Goal: Task Accomplishment & Management: Complete application form

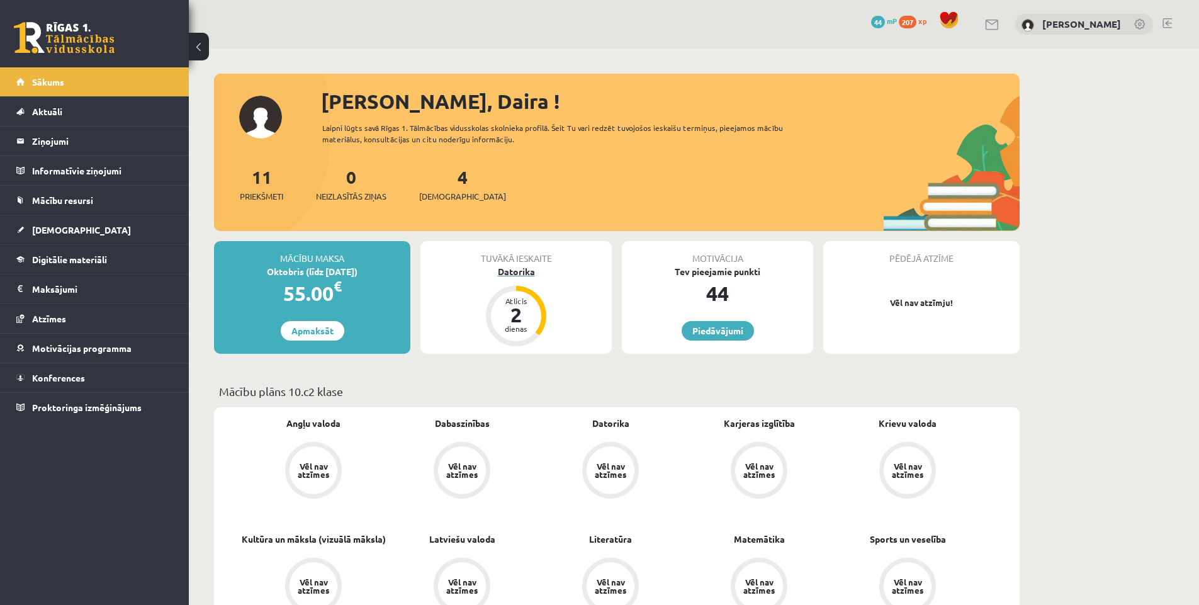
click at [511, 269] on div "Datorika" at bounding box center [515, 271] width 191 height 13
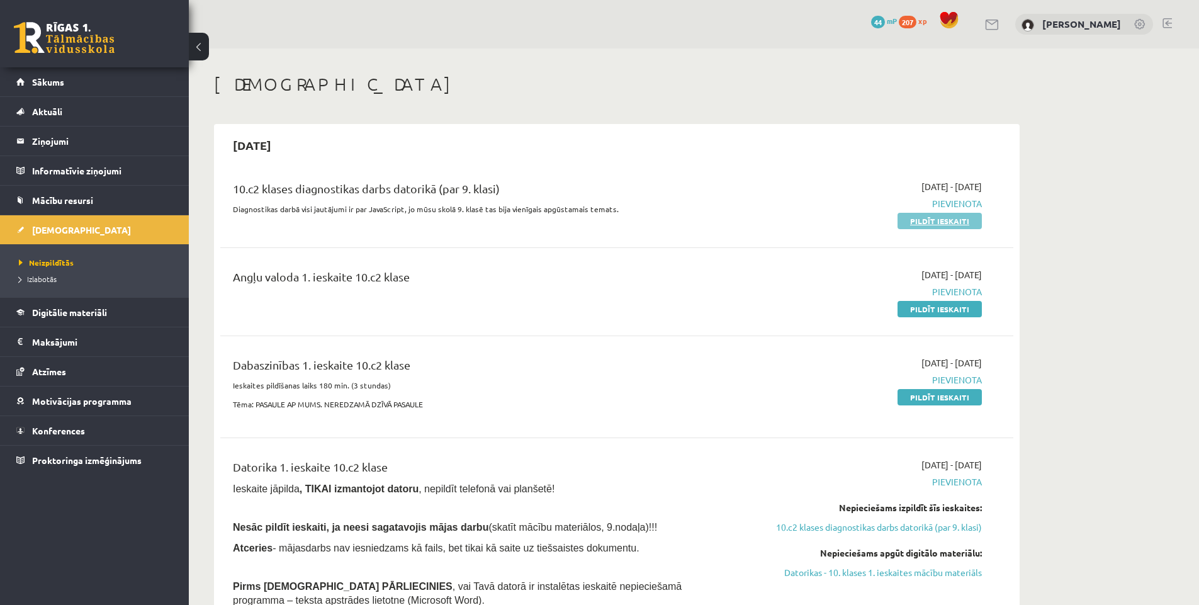
click at [970, 223] on link "Pildīt ieskaiti" at bounding box center [939, 221] width 84 height 16
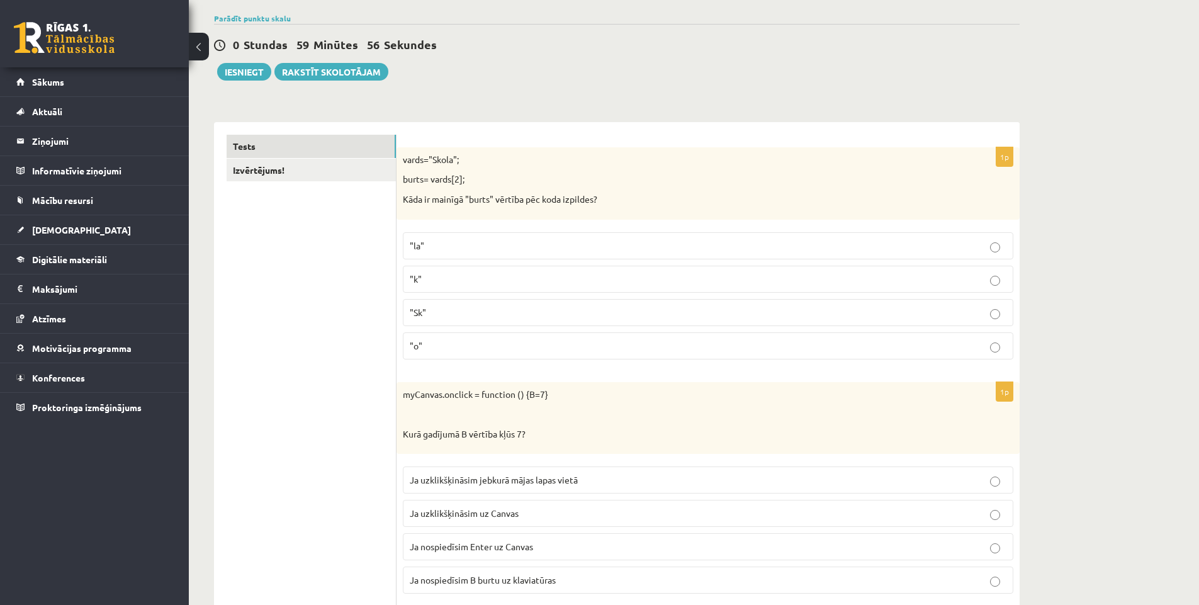
scroll to position [126, 0]
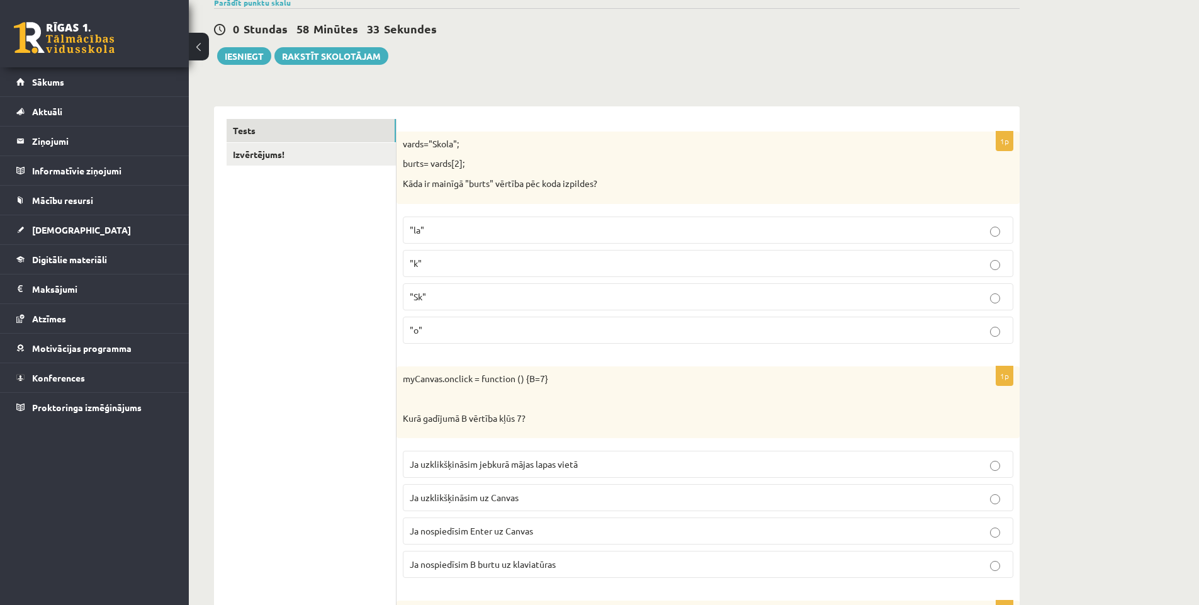
click at [583, 300] on p ""Sk"" at bounding box center [708, 296] width 597 height 13
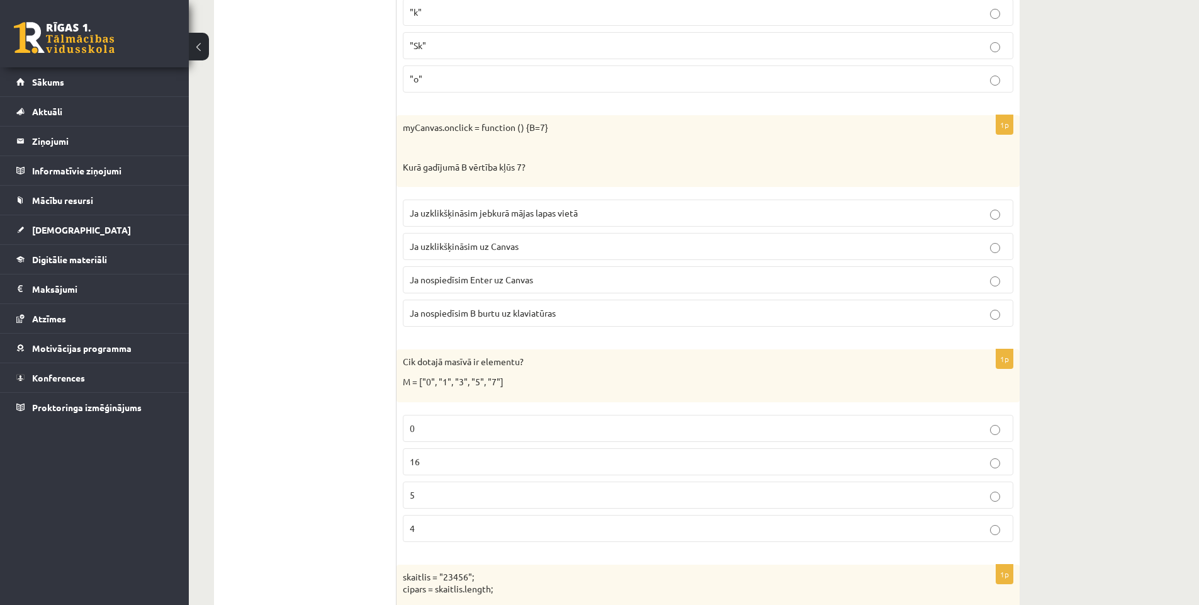
scroll to position [378, 0]
click at [663, 285] on p "Ja nospiedīsim Enter uz Canvas" at bounding box center [708, 279] width 597 height 13
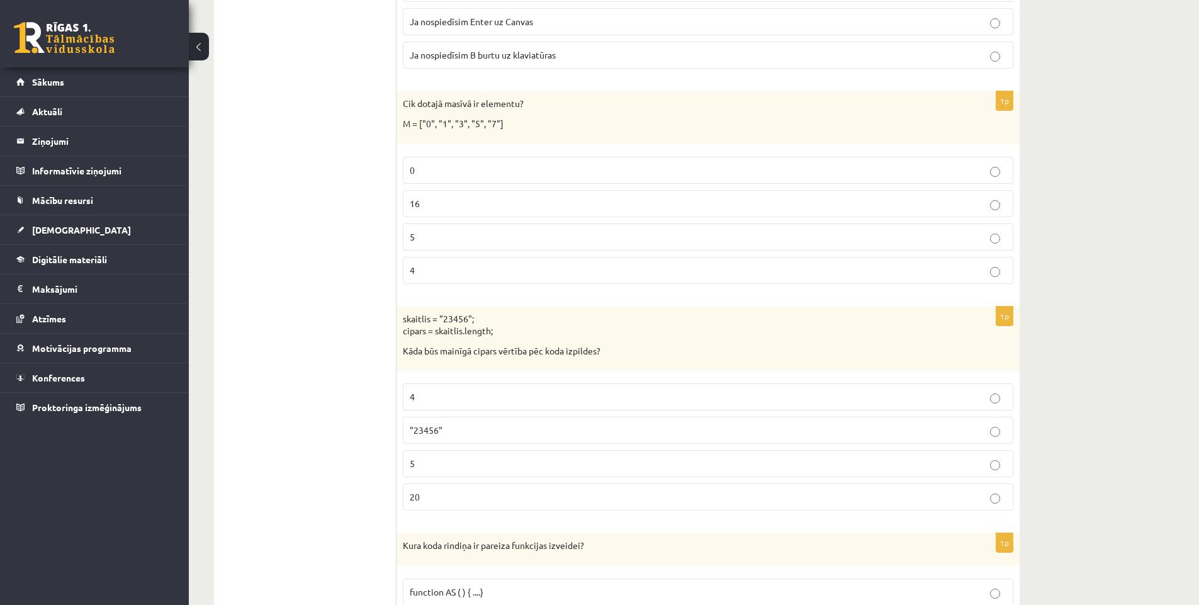
scroll to position [629, 0]
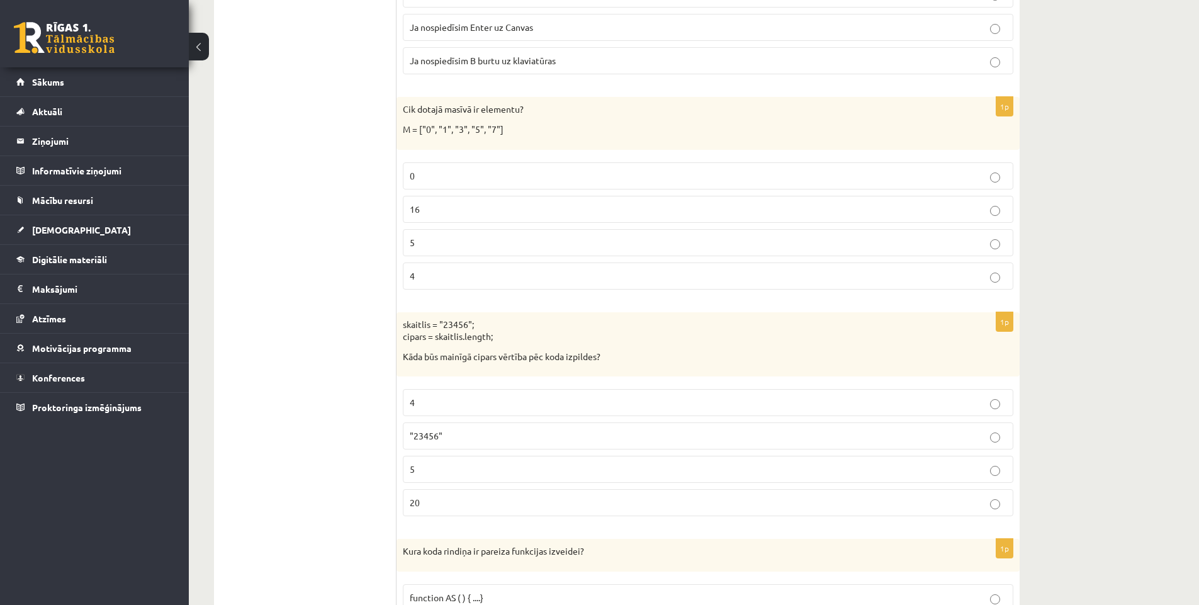
click at [576, 240] on p "5" at bounding box center [708, 242] width 597 height 13
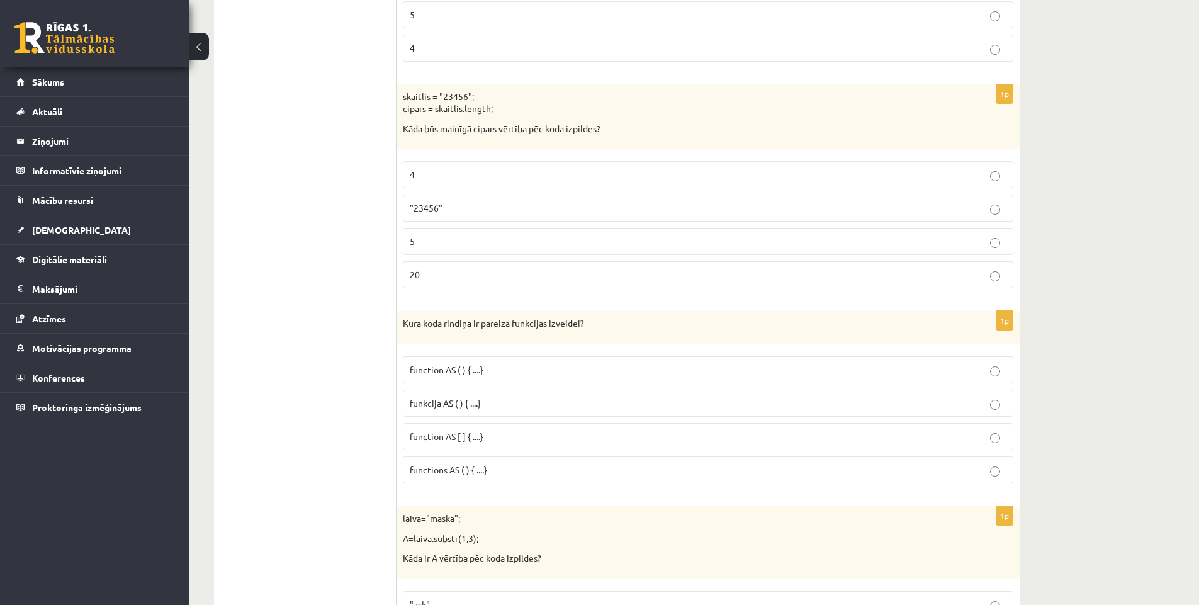
scroll to position [881, 0]
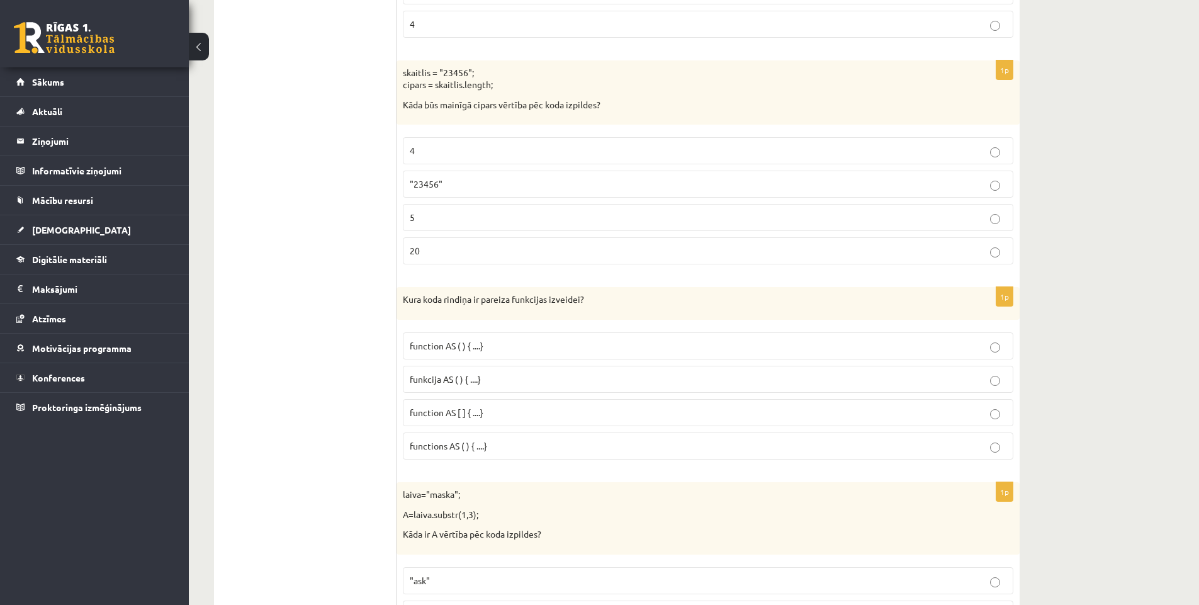
click at [574, 224] on p "5" at bounding box center [708, 217] width 597 height 13
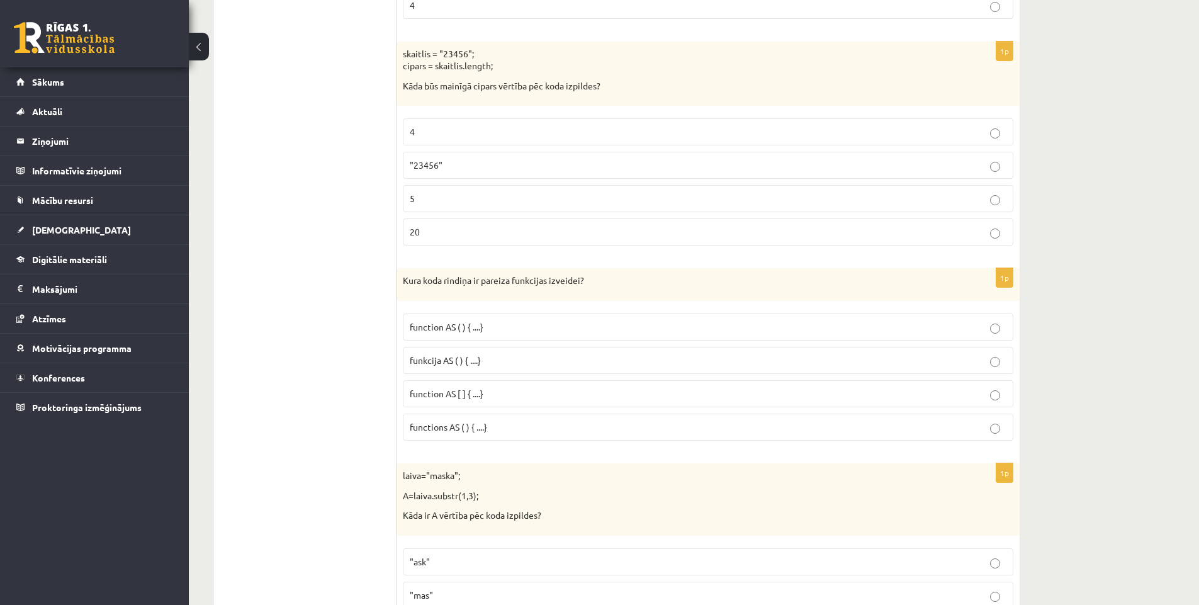
scroll to position [944, 0]
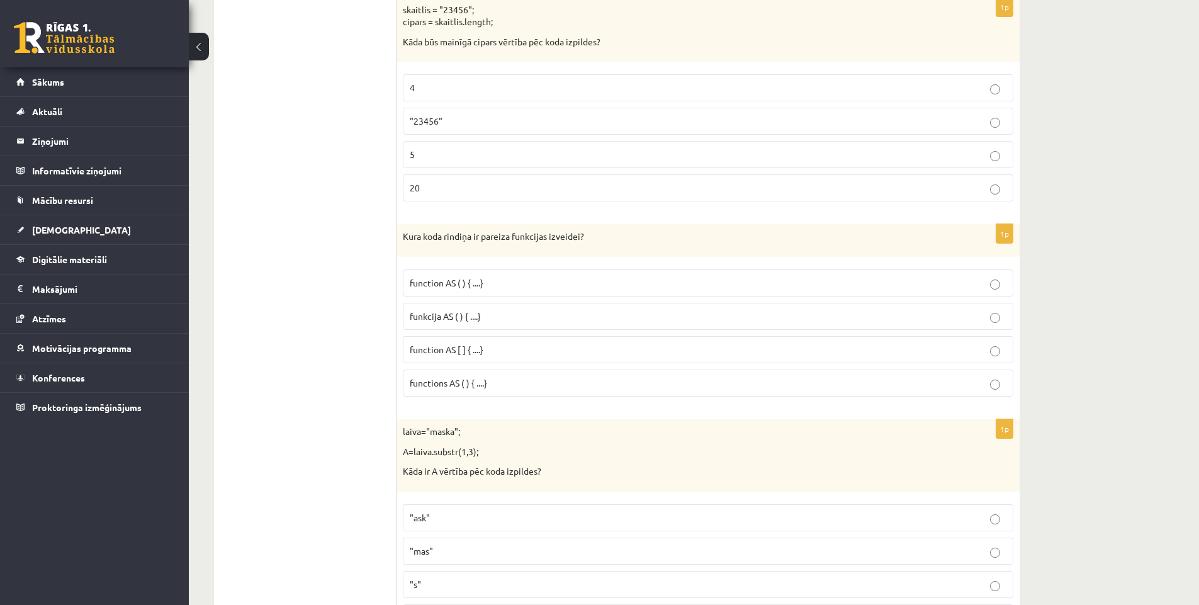
click at [503, 284] on p "function AS ( ) { ....}" at bounding box center [708, 282] width 597 height 13
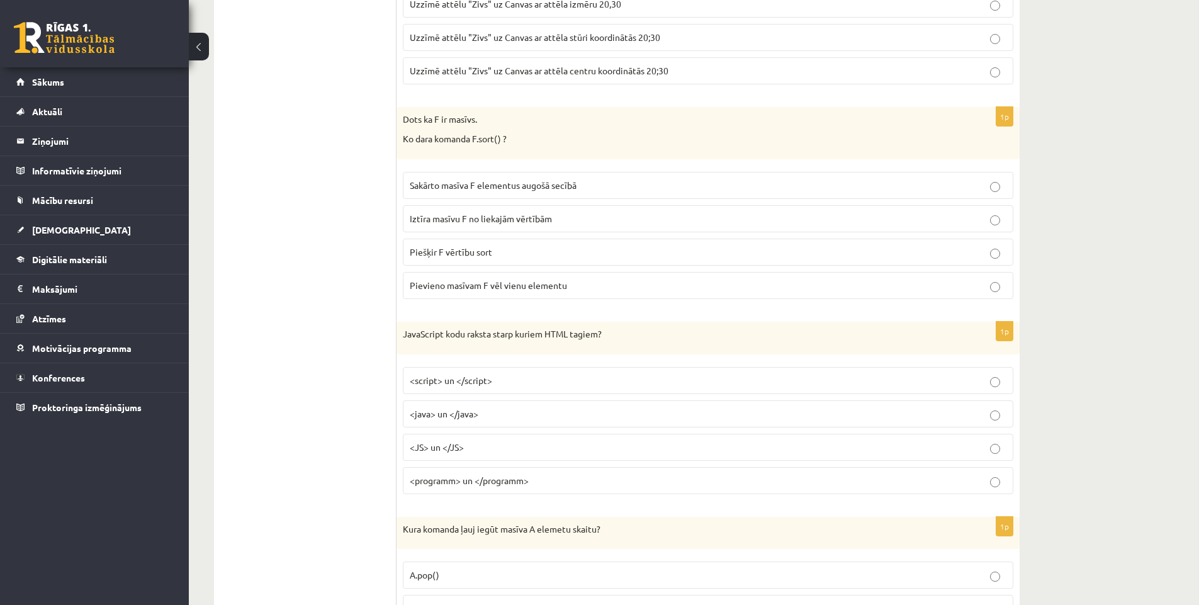
scroll to position [1762, 0]
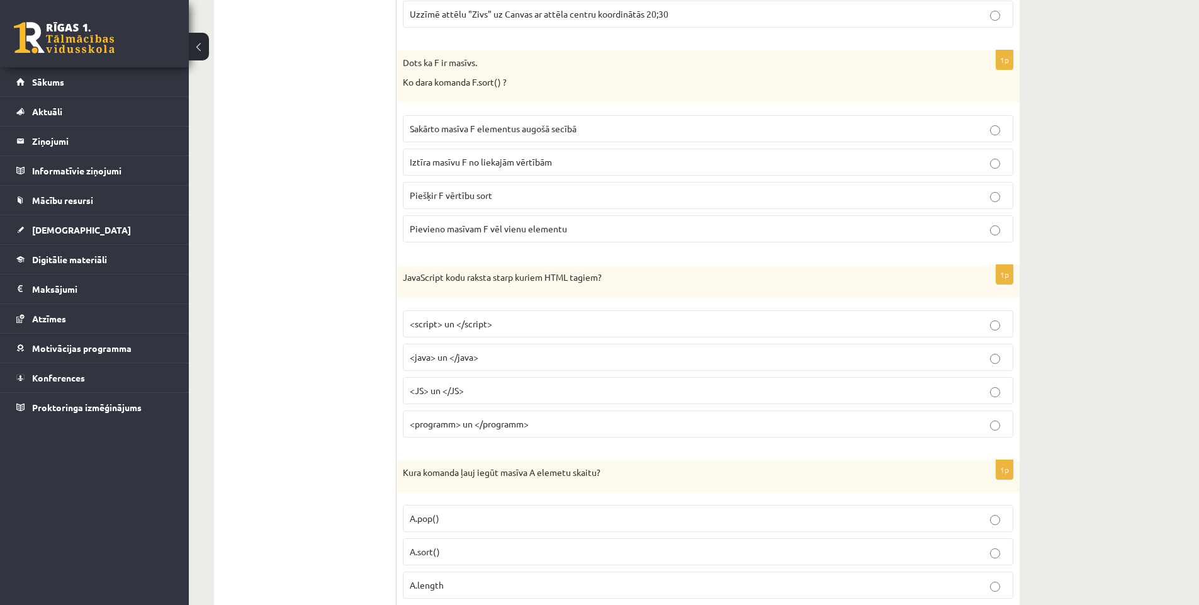
click at [583, 331] on label "<script> un </script>" at bounding box center [708, 323] width 610 height 27
click at [577, 361] on p "<java> un </java>" at bounding box center [708, 357] width 597 height 13
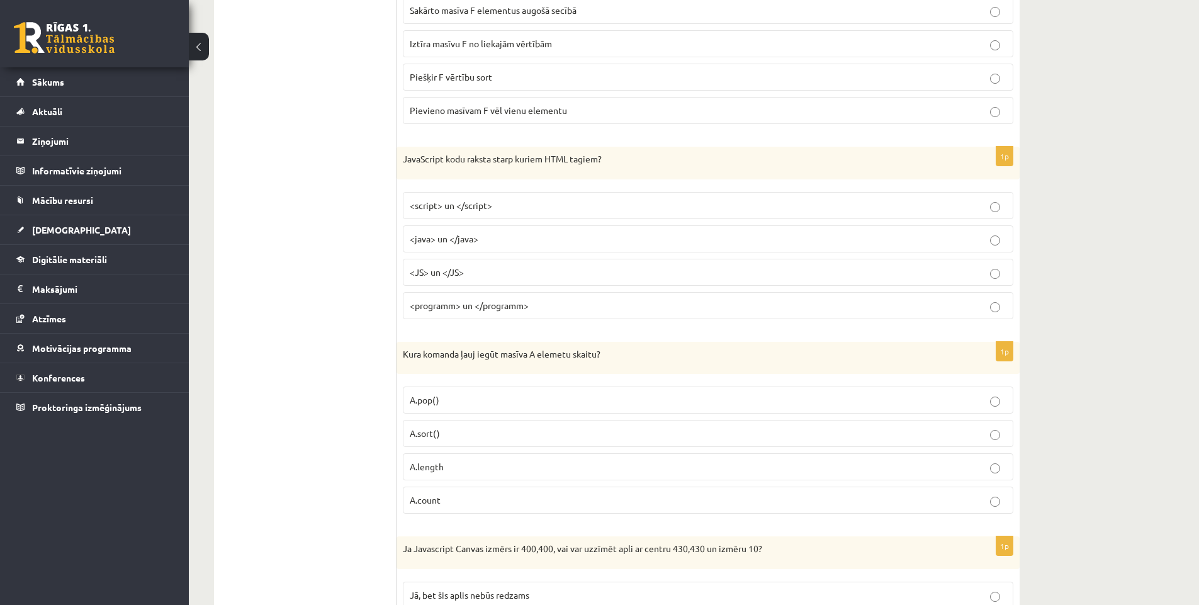
scroll to position [1951, 0]
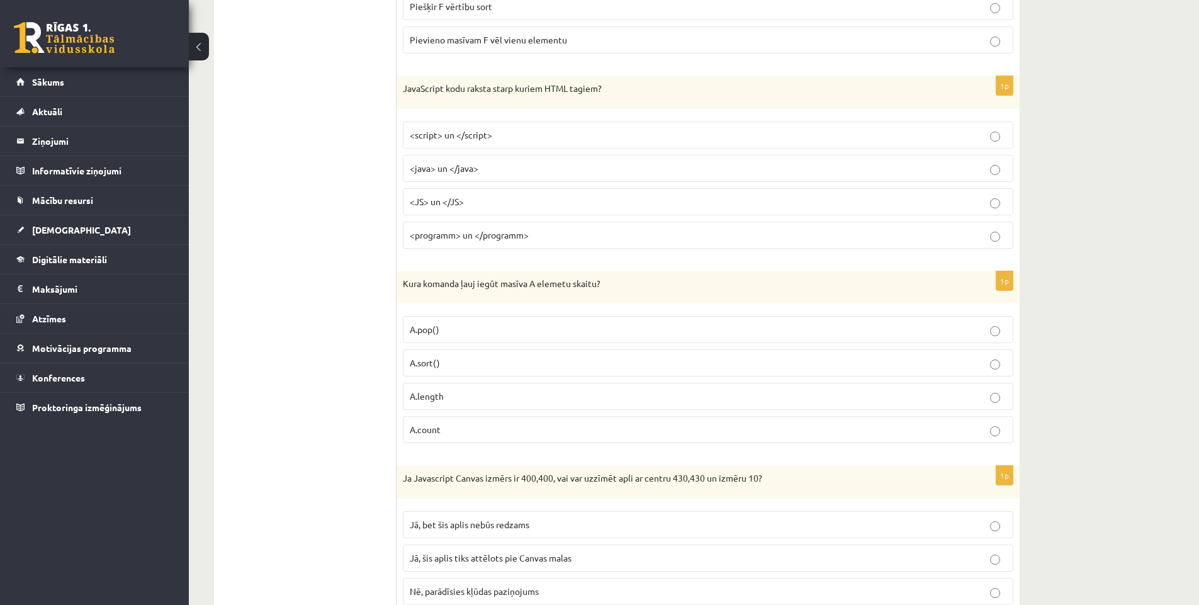
click at [570, 366] on p "A.sort()" at bounding box center [708, 362] width 597 height 13
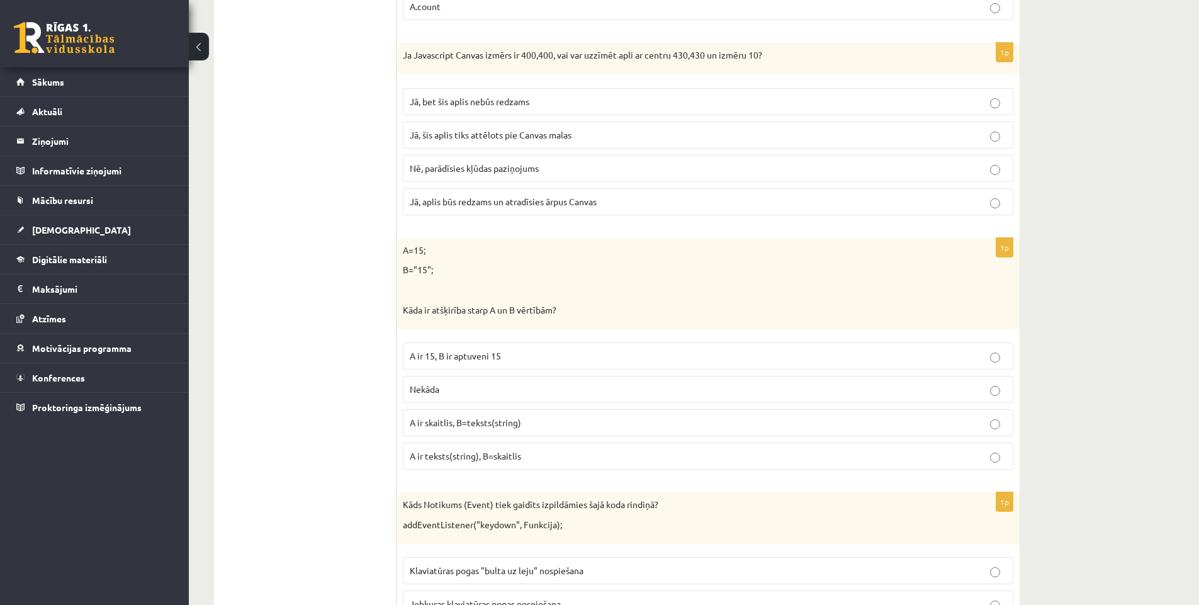
scroll to position [2392, 0]
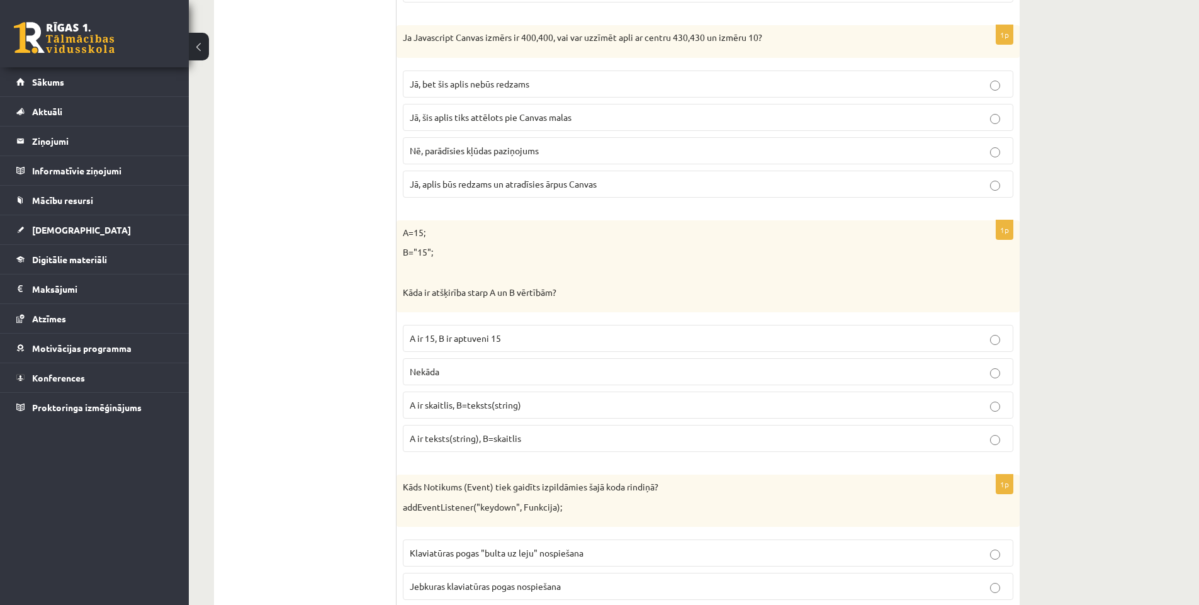
click at [548, 406] on p "A ir skaitlis, B=teksts(string)" at bounding box center [708, 404] width 597 height 13
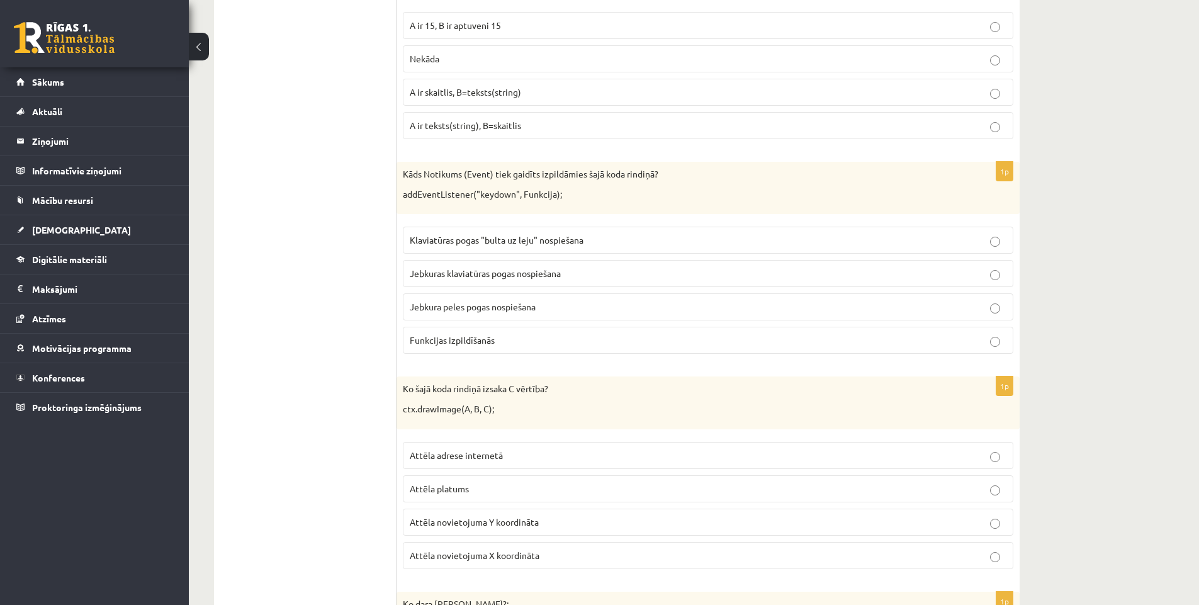
scroll to position [2706, 0]
click at [583, 249] on label "Klaviatūras pogas "bulta uz leju" nospiešana" at bounding box center [708, 238] width 610 height 27
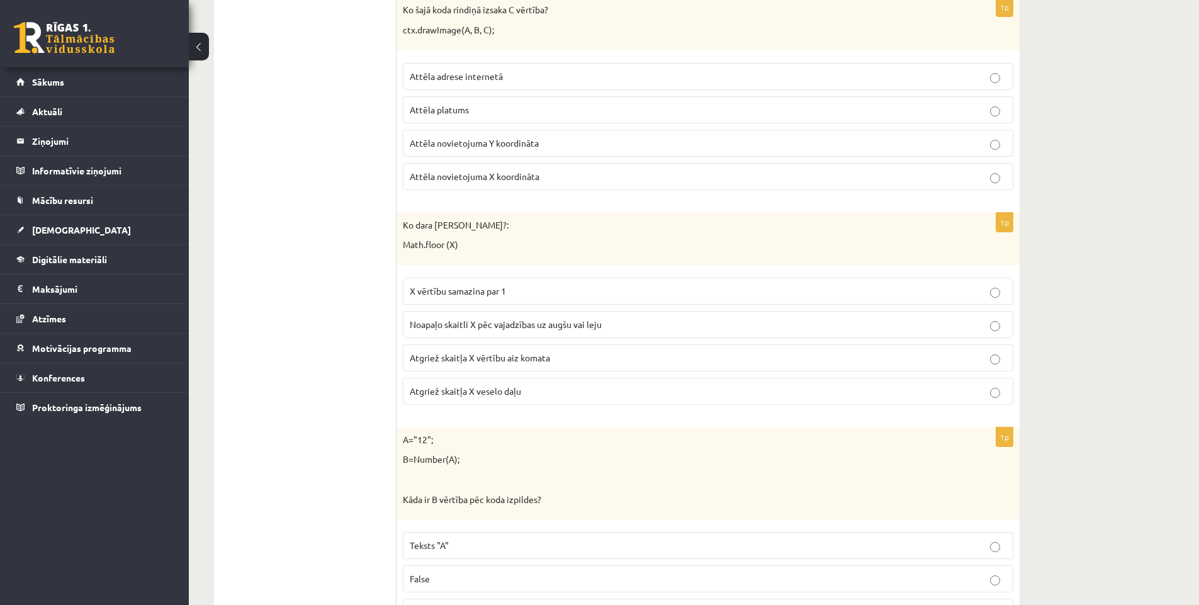
scroll to position [3084, 0]
click at [633, 331] on label "Noapaļo skaitli X pēc vajadzības uz augšu vai leju" at bounding box center [708, 323] width 610 height 27
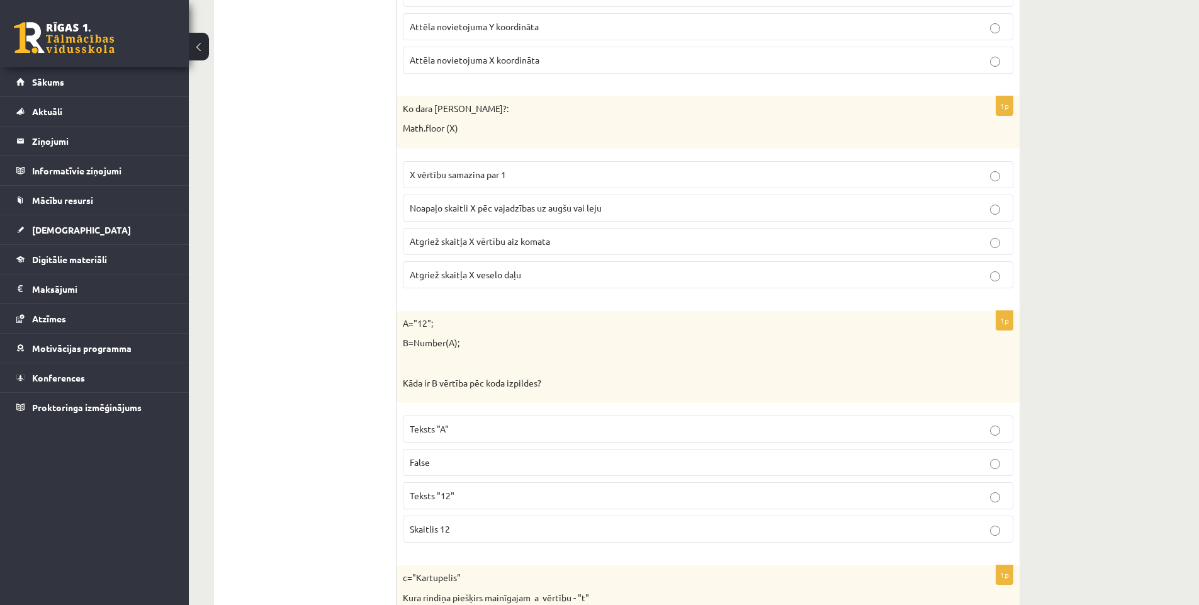
scroll to position [3210, 0]
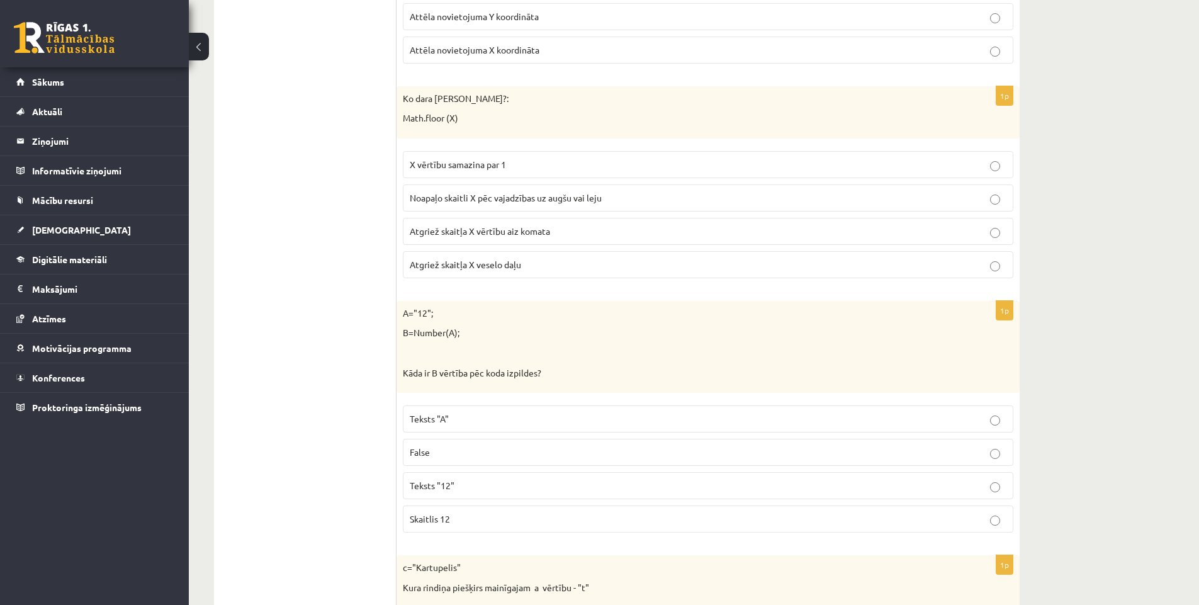
click at [519, 486] on p "Teksts "12"" at bounding box center [708, 485] width 597 height 13
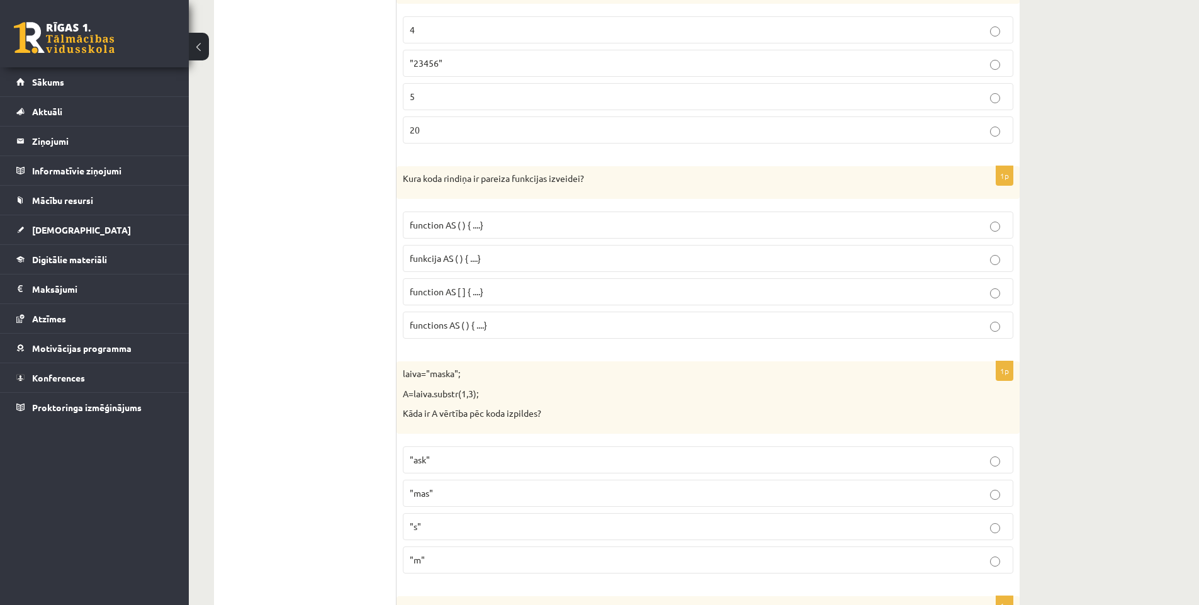
scroll to position [1385, 0]
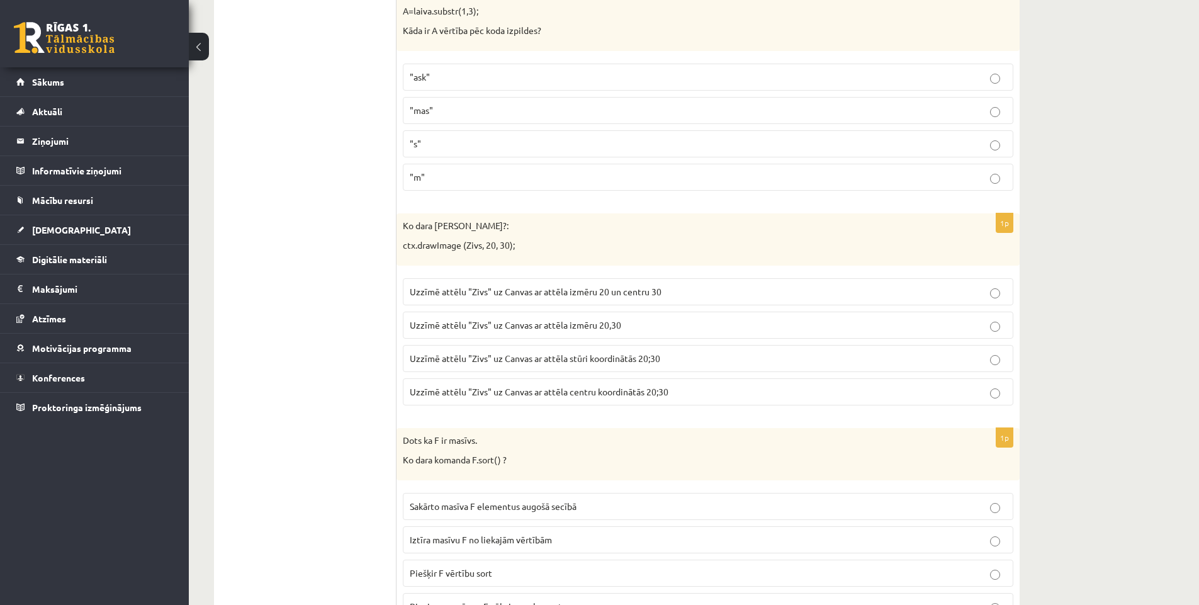
click at [667, 325] on p "Uzzīmē attēlu "Zivs" uz Canvas ar attēla izmēru 20,30" at bounding box center [708, 324] width 597 height 13
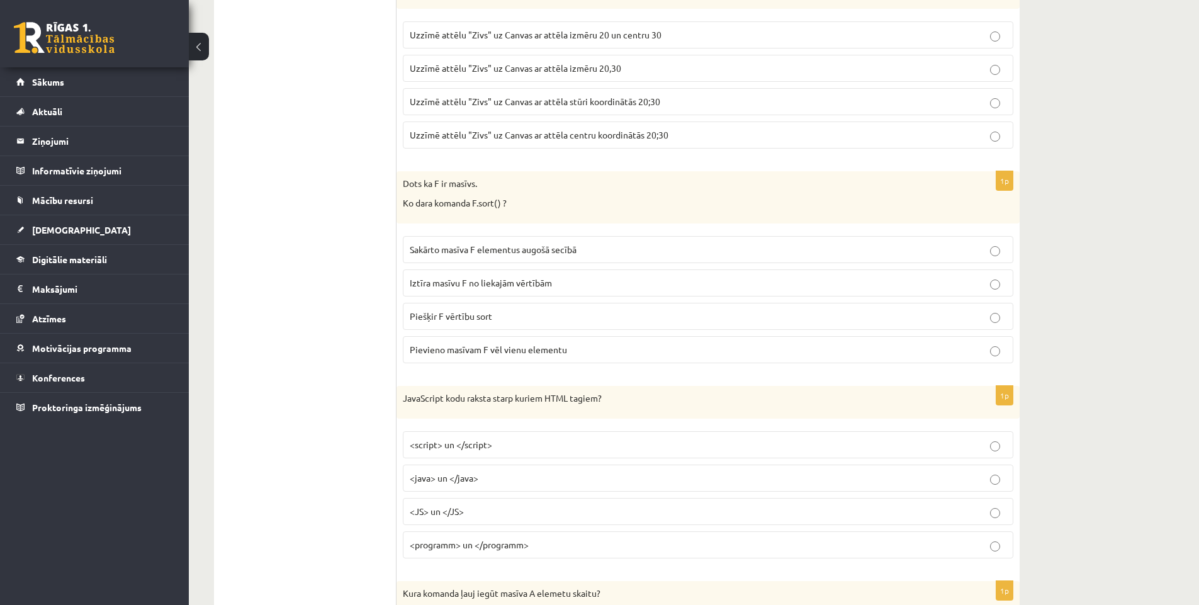
scroll to position [1699, 0]
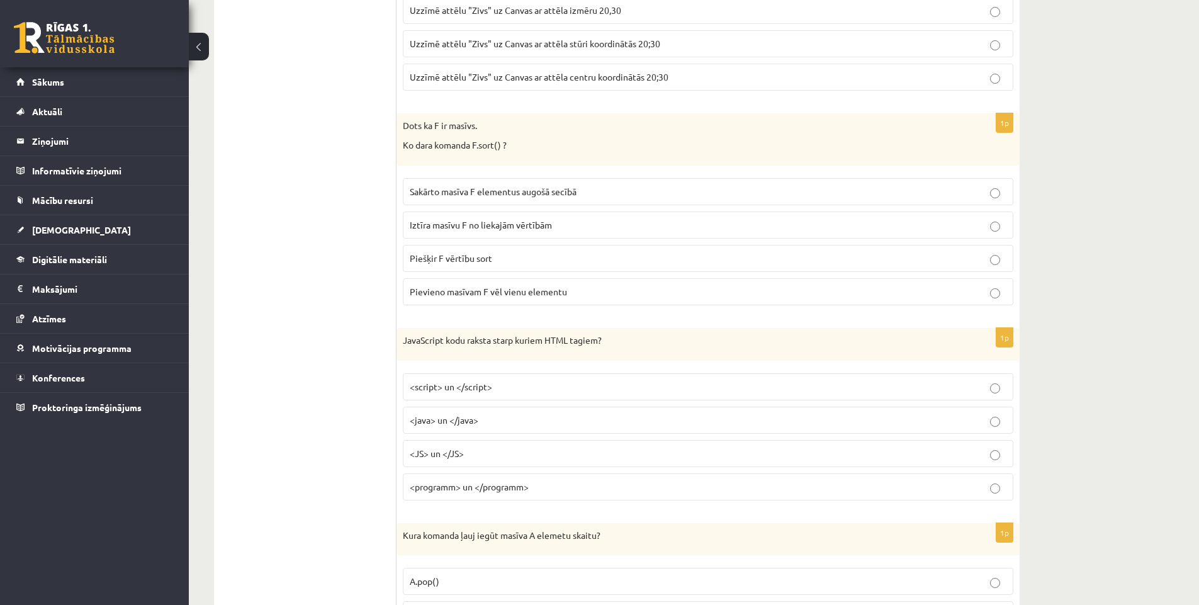
click at [599, 192] on p "Sakārto masīva F elementus augošā secībā" at bounding box center [708, 191] width 597 height 13
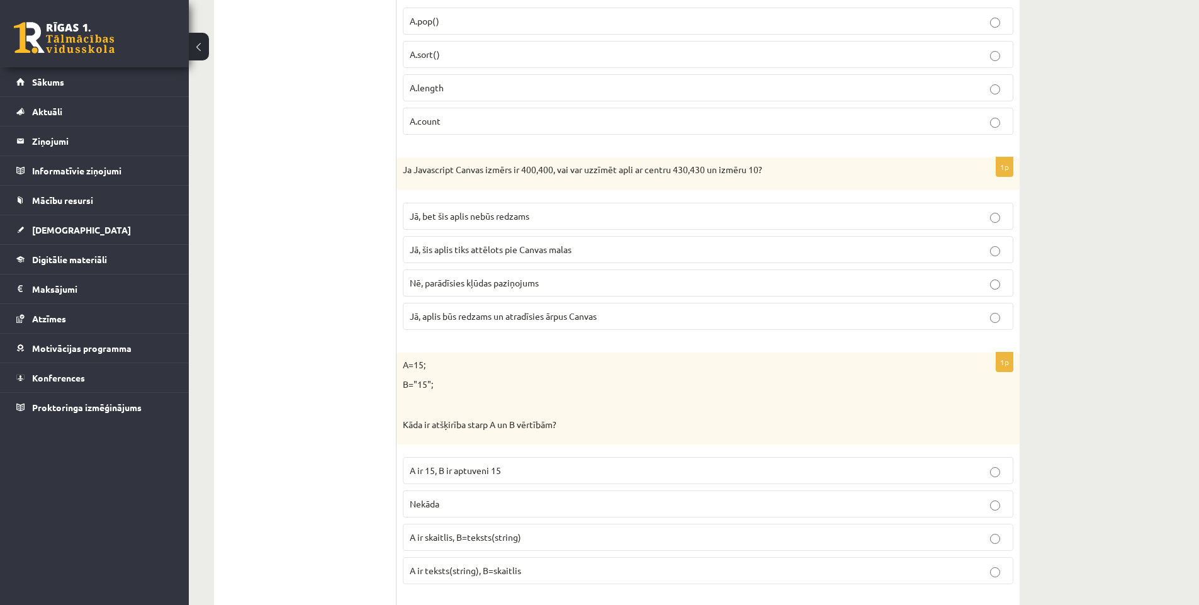
scroll to position [2266, 0]
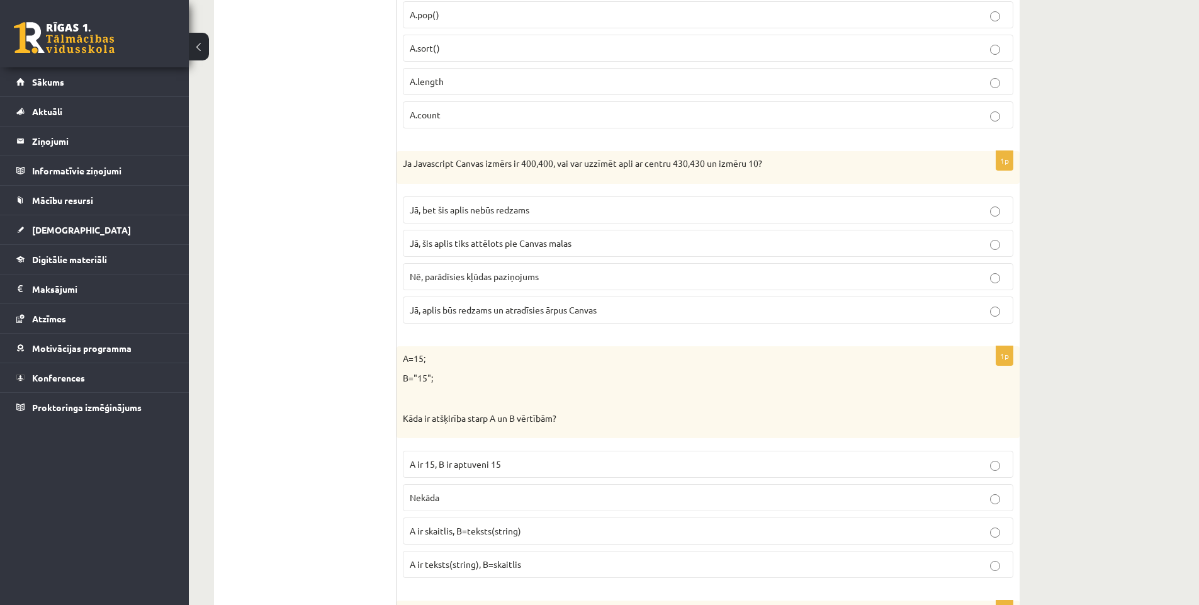
click at [611, 308] on p "Jā, aplis būs redzams un atradīsies ārpus Canvas" at bounding box center [708, 309] width 597 height 13
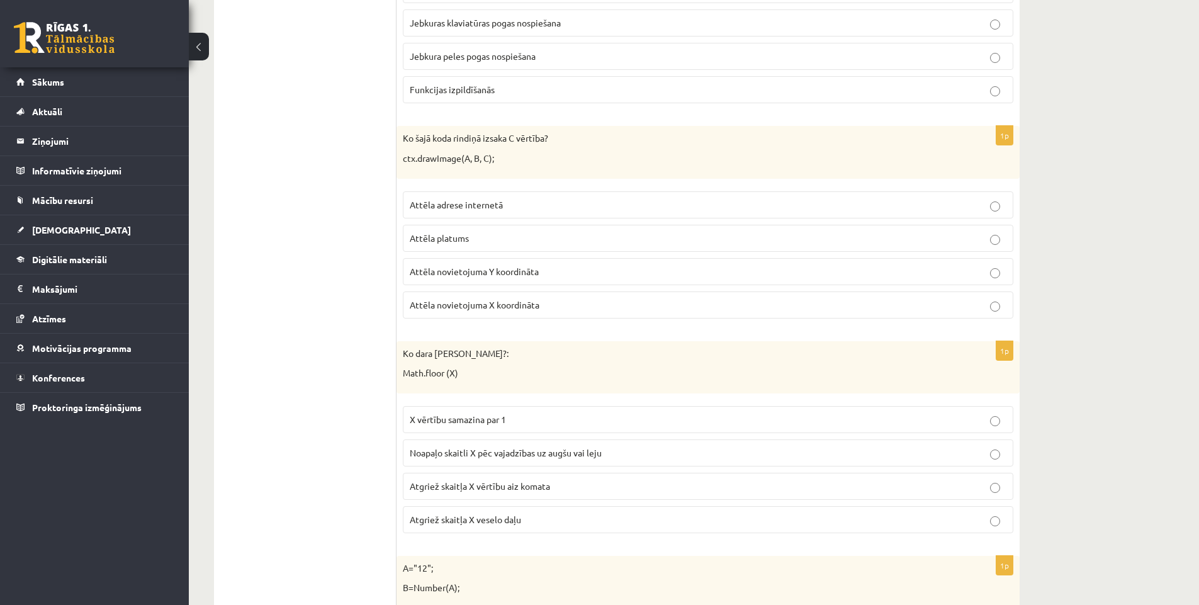
scroll to position [2958, 0]
click at [601, 240] on p "Attēla platums" at bounding box center [708, 234] width 597 height 13
click at [613, 206] on p "Attēla adrese internetā" at bounding box center [708, 201] width 597 height 13
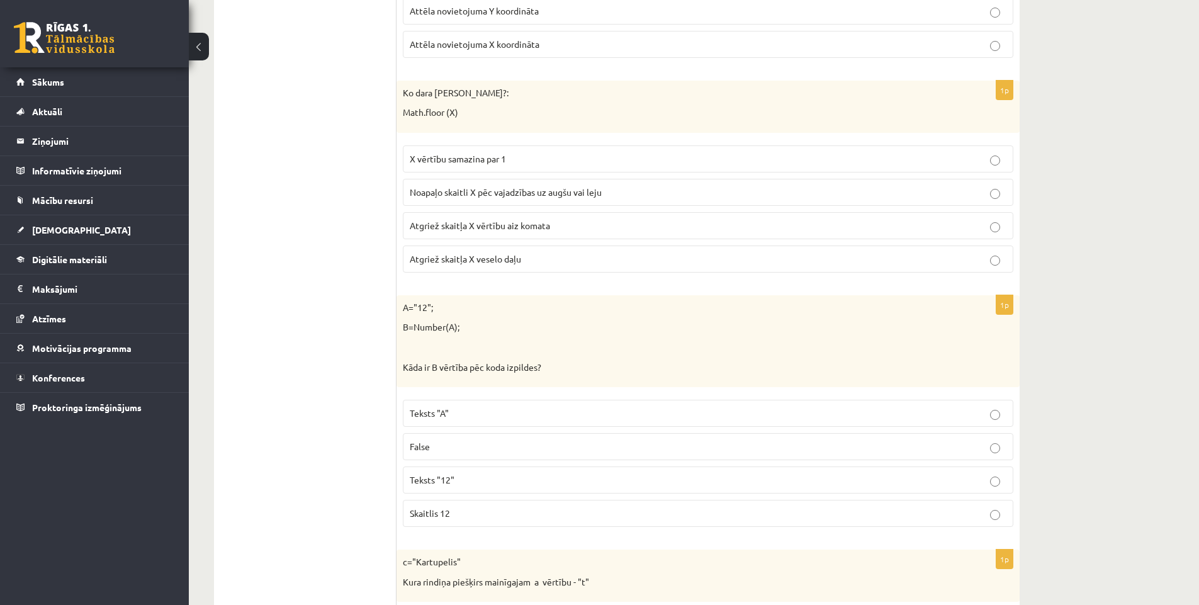
scroll to position [3273, 0]
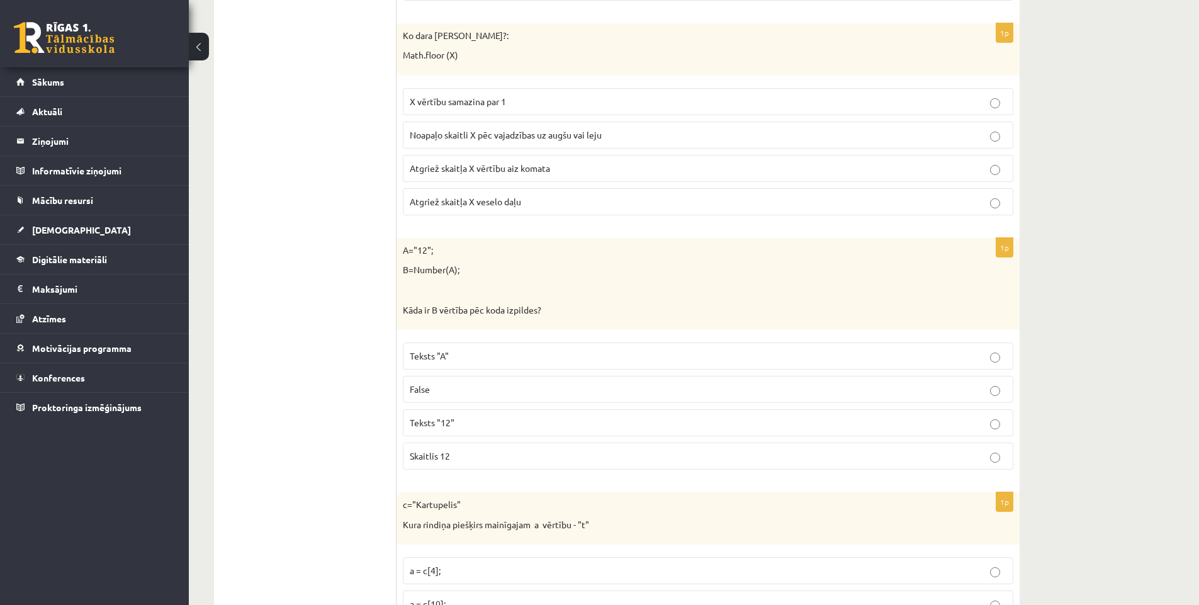
click at [625, 196] on p "Atgriež skaitļa X veselo daļu" at bounding box center [708, 201] width 597 height 13
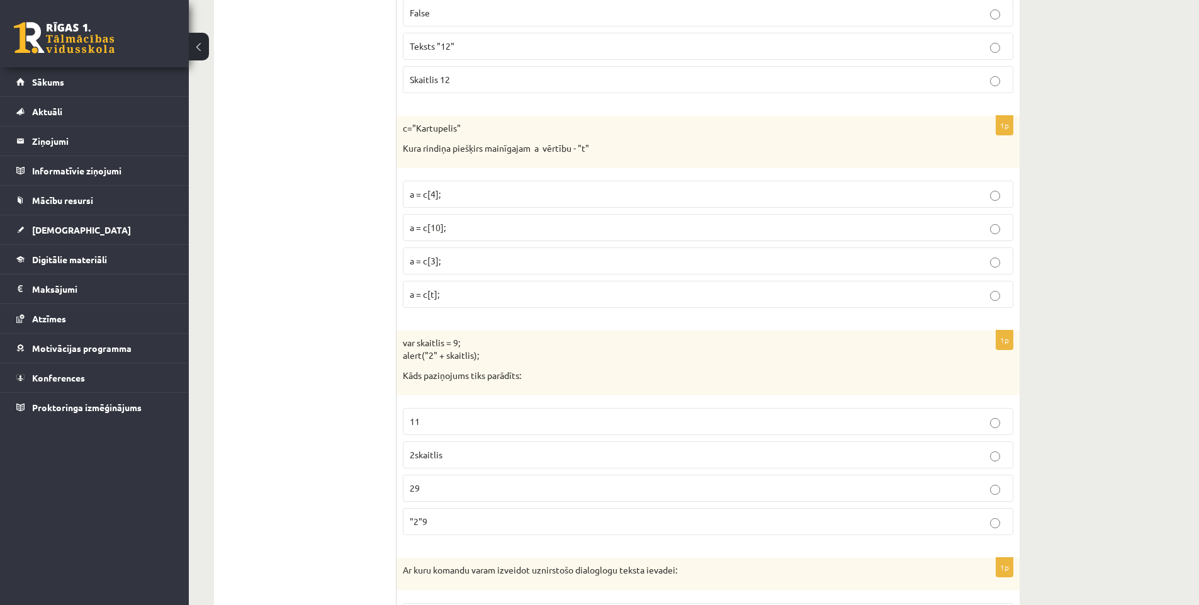
scroll to position [3650, 0]
click at [580, 197] on p "a = c[4];" at bounding box center [708, 192] width 597 height 13
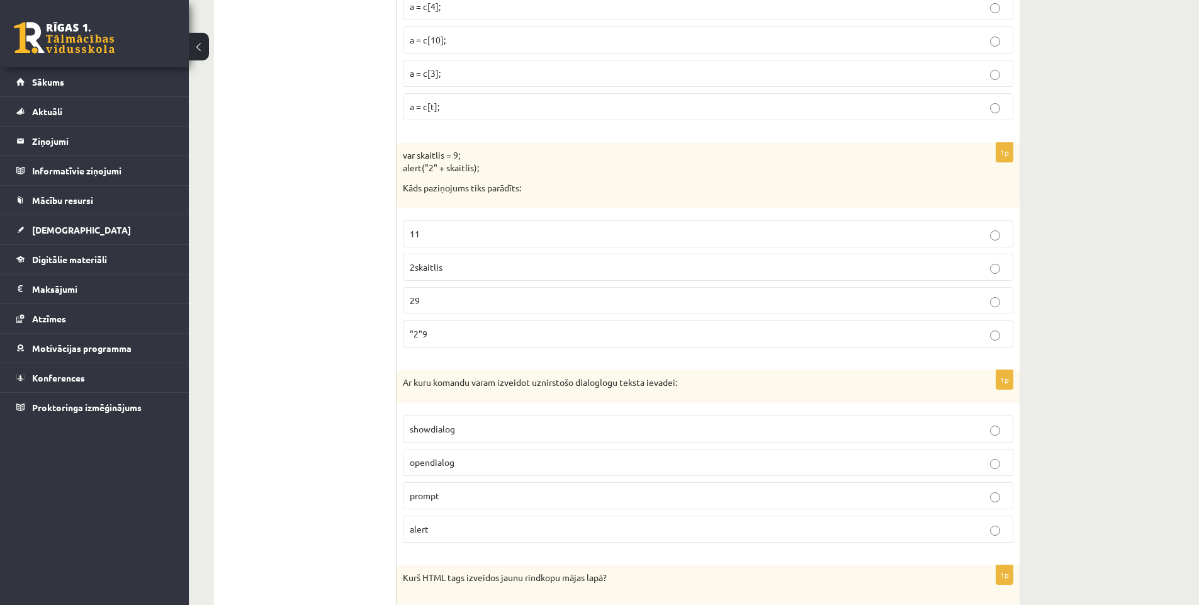
scroll to position [3839, 0]
click at [567, 330] on p ""2"9" at bounding box center [708, 331] width 597 height 13
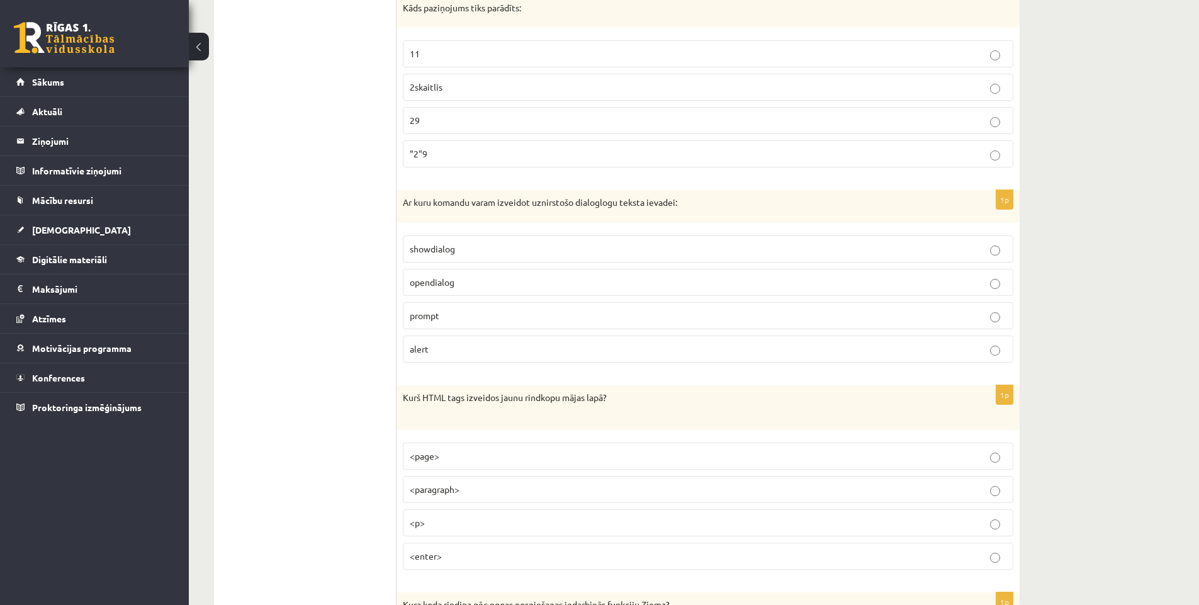
scroll to position [4028, 0]
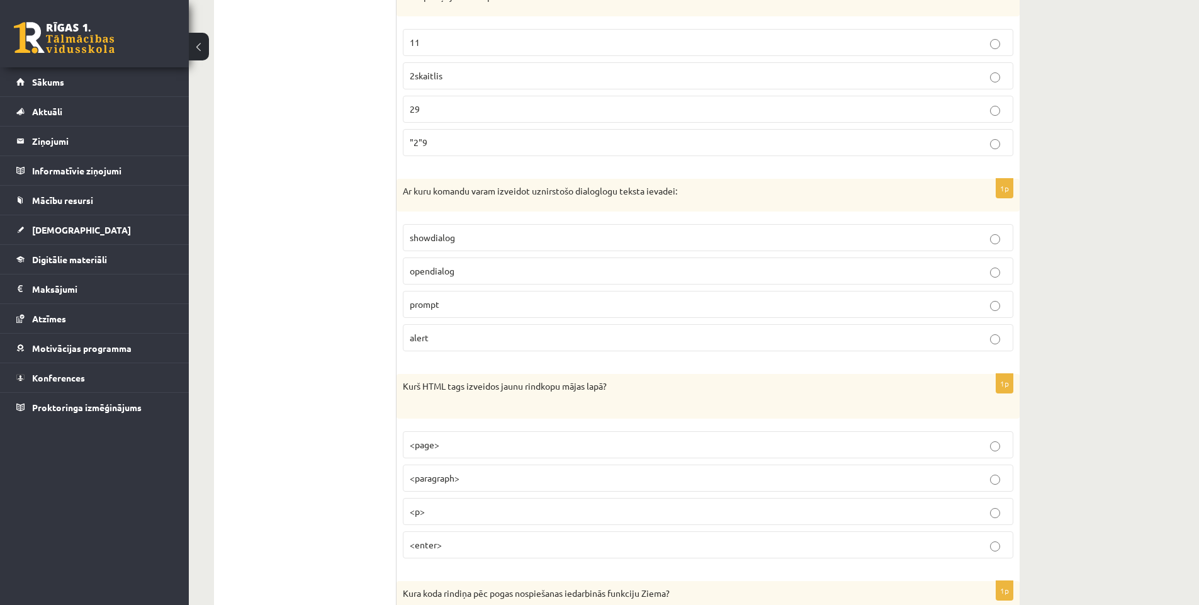
click at [720, 269] on p "opendialog" at bounding box center [708, 270] width 597 height 13
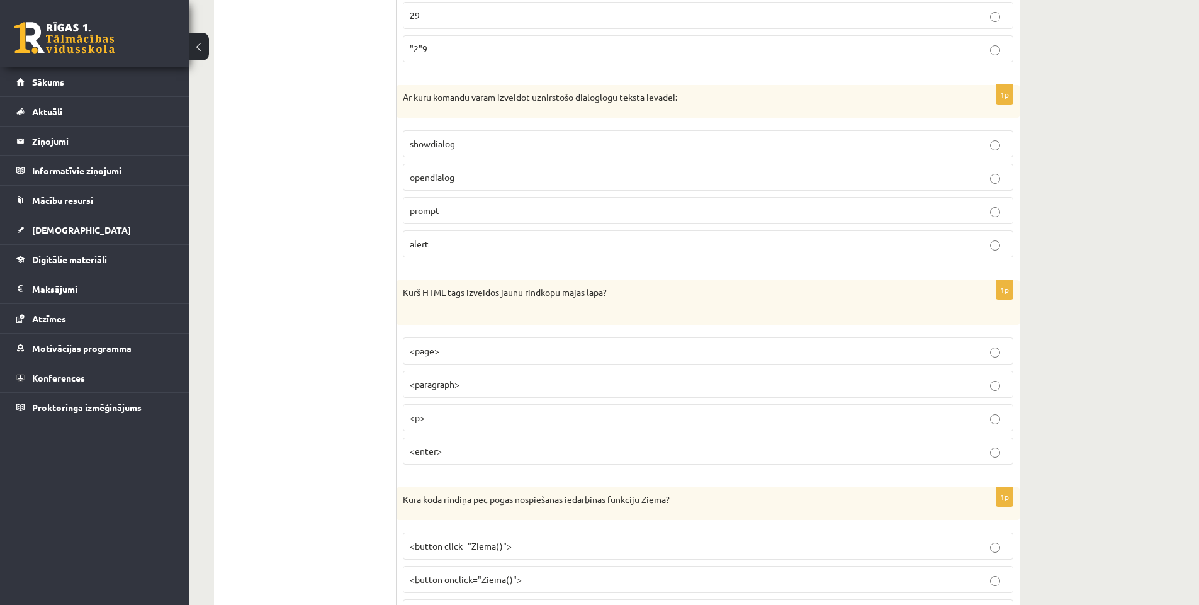
scroll to position [4154, 0]
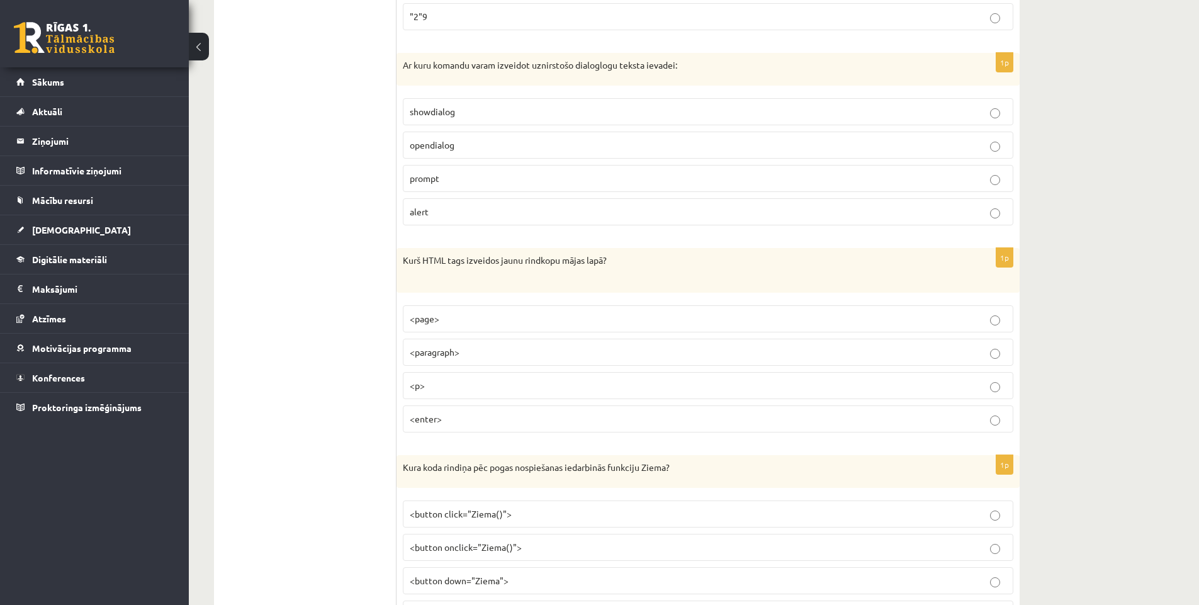
click at [614, 359] on p "<paragraph>" at bounding box center [708, 352] width 597 height 13
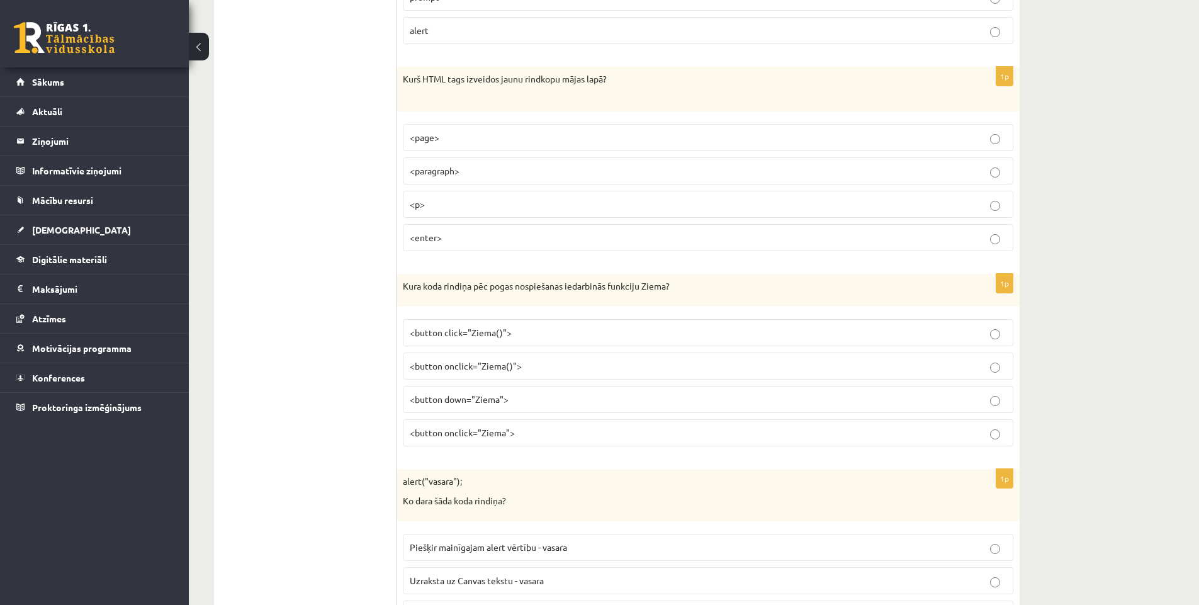
scroll to position [4343, 0]
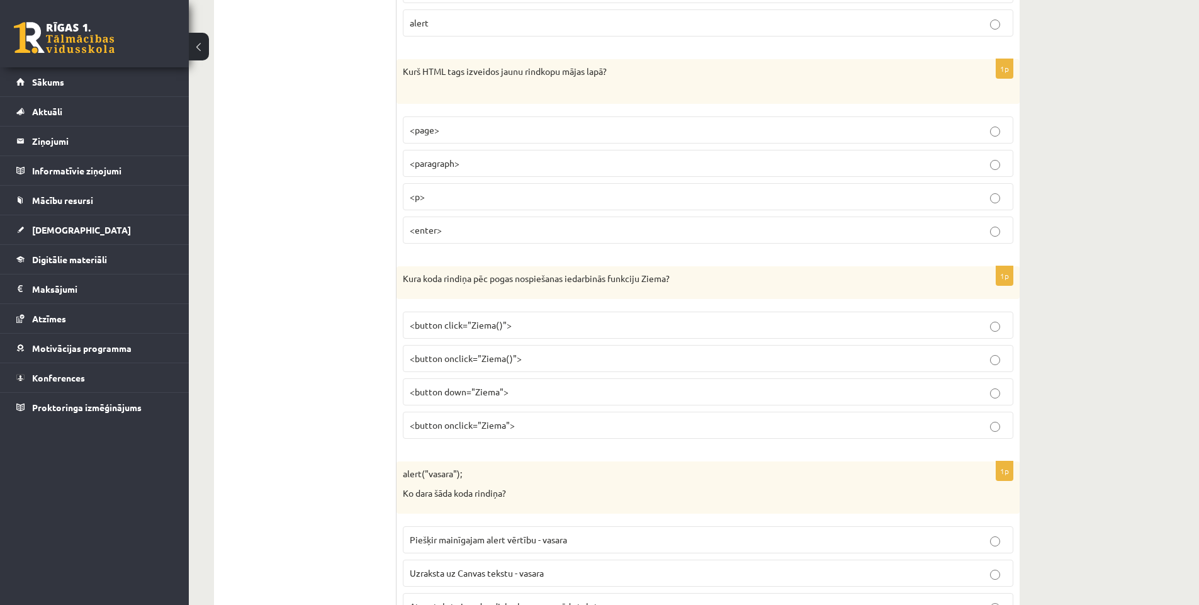
click at [622, 325] on p "<button click="Ziema()">" at bounding box center [708, 324] width 597 height 13
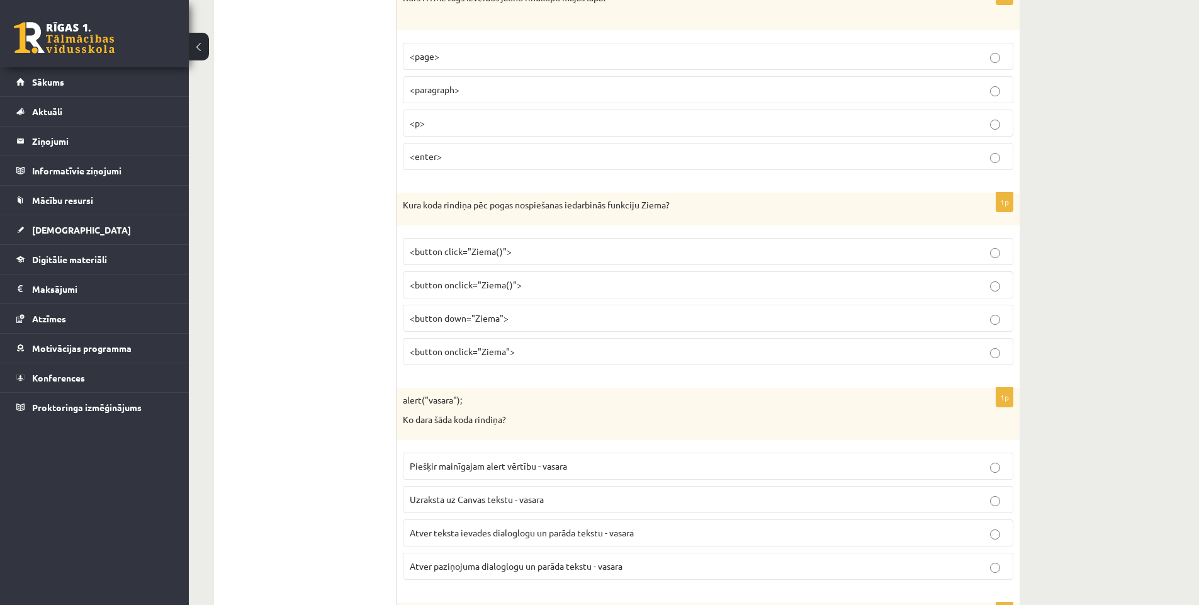
scroll to position [4594, 0]
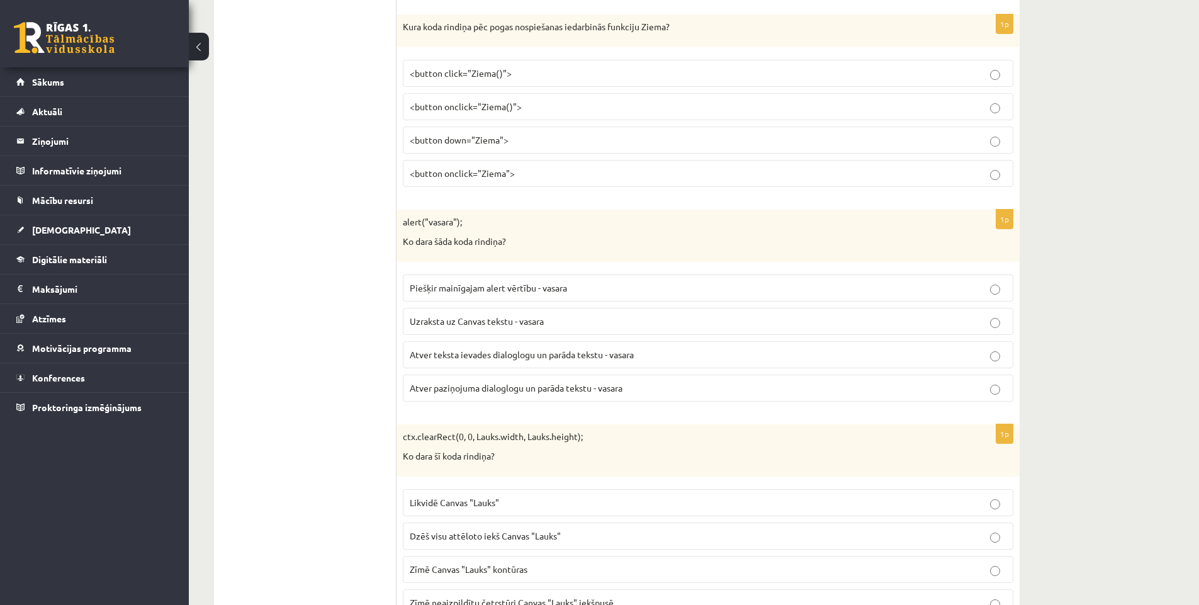
click at [685, 288] on p "Piešķir mainīgajam alert vērtību - vasara" at bounding box center [708, 287] width 597 height 13
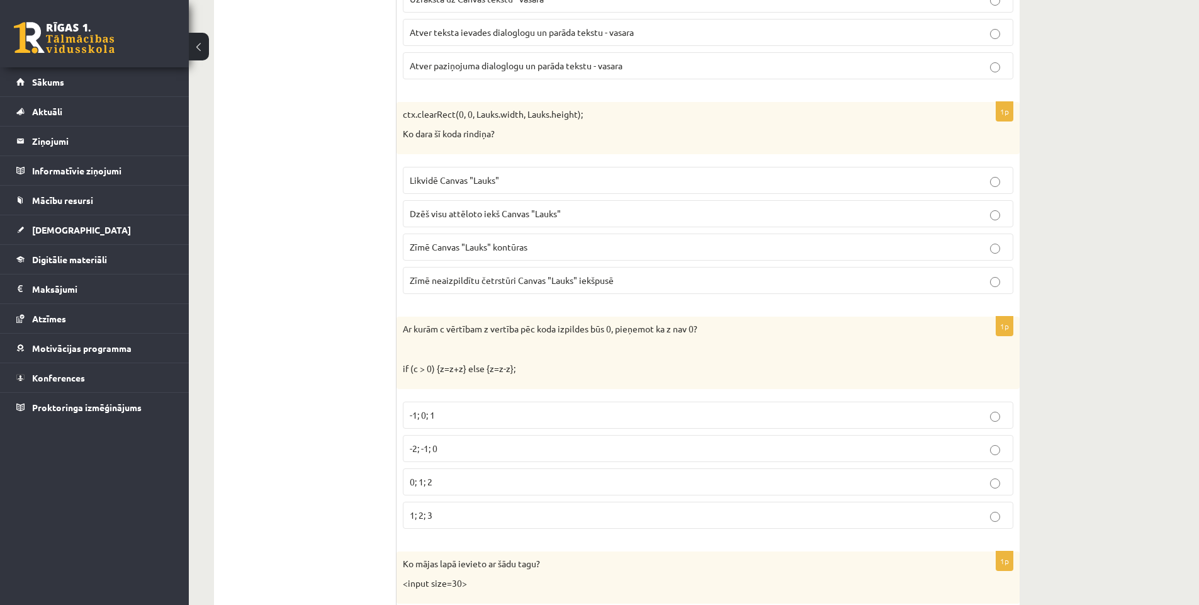
scroll to position [4972, 0]
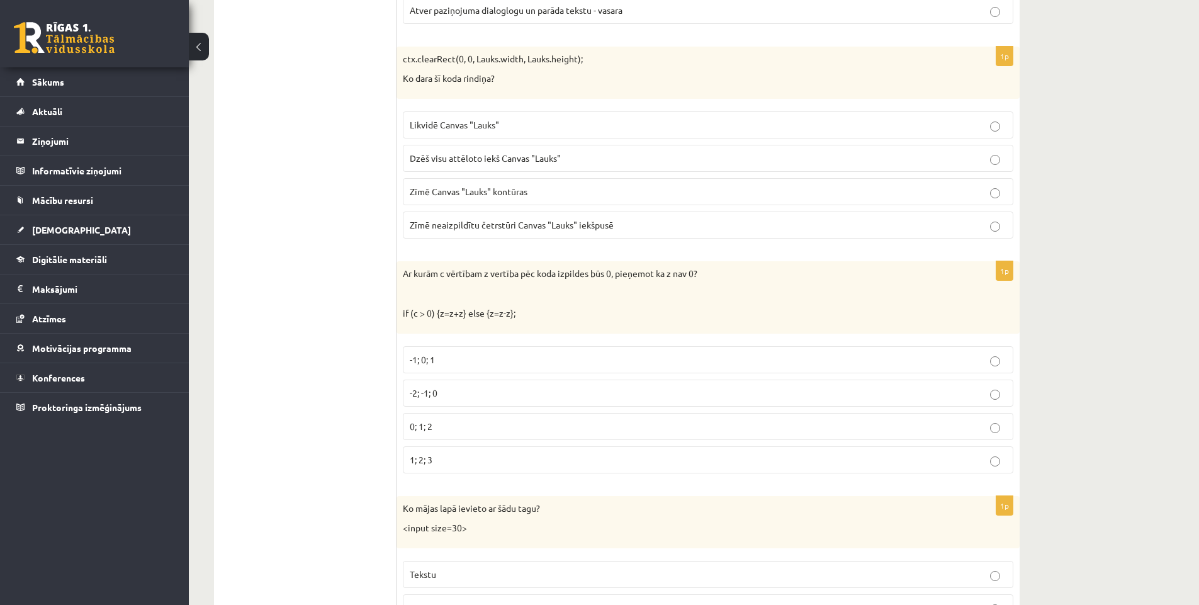
click at [615, 163] on p "Dzēš visu attēloto iekš Canvas "Lauks"" at bounding box center [708, 158] width 597 height 13
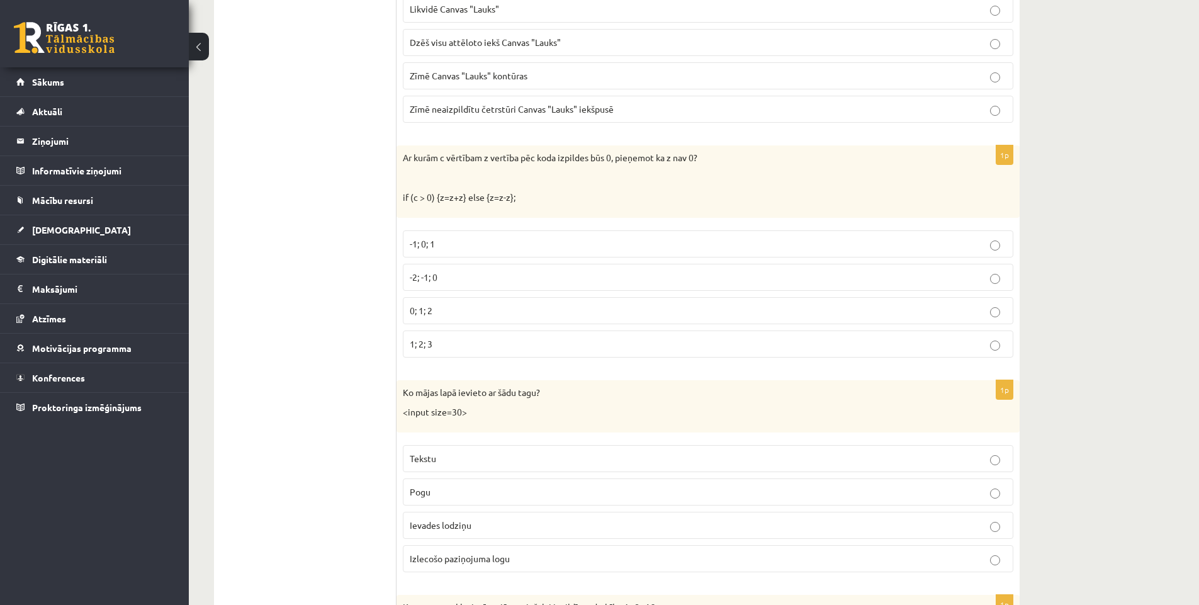
scroll to position [5098, 0]
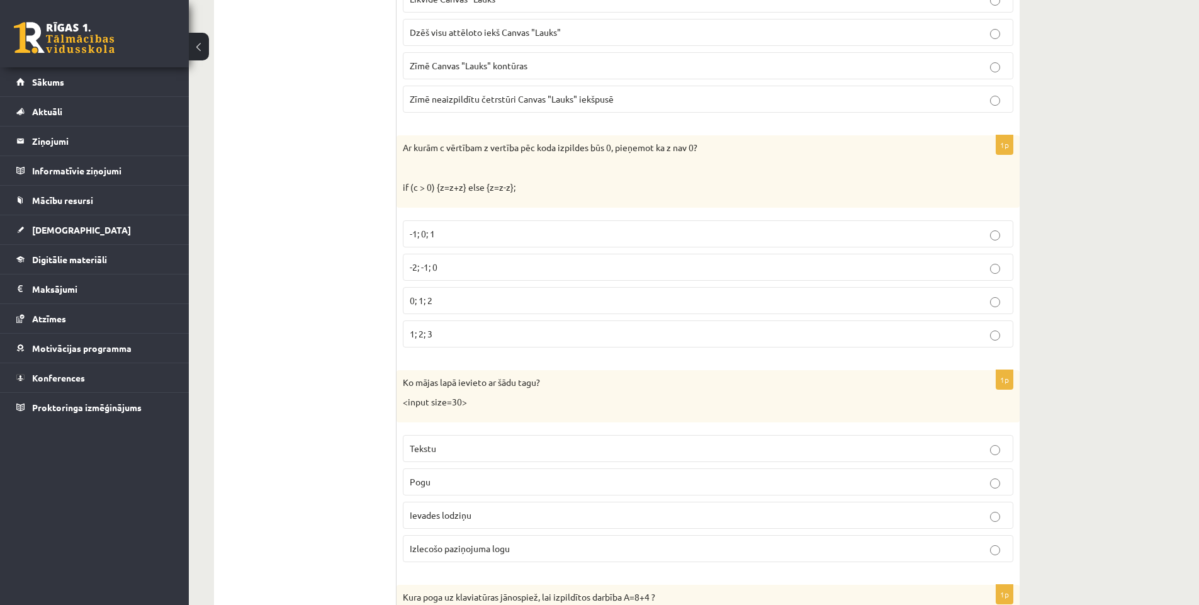
click at [636, 245] on label "-1; 0; 1" at bounding box center [708, 233] width 610 height 27
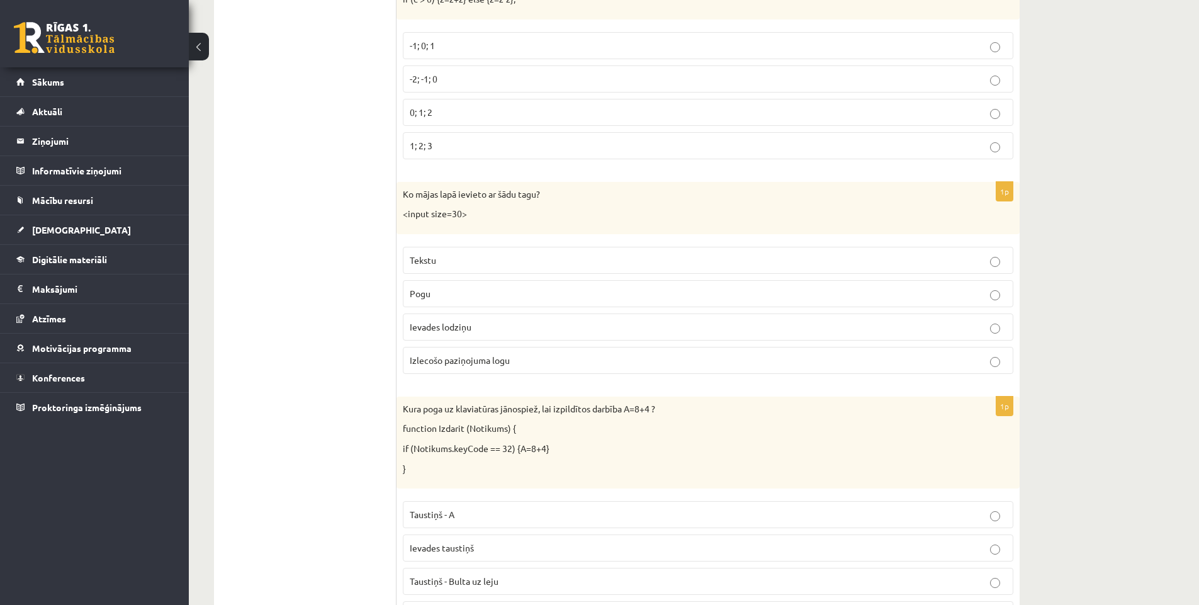
scroll to position [5287, 0]
click at [698, 328] on p "Ievades lodziņu" at bounding box center [708, 326] width 597 height 13
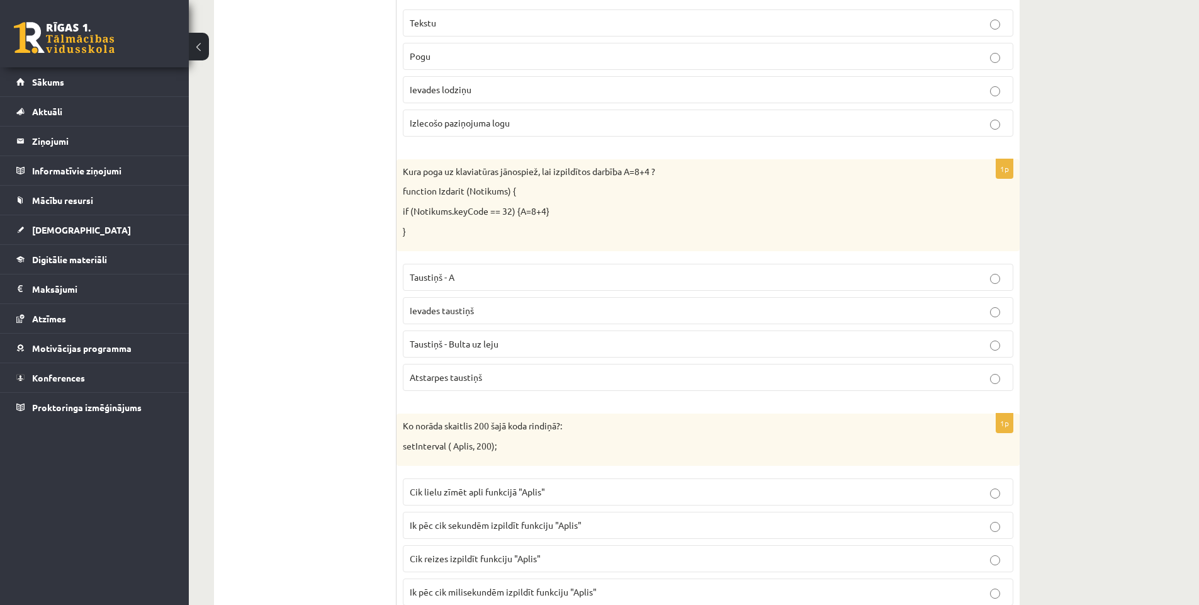
scroll to position [5538, 0]
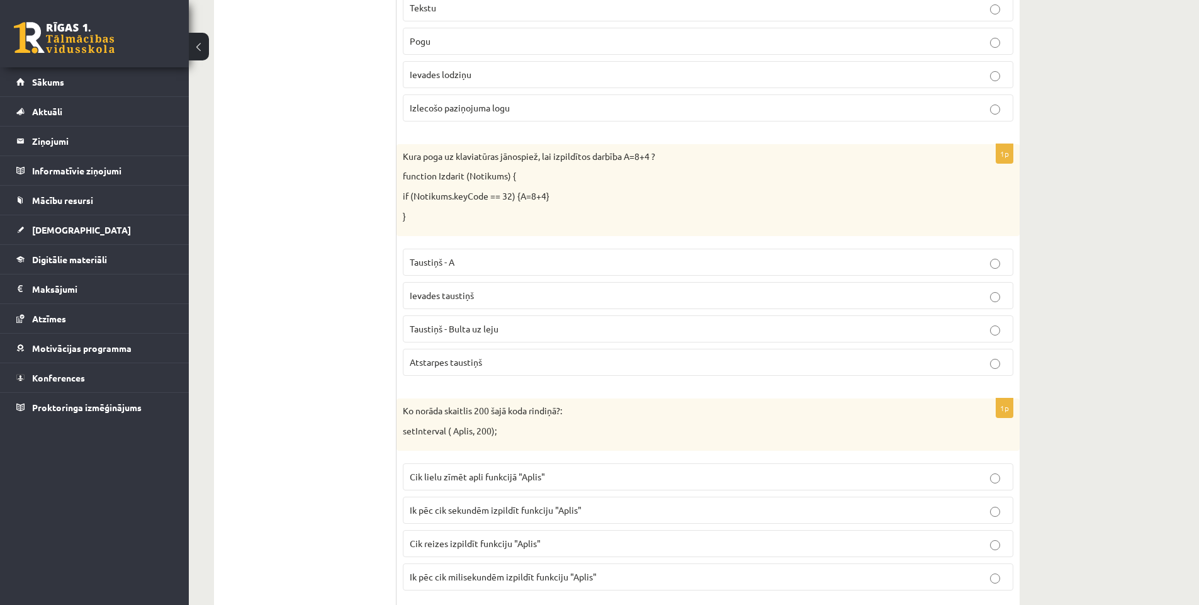
click at [631, 359] on p "Atstarpes taustiņš" at bounding box center [708, 362] width 597 height 13
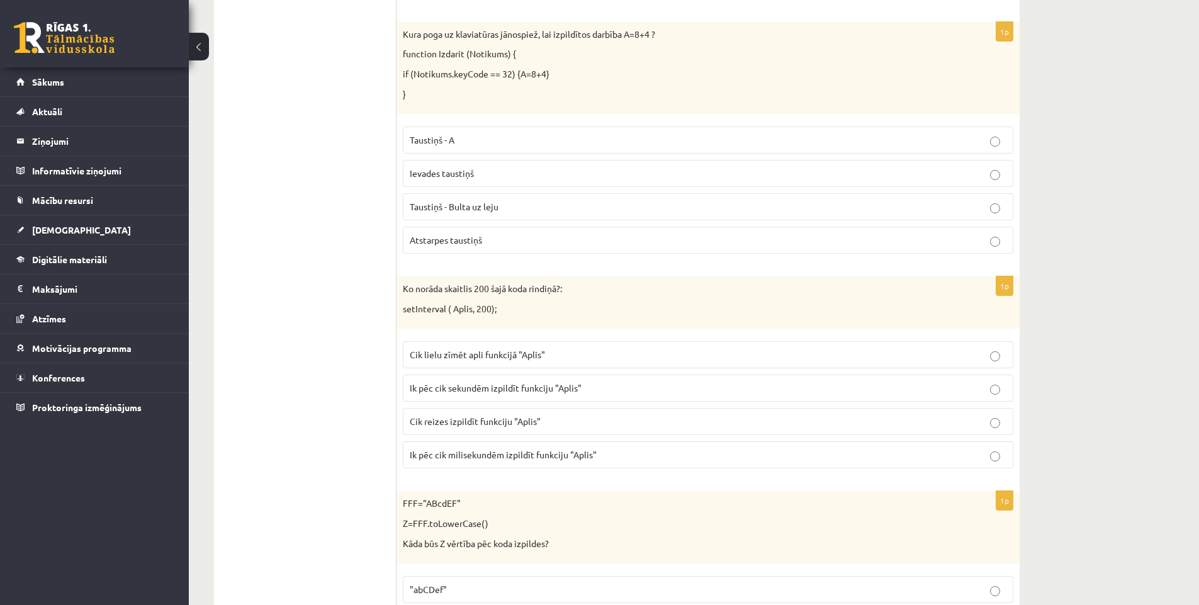
scroll to position [5664, 0]
click at [598, 456] on p "Ik pēc cik milisekundēm izpildīt funkciju "Aplis"" at bounding box center [708, 450] width 597 height 13
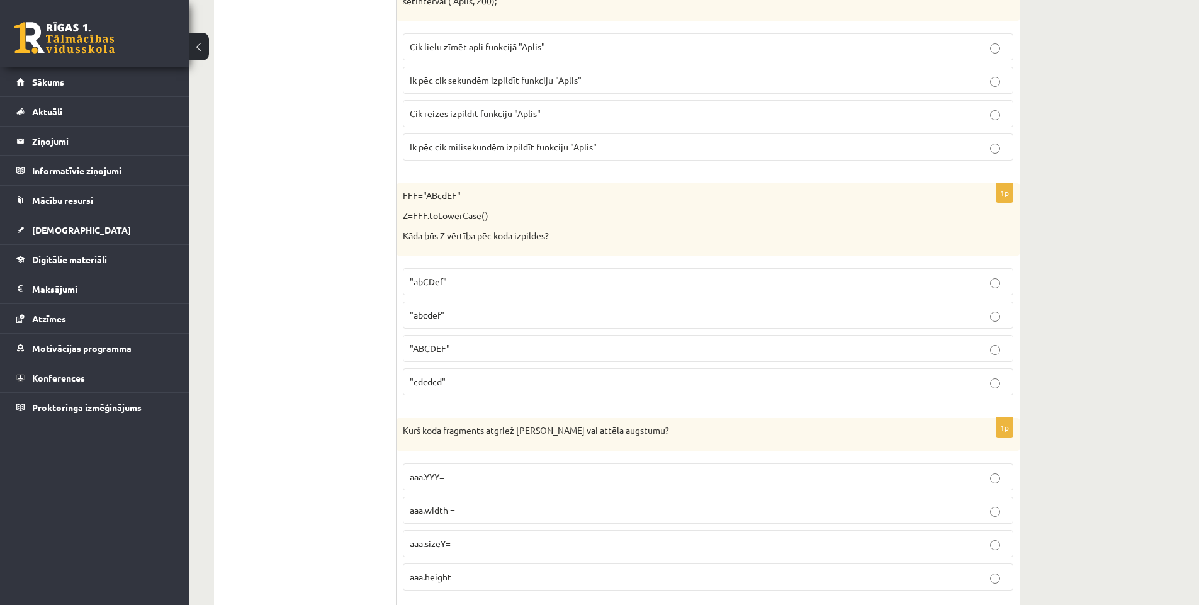
scroll to position [5979, 0]
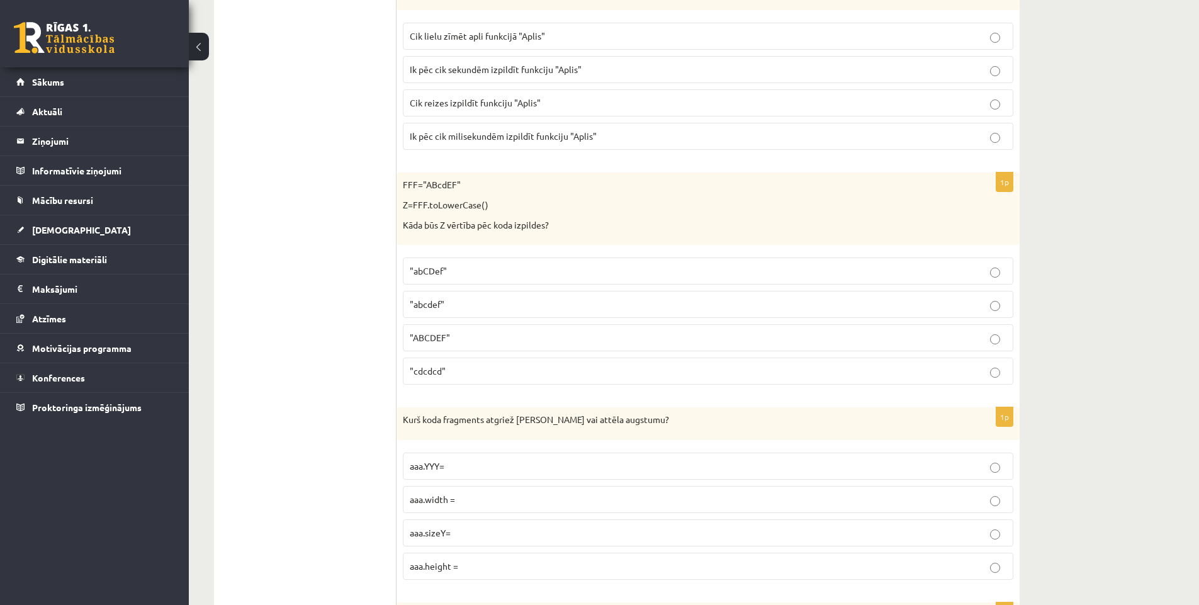
click at [537, 276] on p ""abCDef"" at bounding box center [708, 270] width 597 height 13
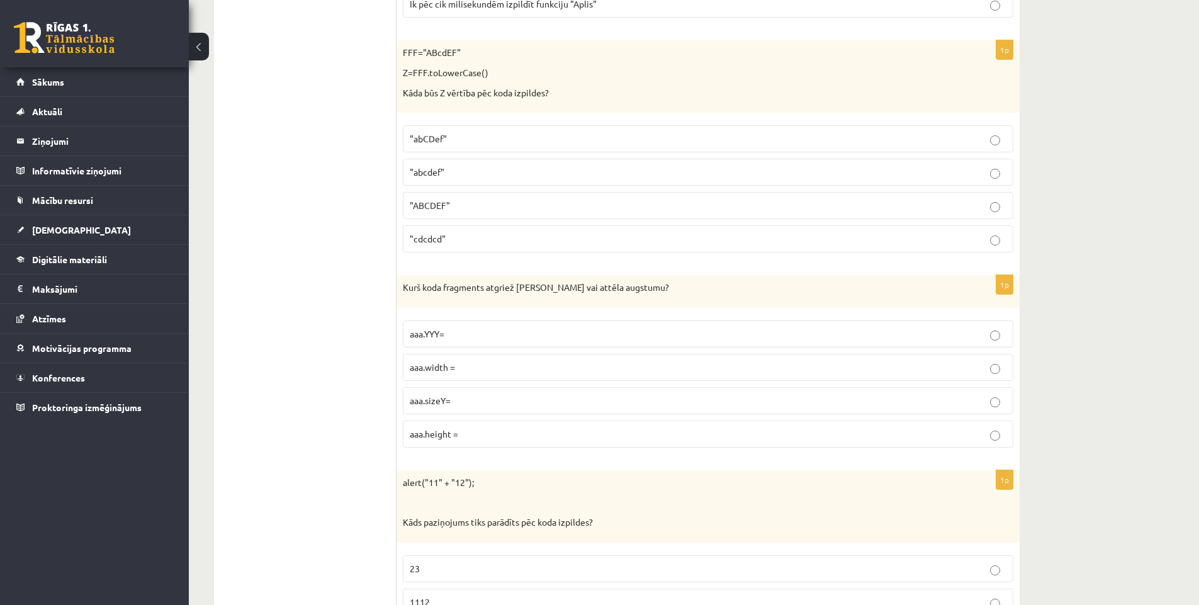
scroll to position [6168, 0]
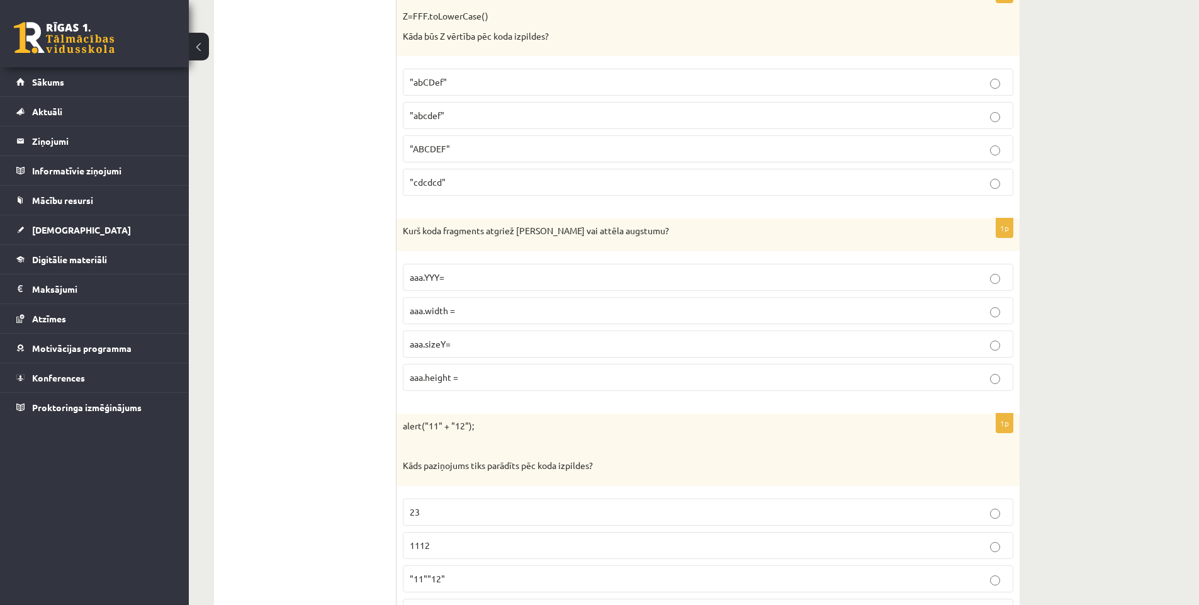
click at [573, 352] on label "aaa.sizeY=" at bounding box center [708, 343] width 610 height 27
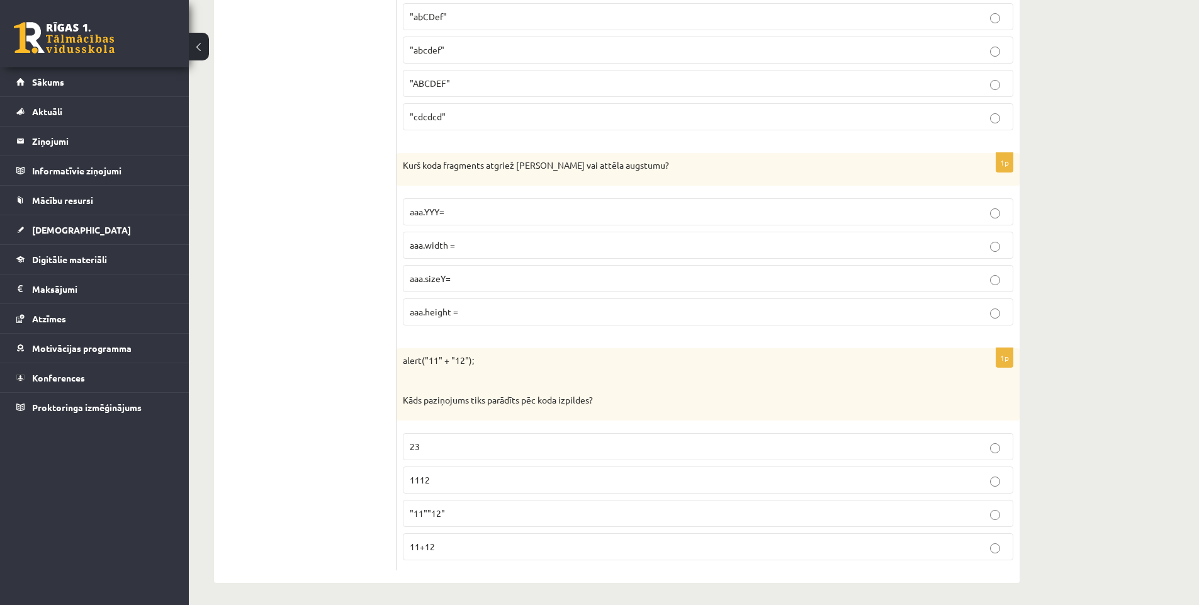
scroll to position [6237, 0]
click at [588, 521] on label ""11""12"" at bounding box center [708, 510] width 610 height 27
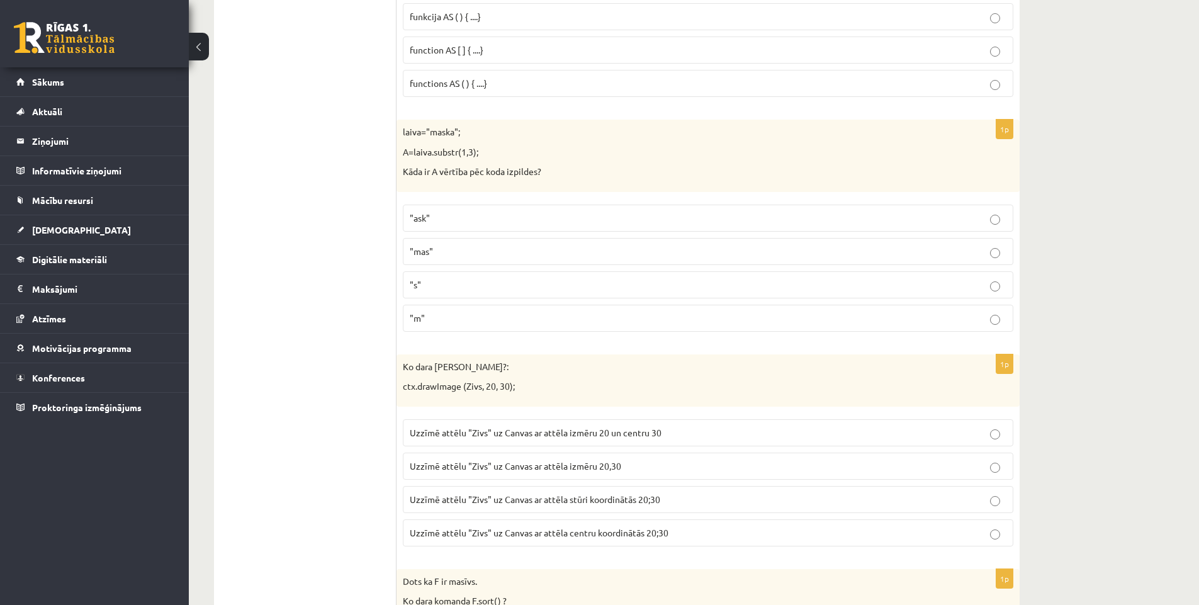
scroll to position [1076, 0]
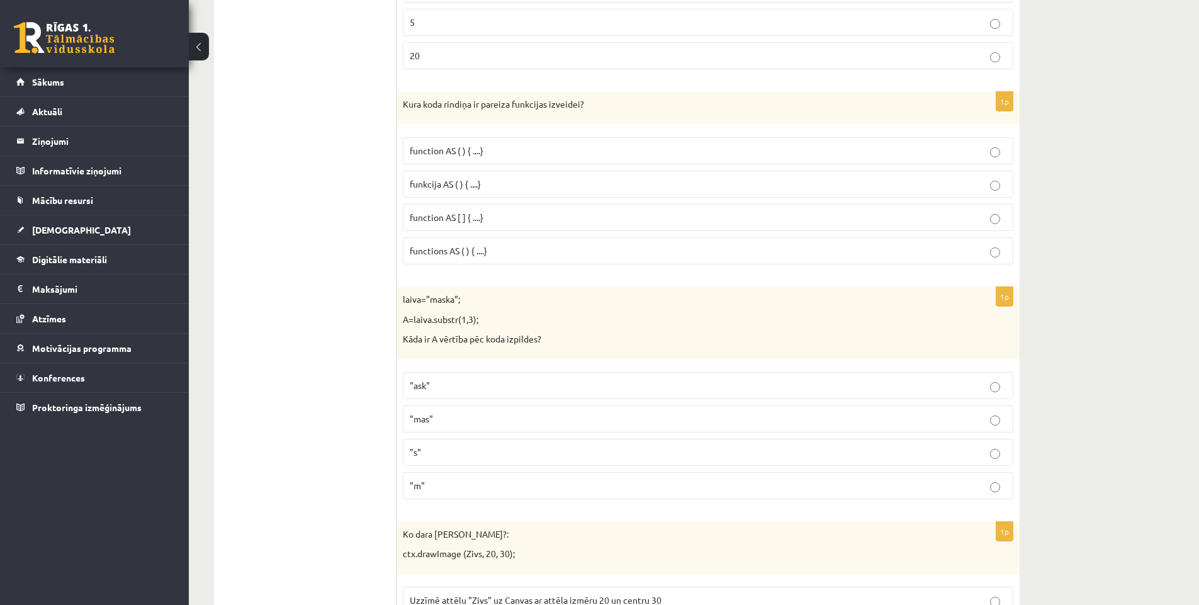
click at [496, 420] on p ""mas"" at bounding box center [708, 418] width 597 height 13
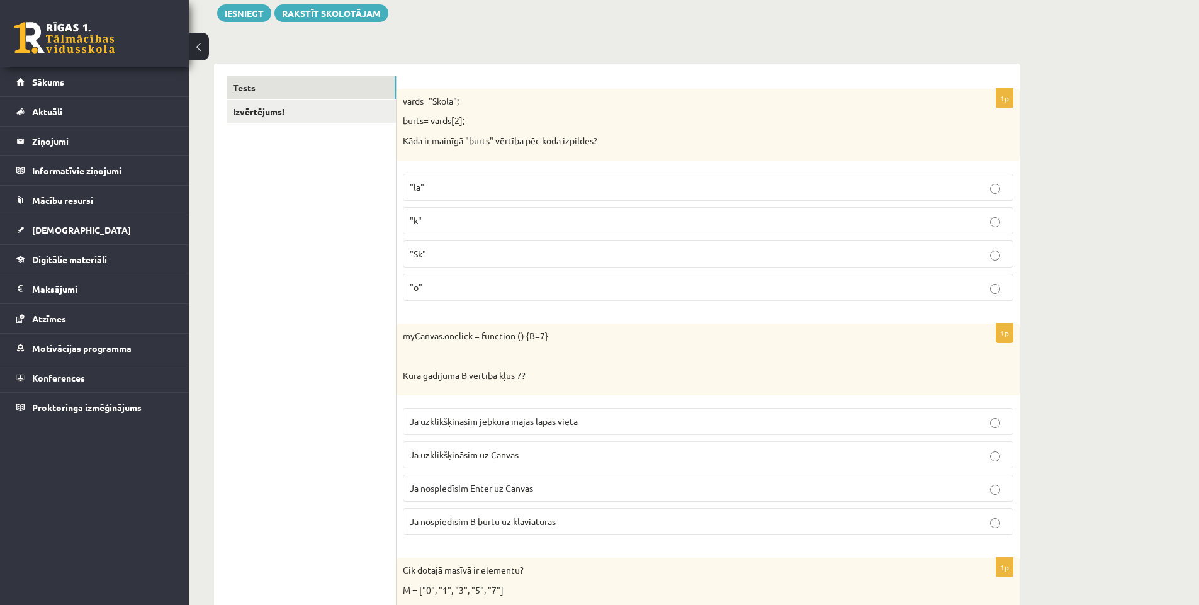
scroll to position [0, 0]
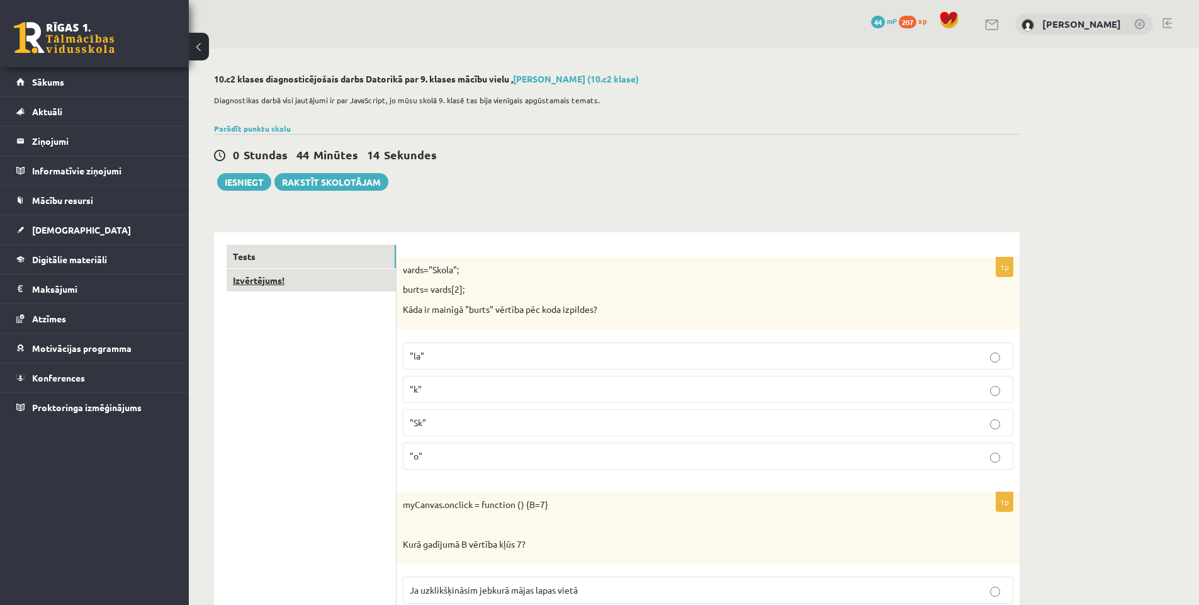
click at [272, 278] on link "Izvērtējums!" at bounding box center [311, 280] width 169 height 23
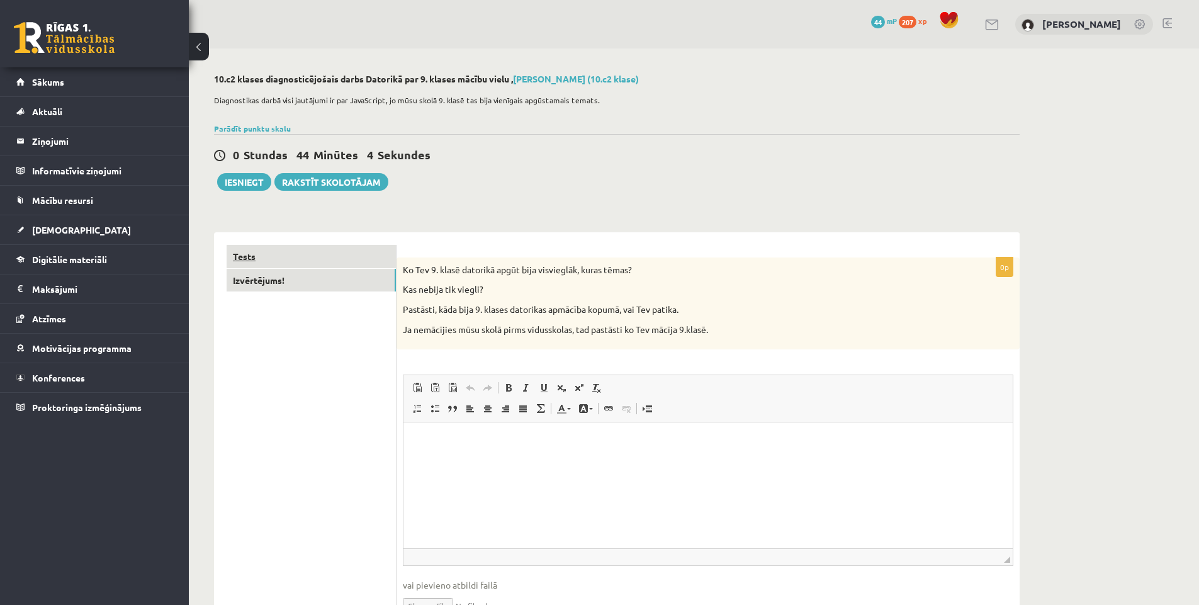
click at [238, 259] on link "Tests" at bounding box center [311, 256] width 169 height 23
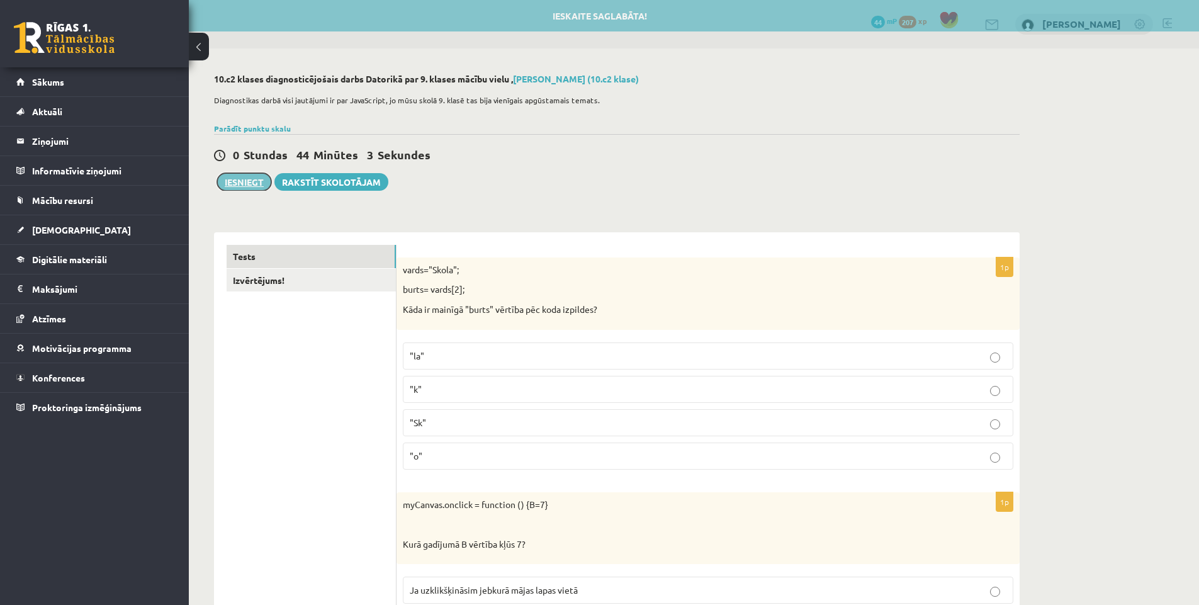
click at [231, 184] on button "Iesniegt" at bounding box center [244, 182] width 54 height 18
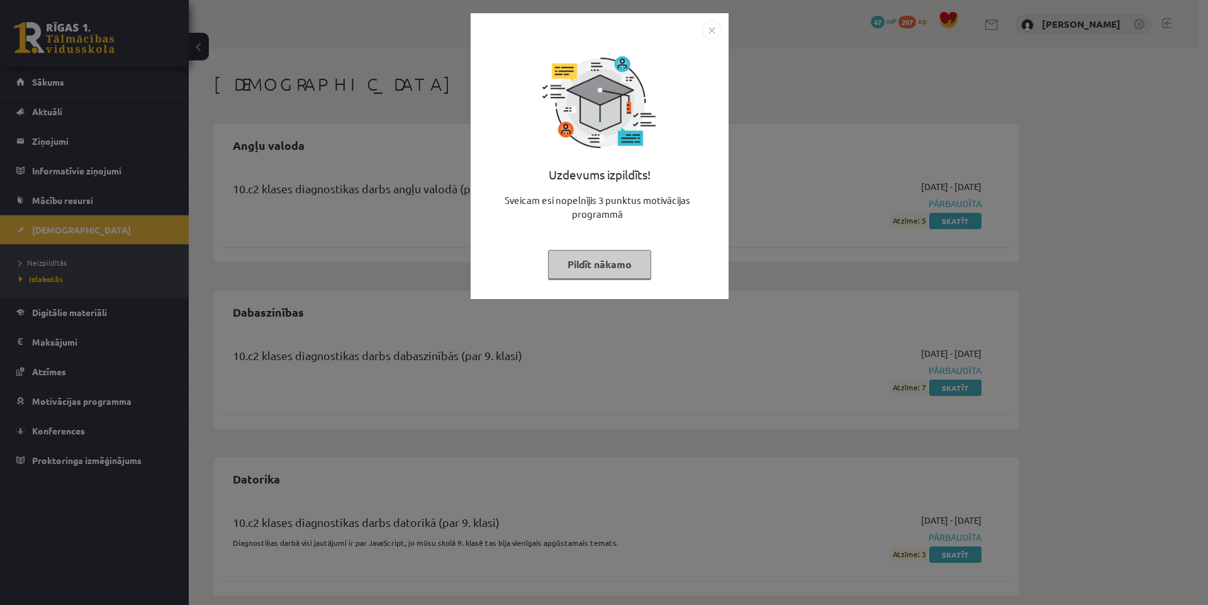
click at [713, 30] on img "Close" at bounding box center [711, 30] width 19 height 19
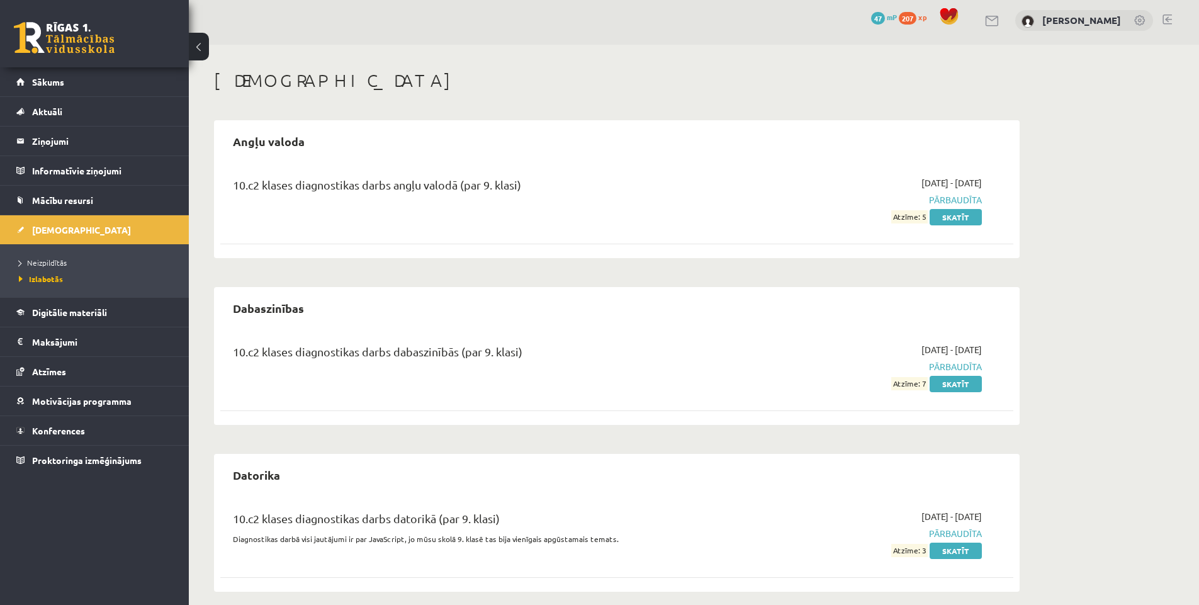
scroll to position [16, 0]
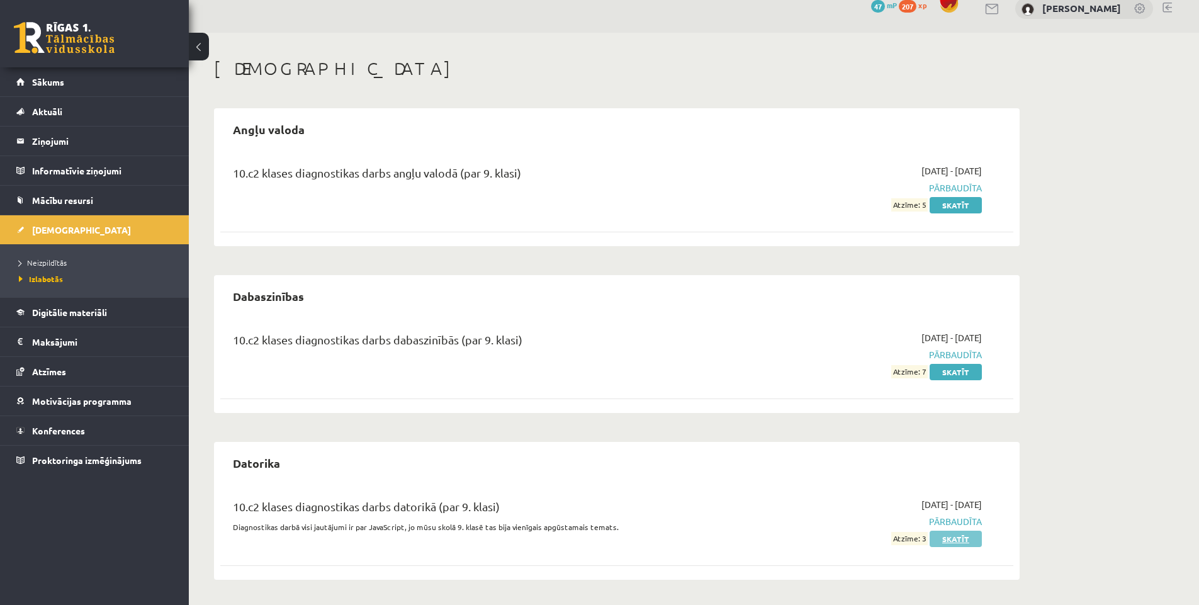
click at [952, 544] on link "Skatīt" at bounding box center [956, 539] width 52 height 16
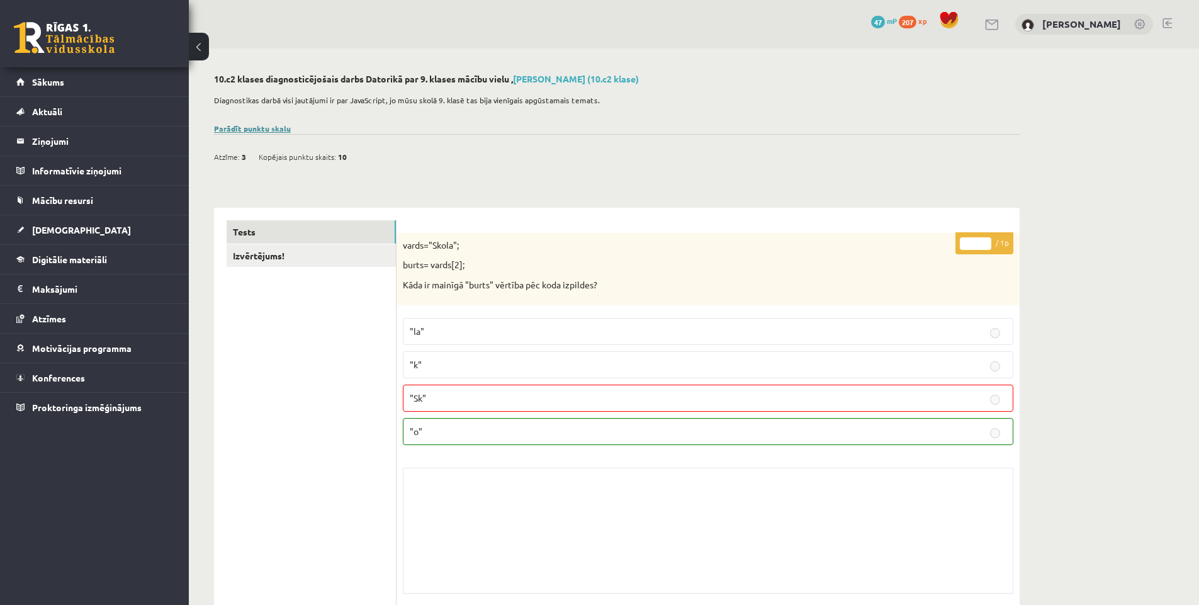
click at [226, 129] on link "Parādīt punktu skalu" at bounding box center [252, 128] width 77 height 10
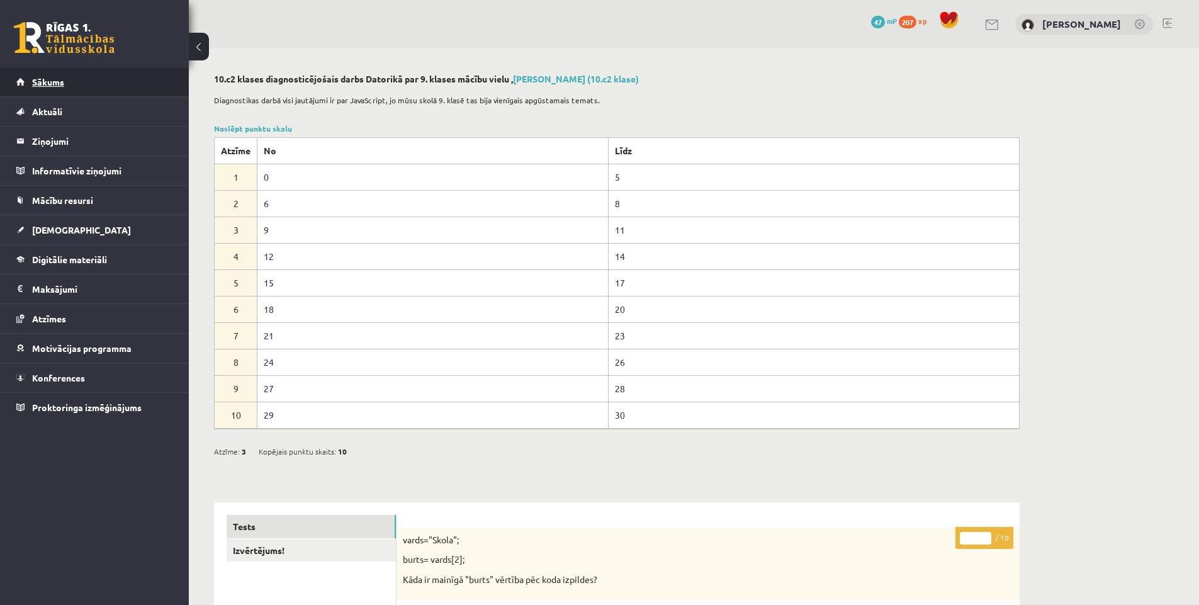
click at [42, 84] on span "Sākums" at bounding box center [48, 81] width 32 height 11
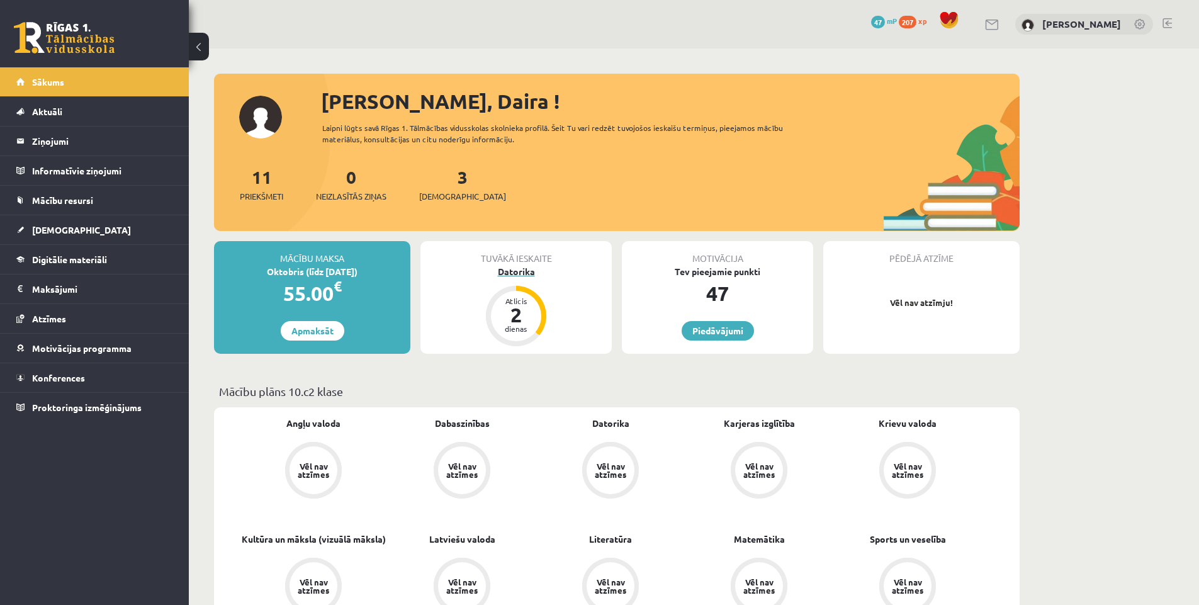
click at [527, 273] on div "Datorika" at bounding box center [515, 271] width 191 height 13
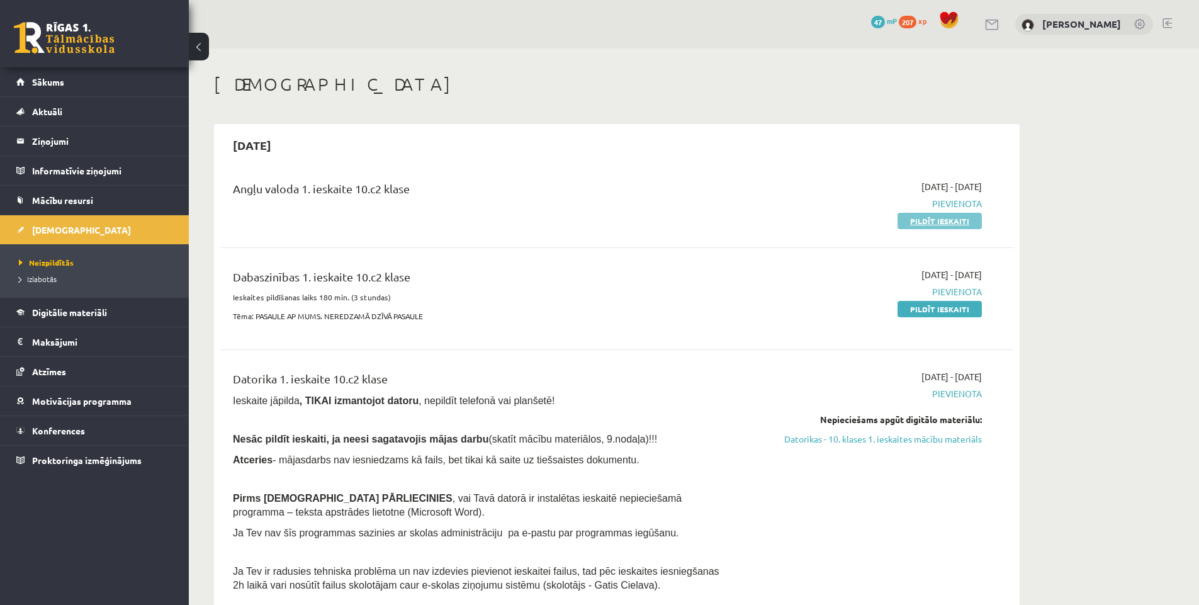
click at [934, 227] on link "Pildīt ieskaiti" at bounding box center [939, 221] width 84 height 16
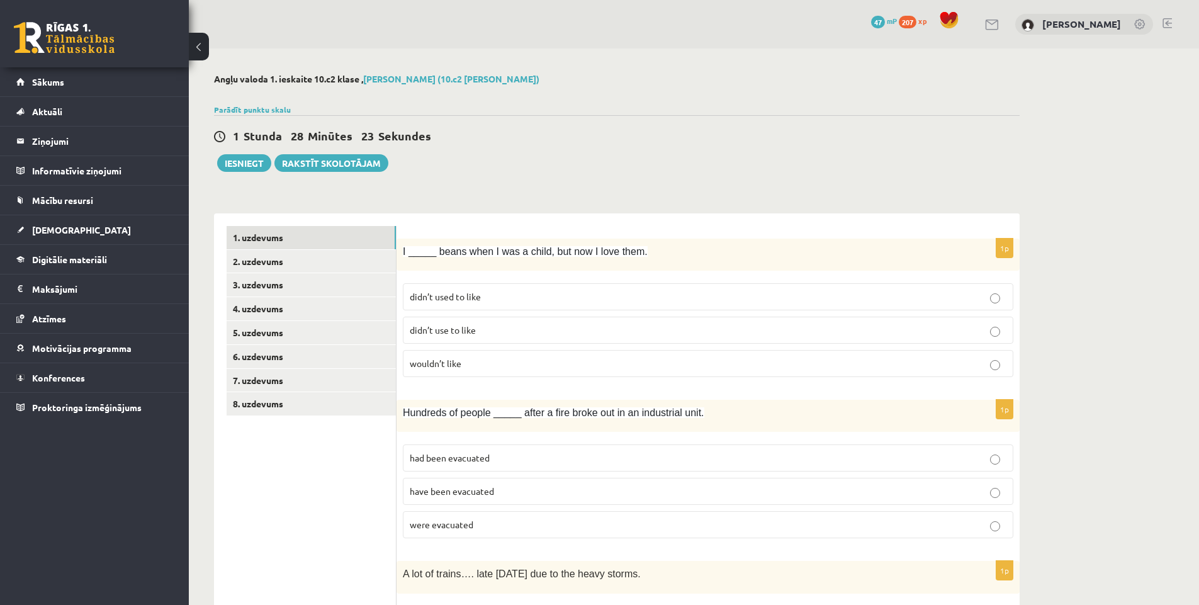
click at [474, 333] on span "didn’t use to like" at bounding box center [443, 329] width 66 height 11
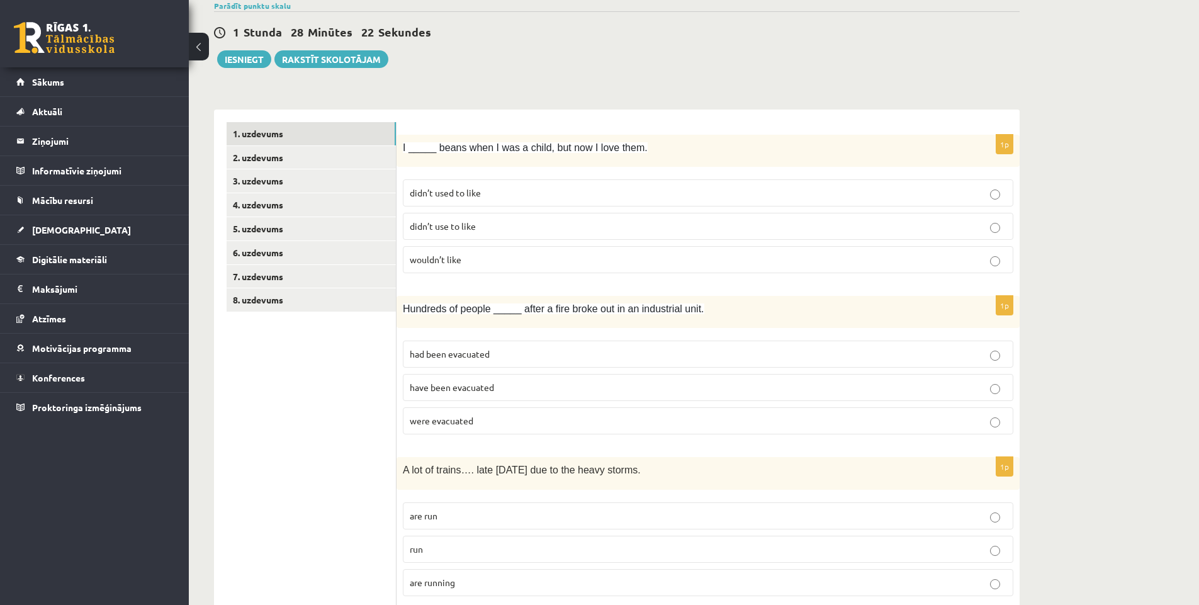
scroll to position [189, 0]
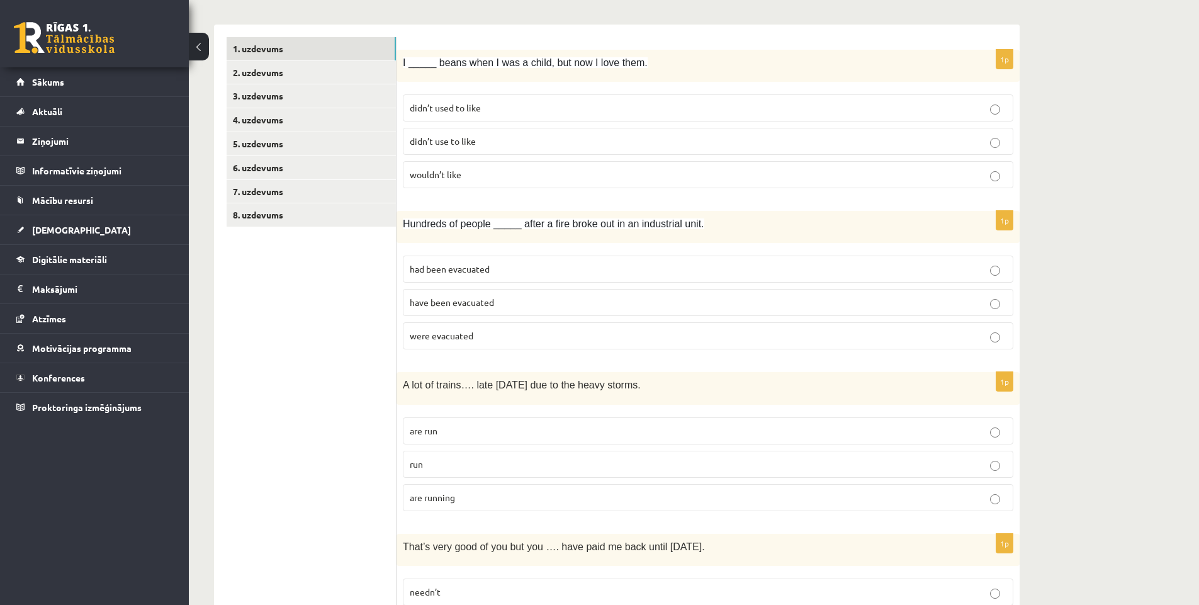
click at [486, 305] on span "have been evacuated" at bounding box center [452, 301] width 84 height 11
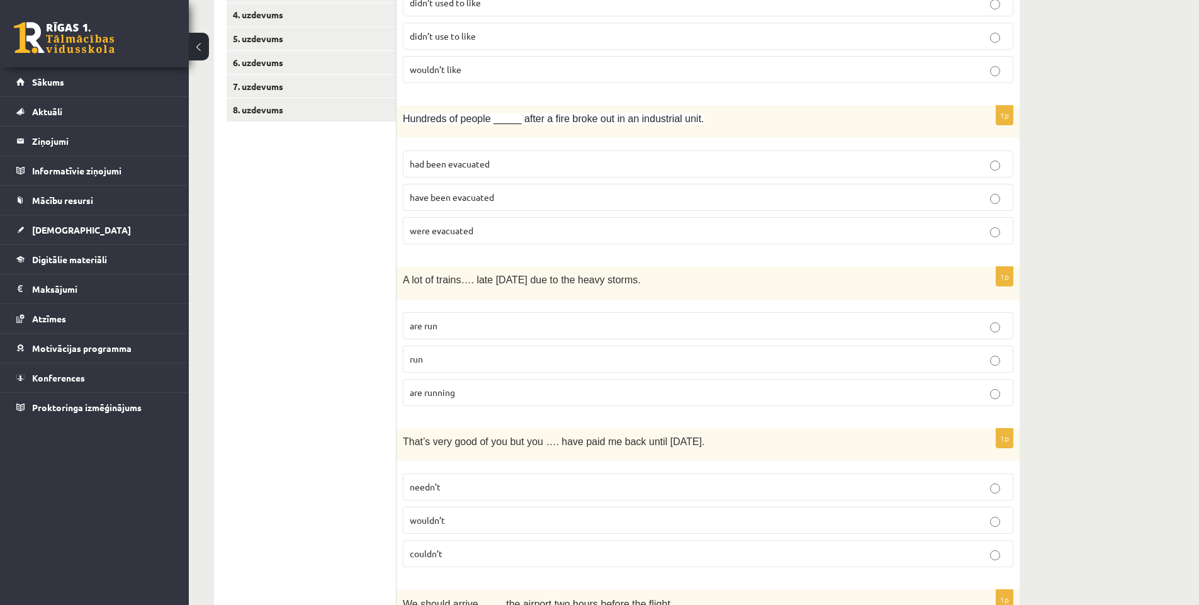
scroll to position [378, 0]
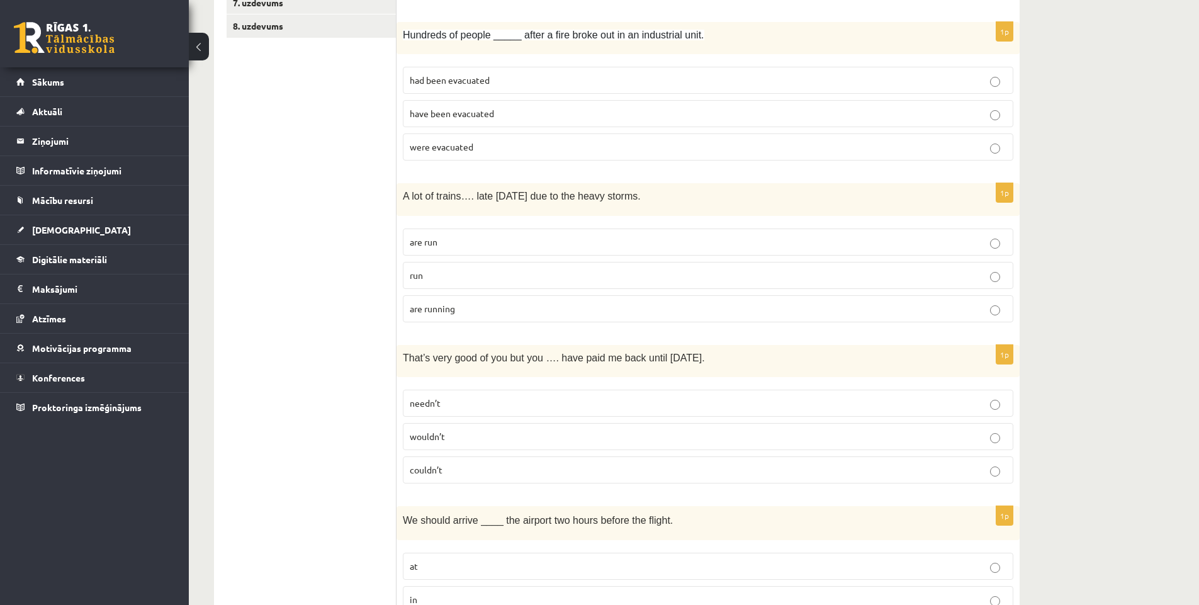
click at [476, 314] on p "are running" at bounding box center [708, 308] width 597 height 13
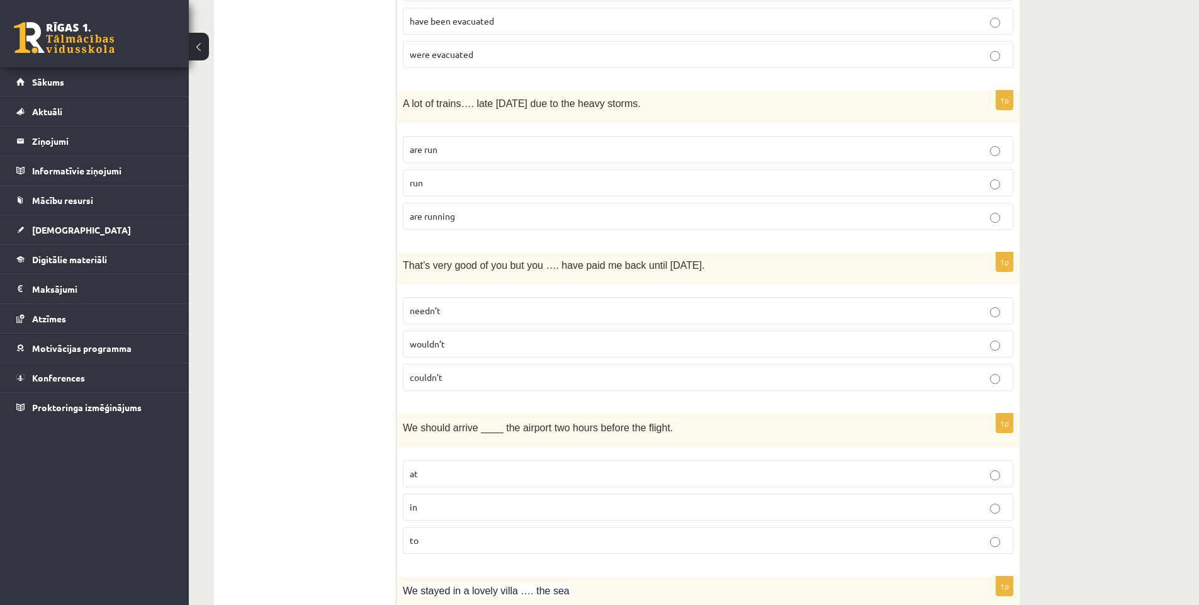
scroll to position [503, 0]
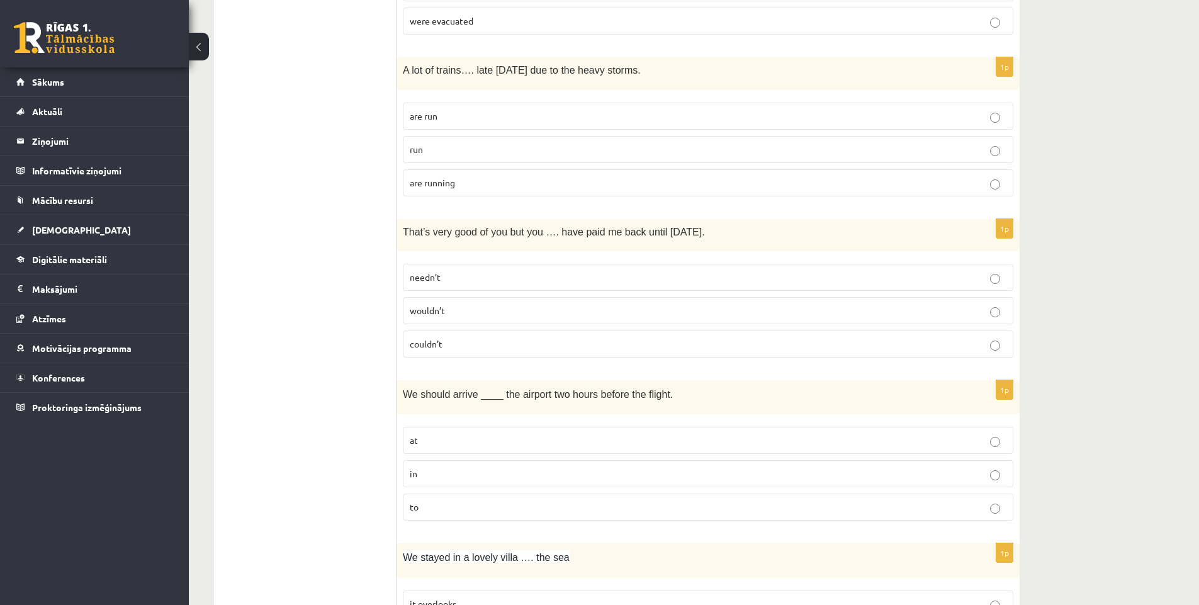
click at [483, 276] on p "needn’t" at bounding box center [708, 277] width 597 height 13
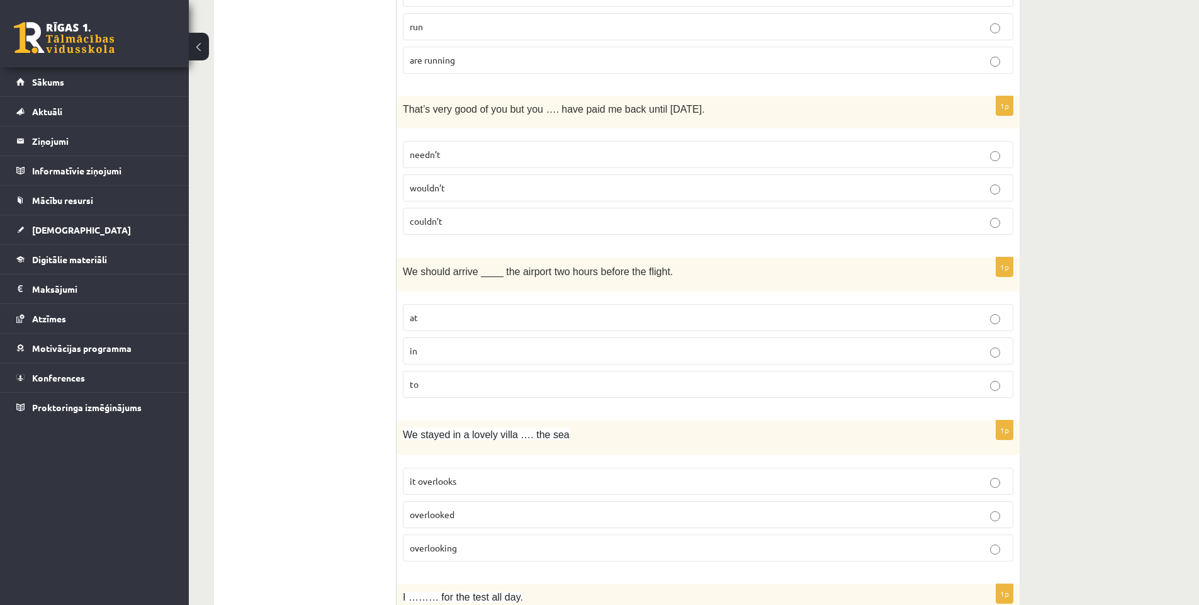
scroll to position [629, 0]
click at [539, 190] on p "wouldn’t" at bounding box center [708, 184] width 597 height 13
click at [497, 320] on p "at" at bounding box center [708, 314] width 597 height 13
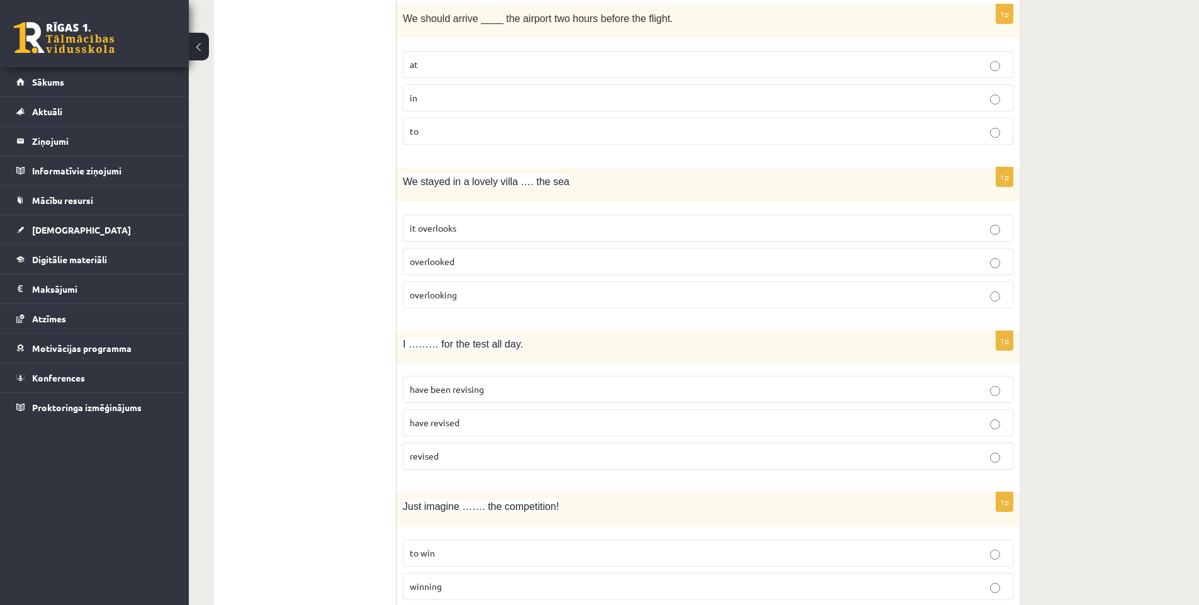
scroll to position [881, 0]
click at [542, 290] on p "overlooking" at bounding box center [708, 292] width 597 height 13
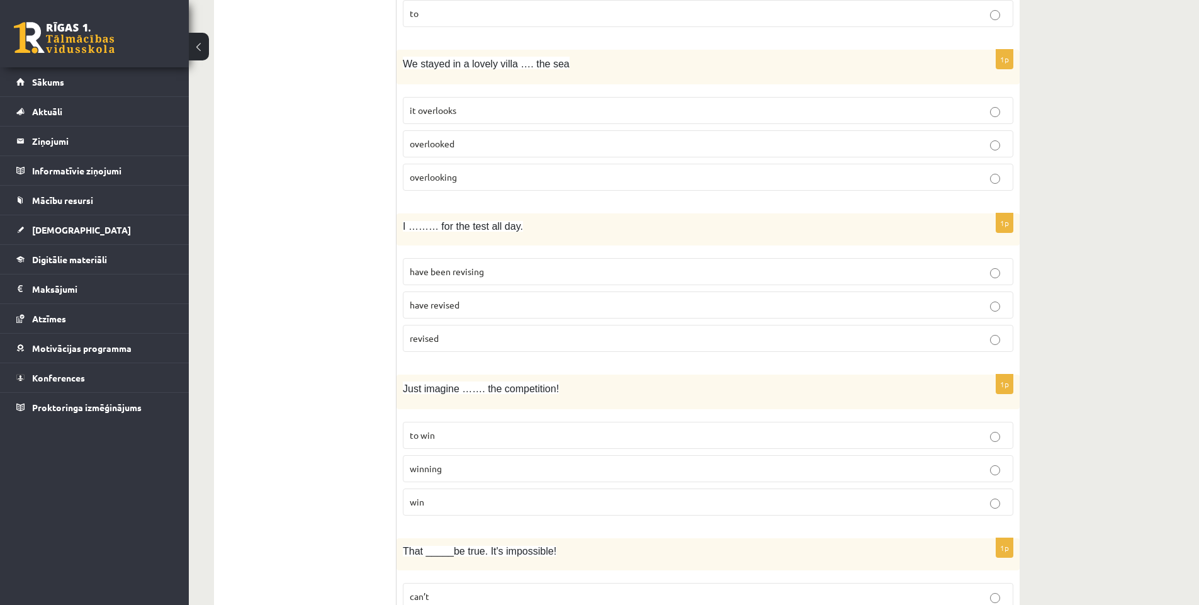
scroll to position [1007, 0]
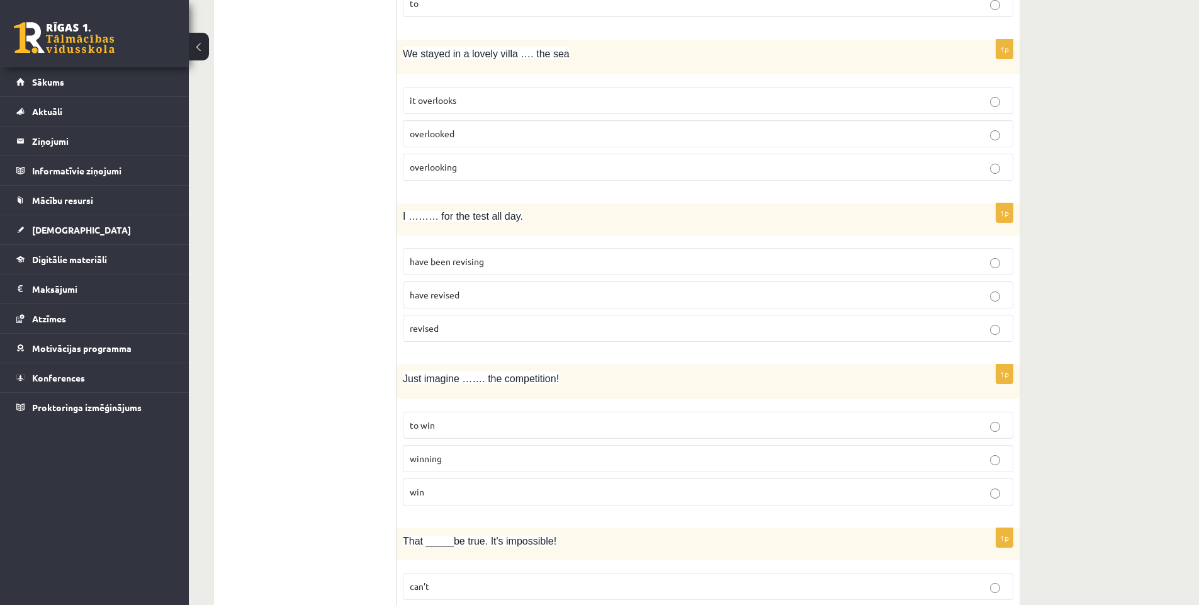
click at [532, 262] on p "have been revising" at bounding box center [708, 261] width 597 height 13
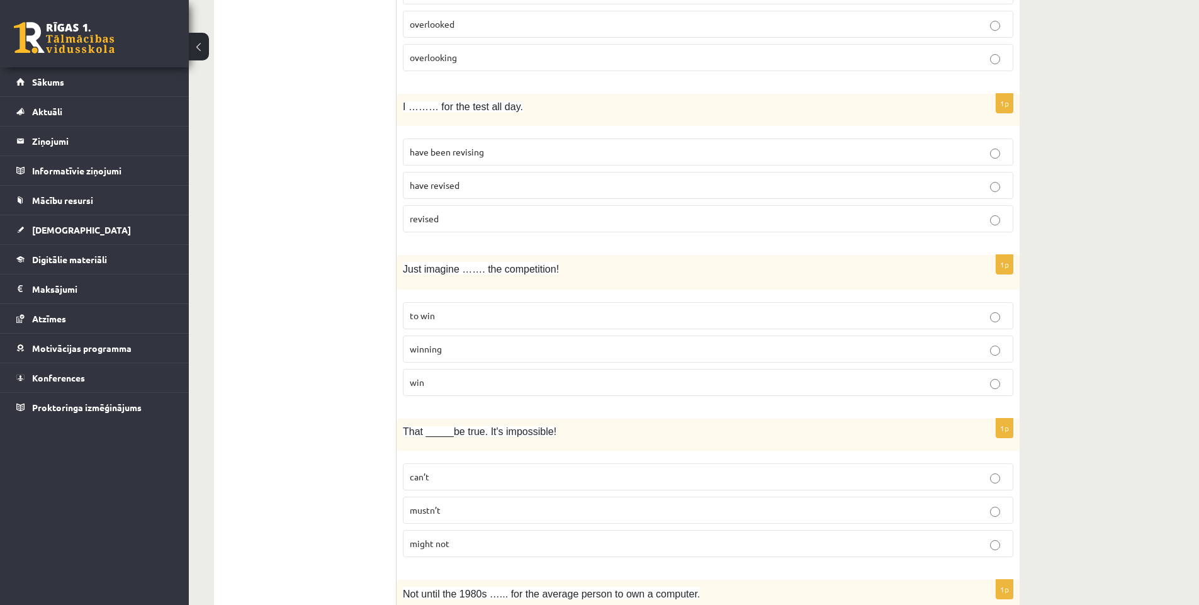
scroll to position [1133, 0]
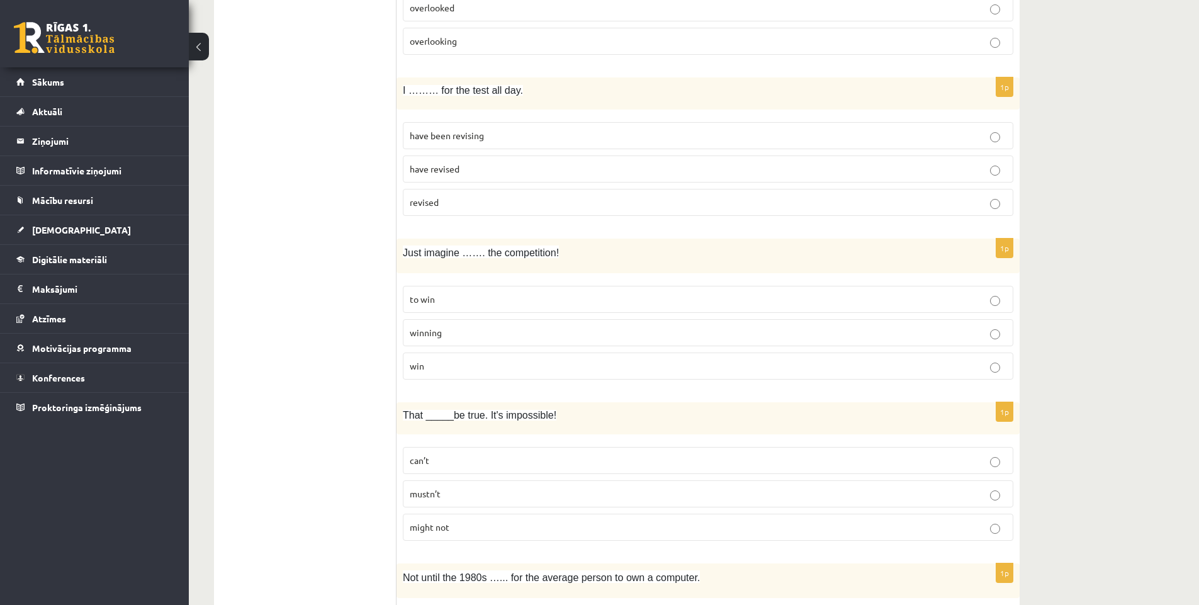
click at [659, 300] on p "to win" at bounding box center [708, 299] width 597 height 13
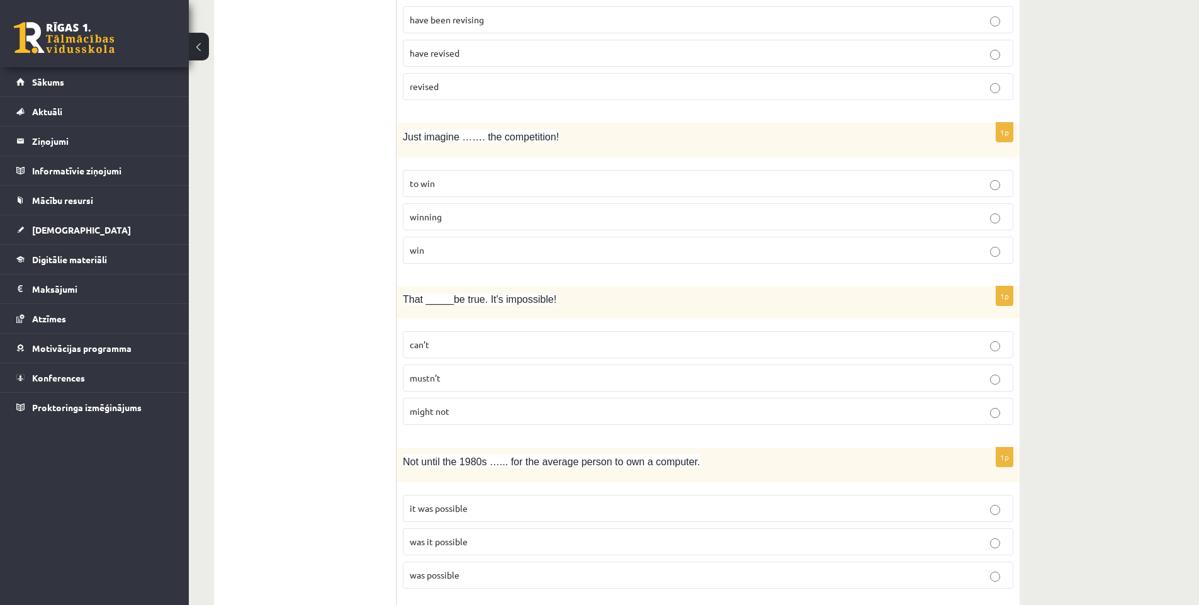
scroll to position [1259, 0]
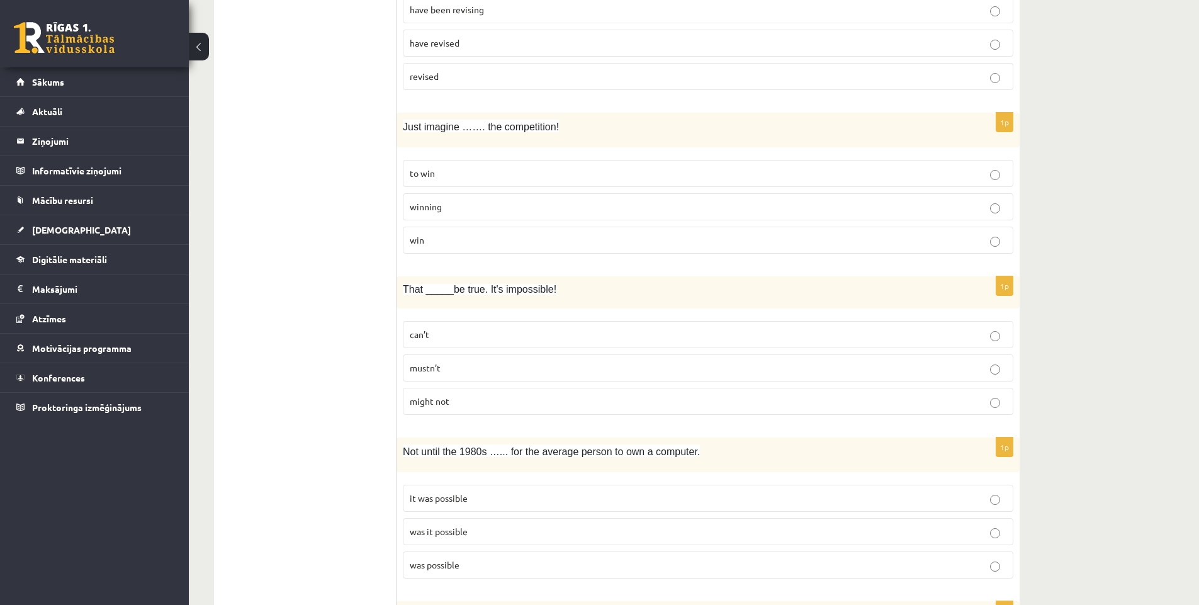
click at [541, 330] on p "can’t" at bounding box center [708, 334] width 597 height 13
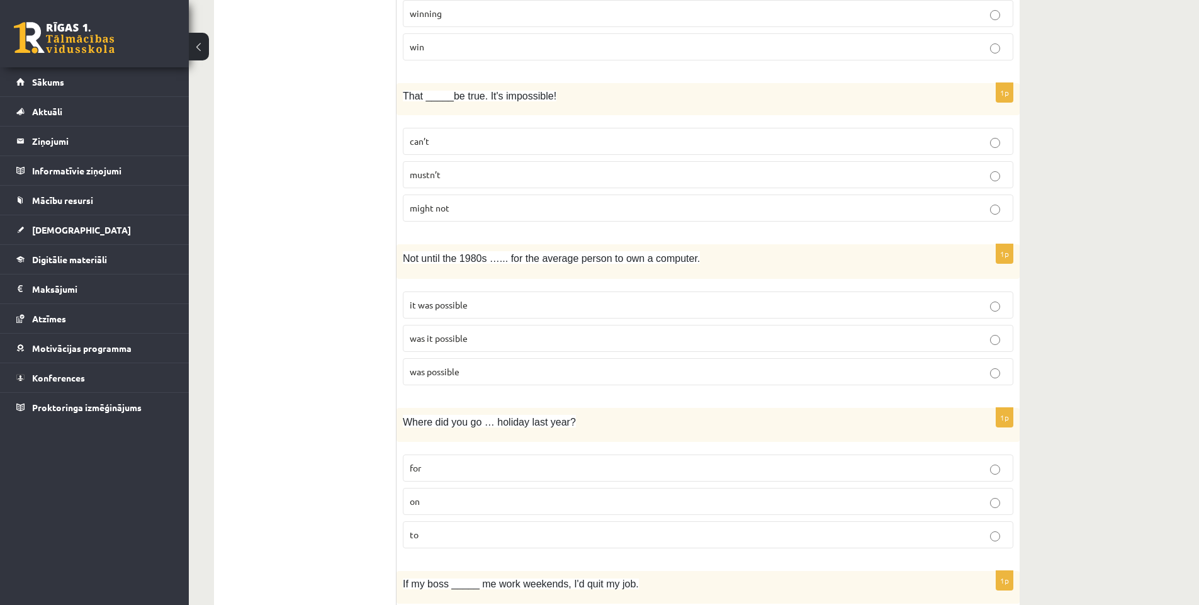
scroll to position [1510, 0]
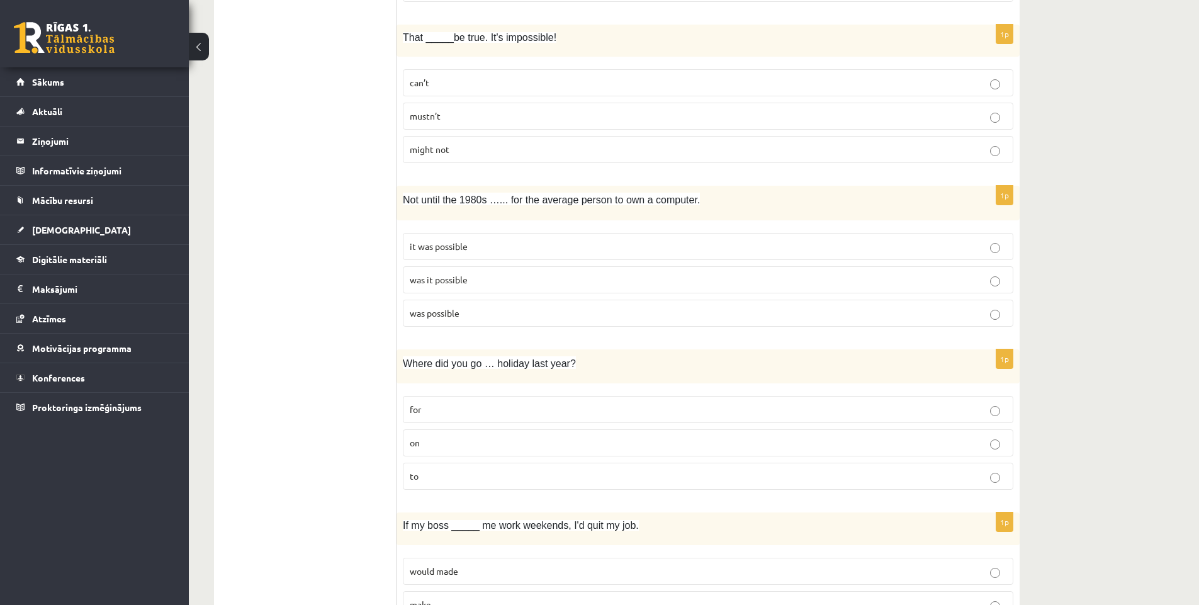
click at [560, 311] on p "was possible" at bounding box center [708, 312] width 597 height 13
click at [528, 277] on p "was it possible" at bounding box center [708, 279] width 597 height 13
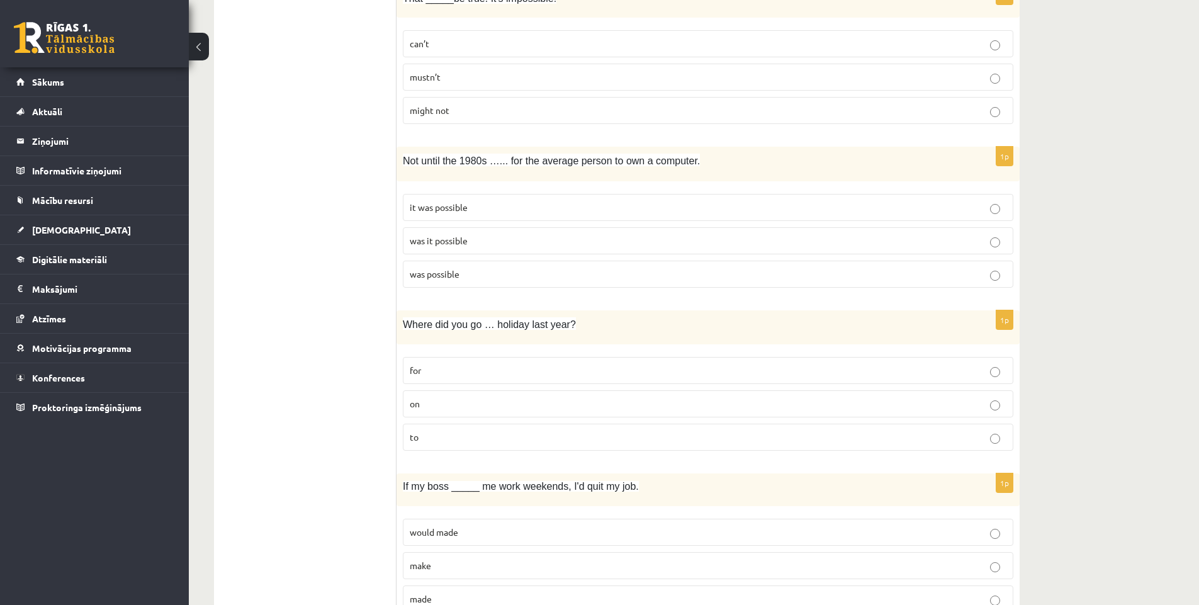
scroll to position [1636, 0]
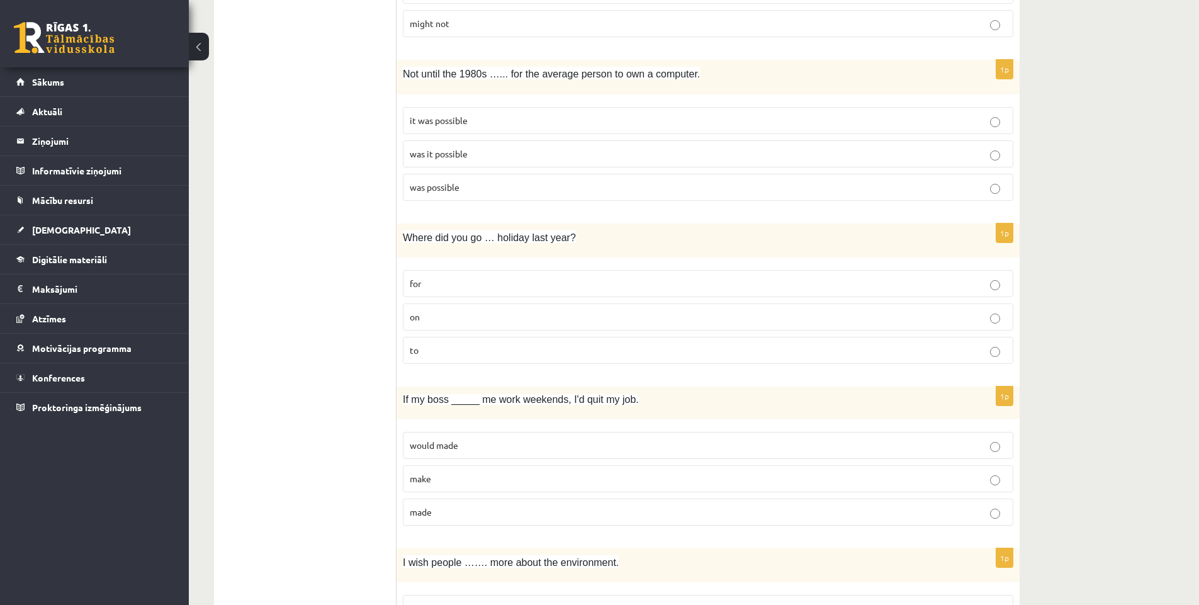
click at [453, 321] on p "on" at bounding box center [708, 316] width 597 height 13
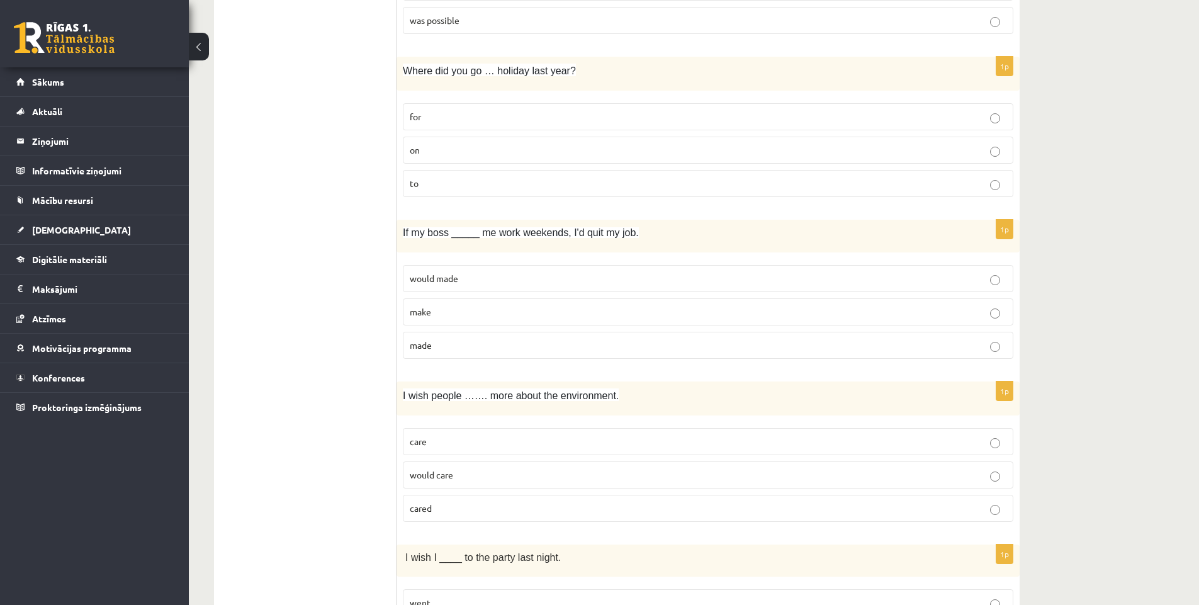
scroll to position [1825, 0]
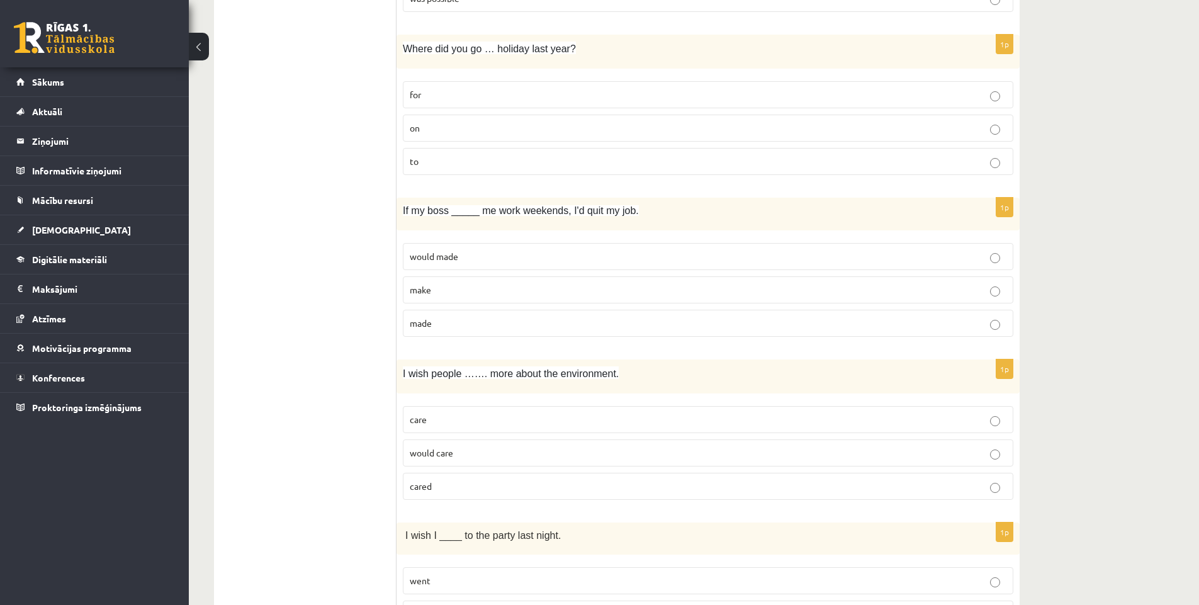
click at [588, 330] on p "made" at bounding box center [708, 323] width 597 height 13
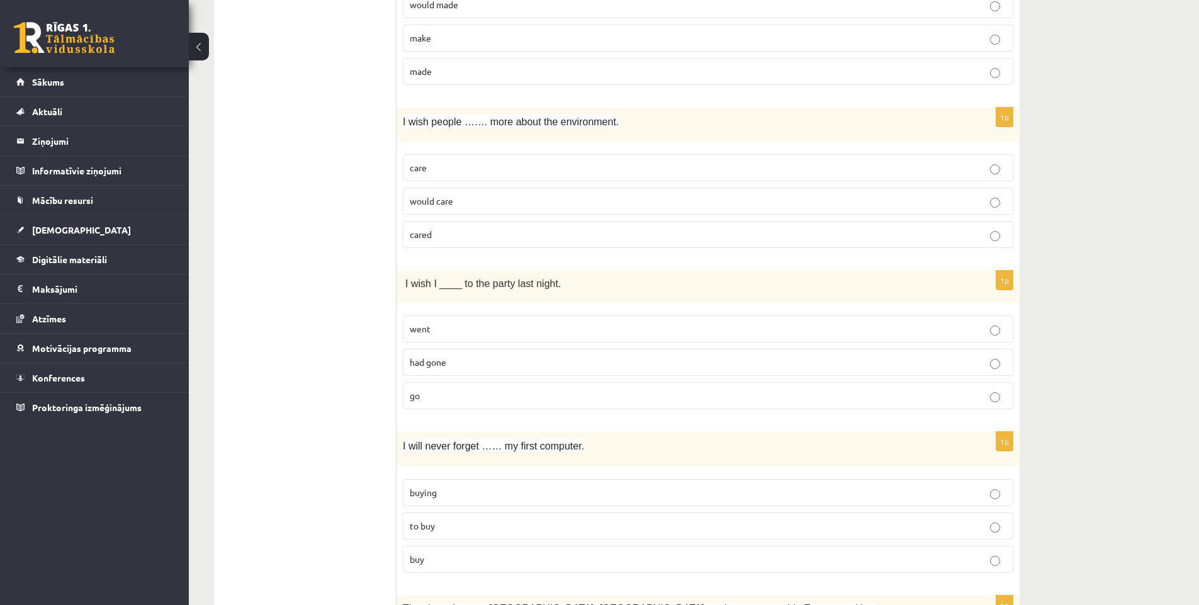
scroll to position [2014, 0]
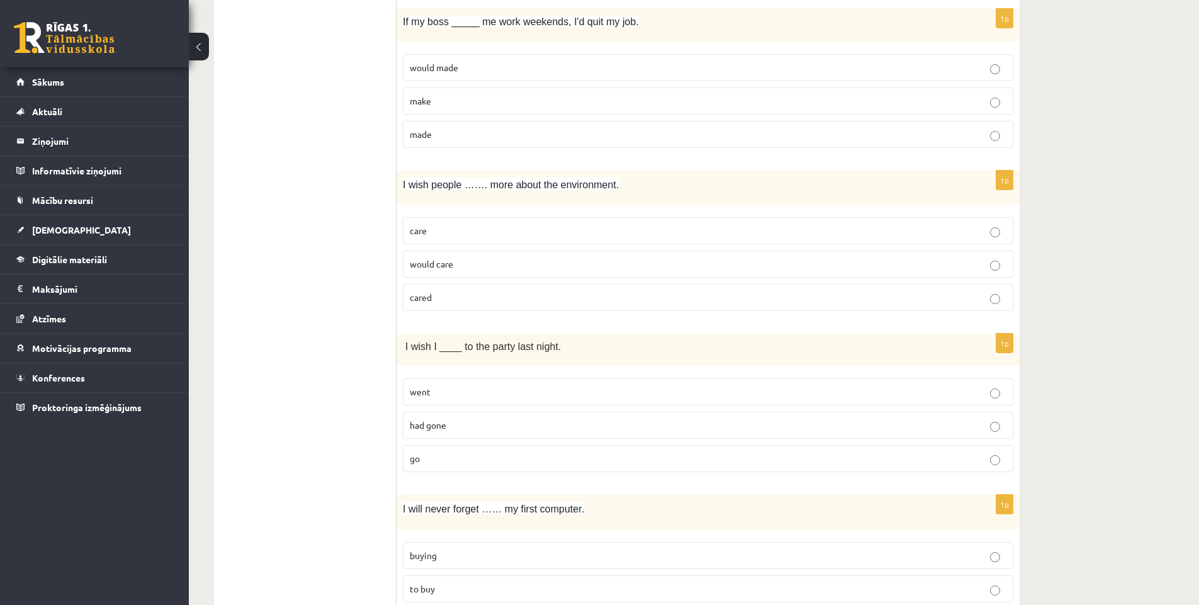
click at [451, 266] on span "would care" at bounding box center [431, 263] width 43 height 11
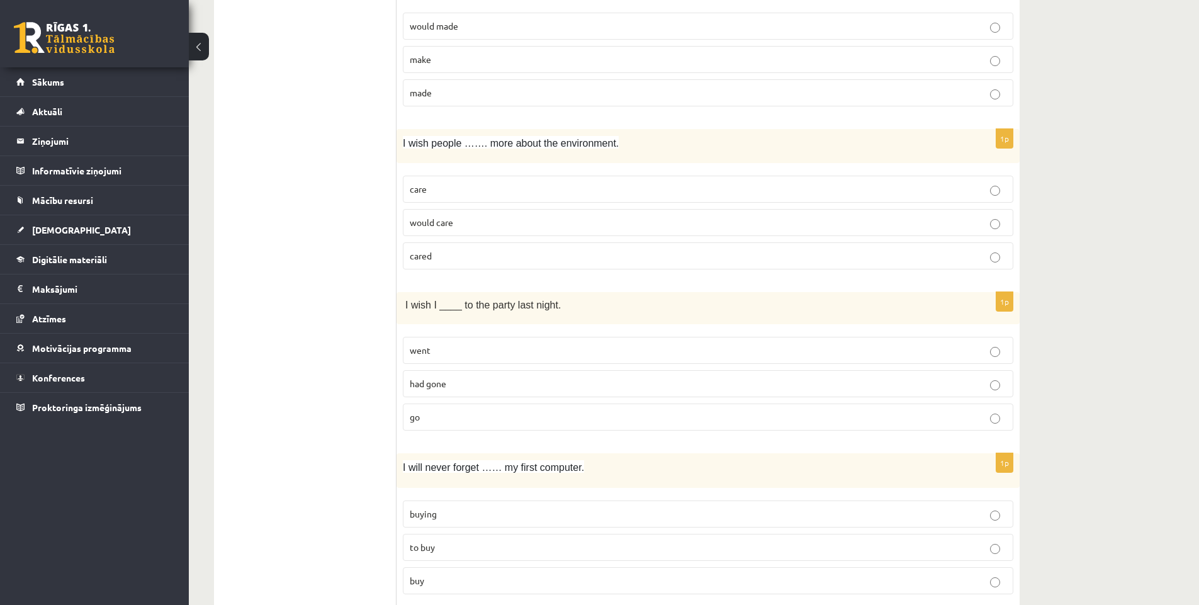
scroll to position [2077, 0]
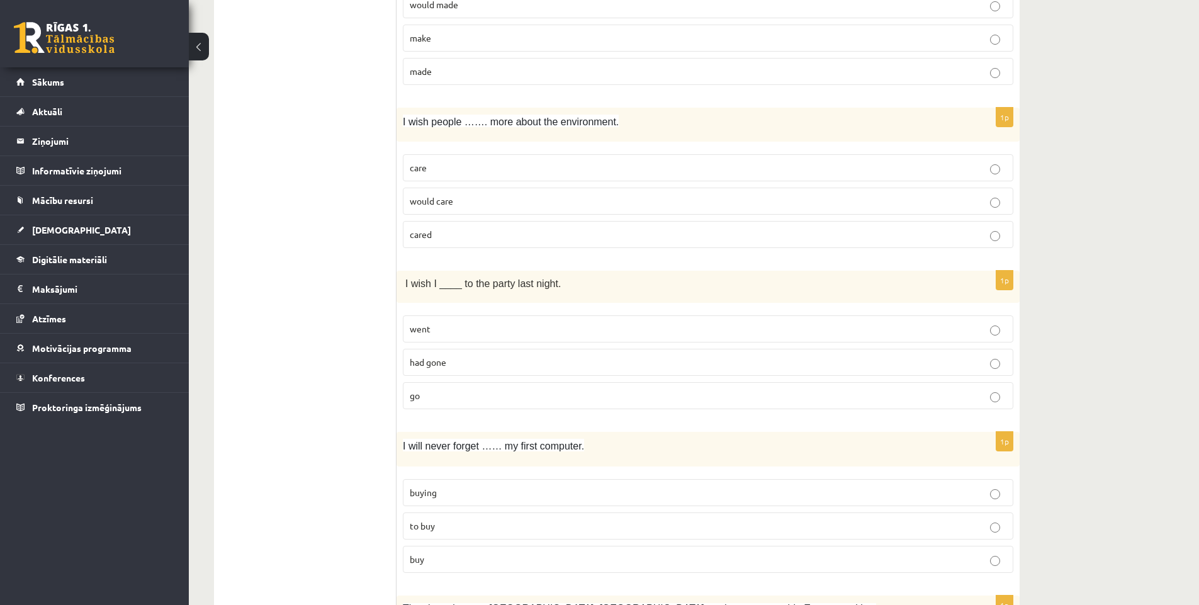
click at [543, 361] on p "had gone" at bounding box center [708, 362] width 597 height 13
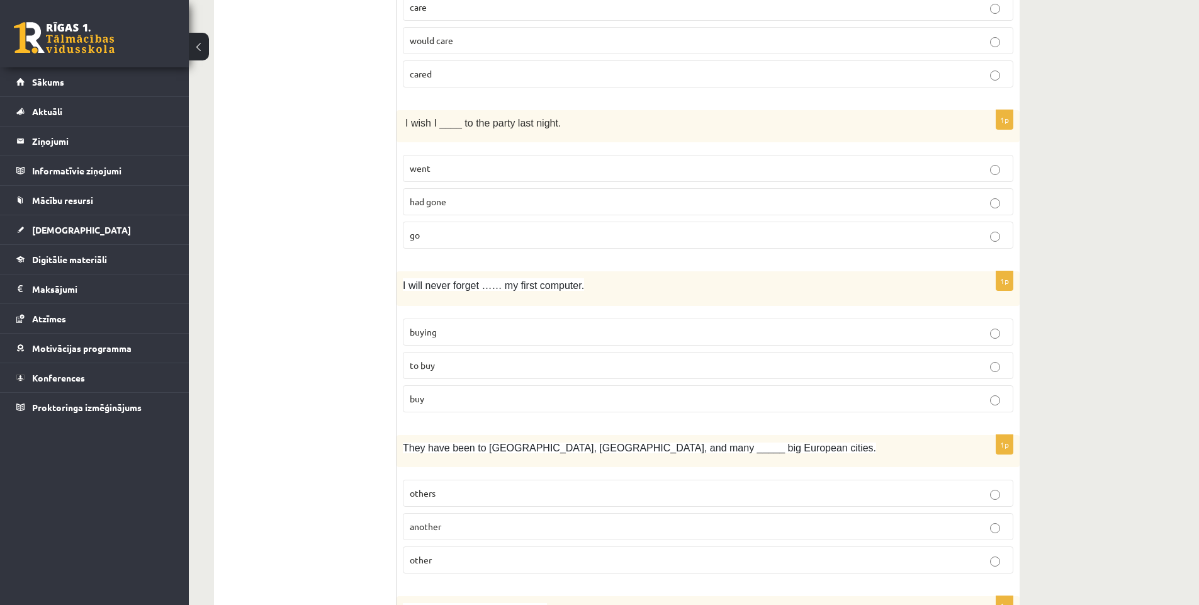
scroll to position [2329, 0]
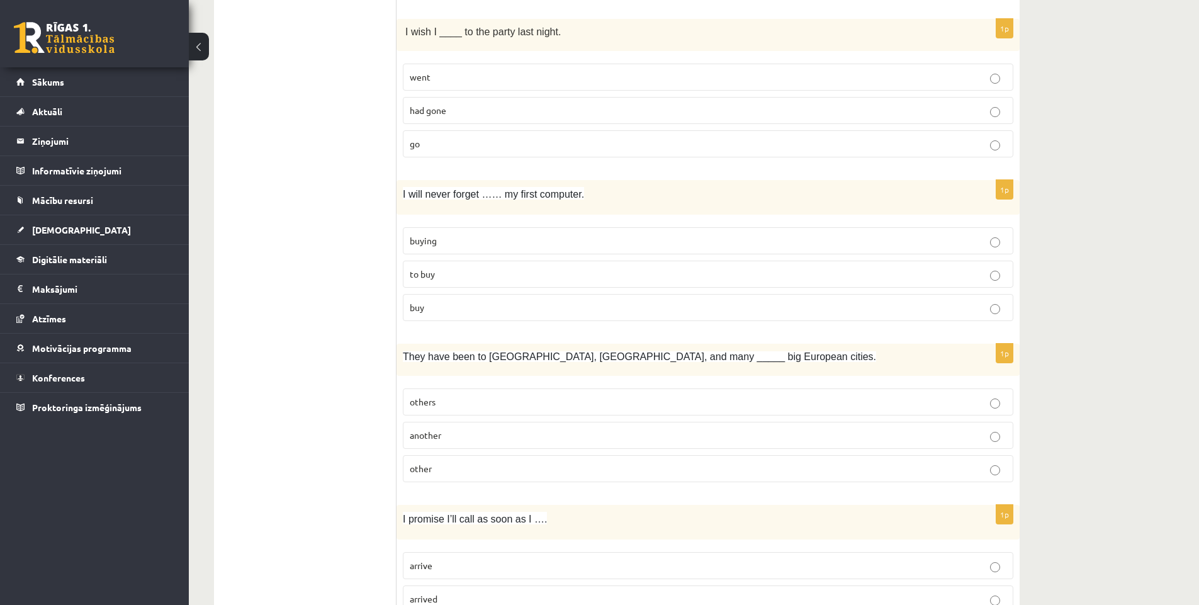
click at [521, 274] on p "to buy" at bounding box center [708, 273] width 597 height 13
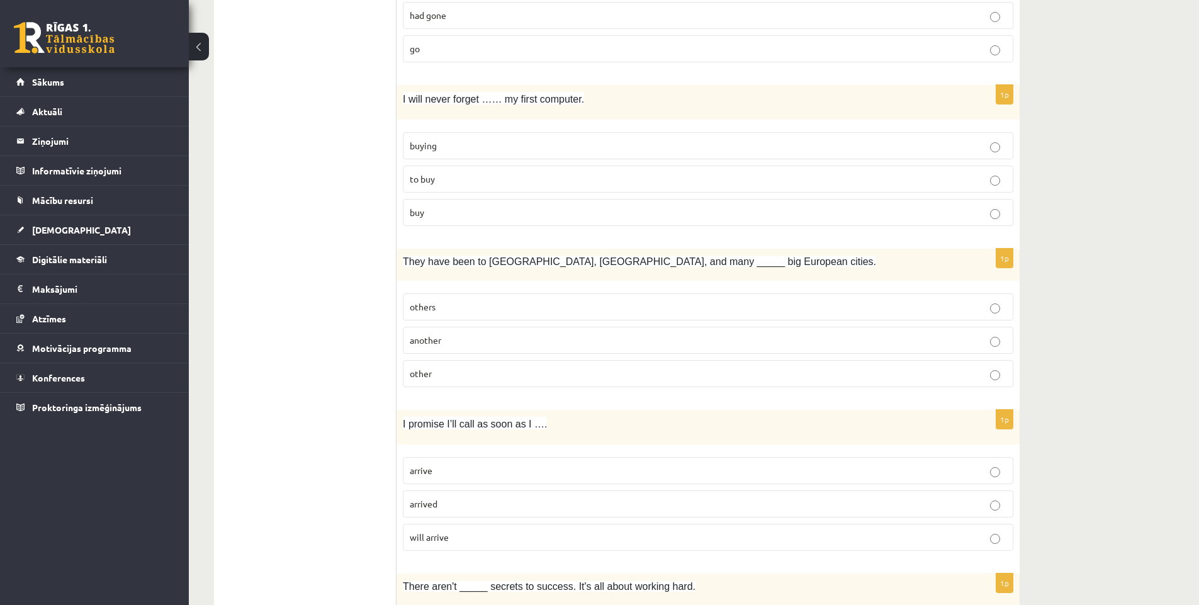
scroll to position [2454, 0]
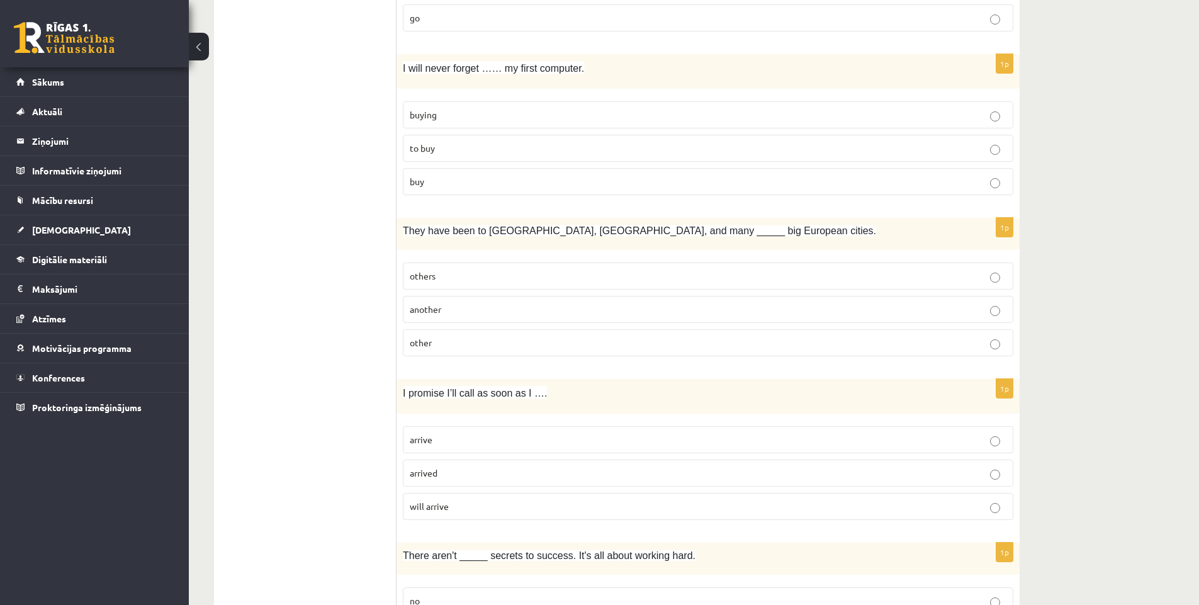
click at [527, 283] on p "others" at bounding box center [708, 275] width 597 height 13
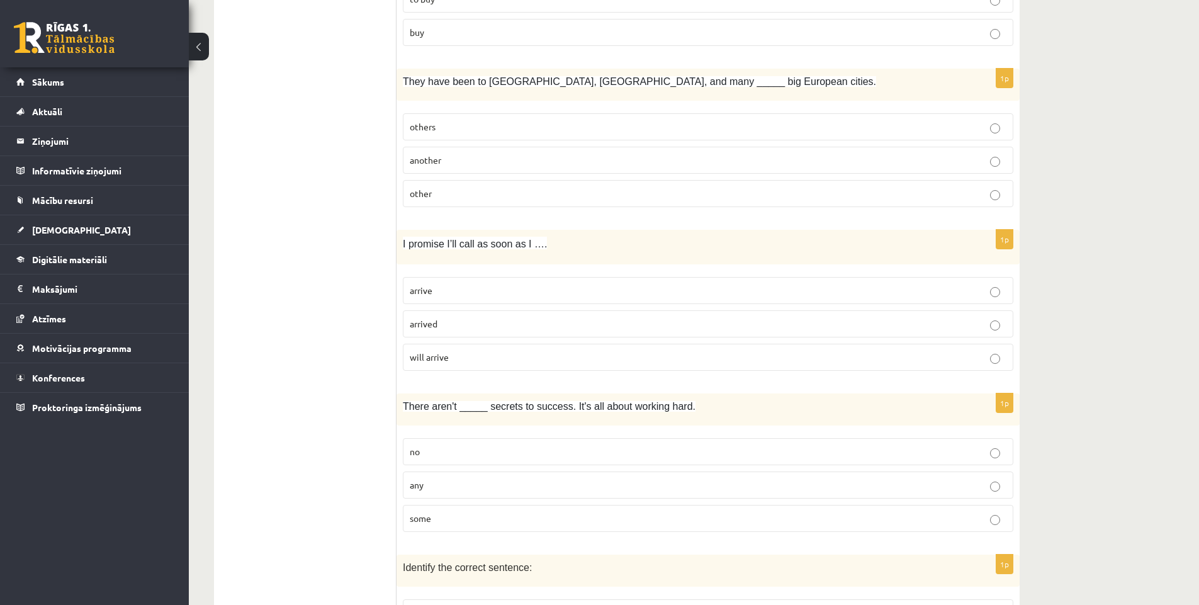
scroll to position [2643, 0]
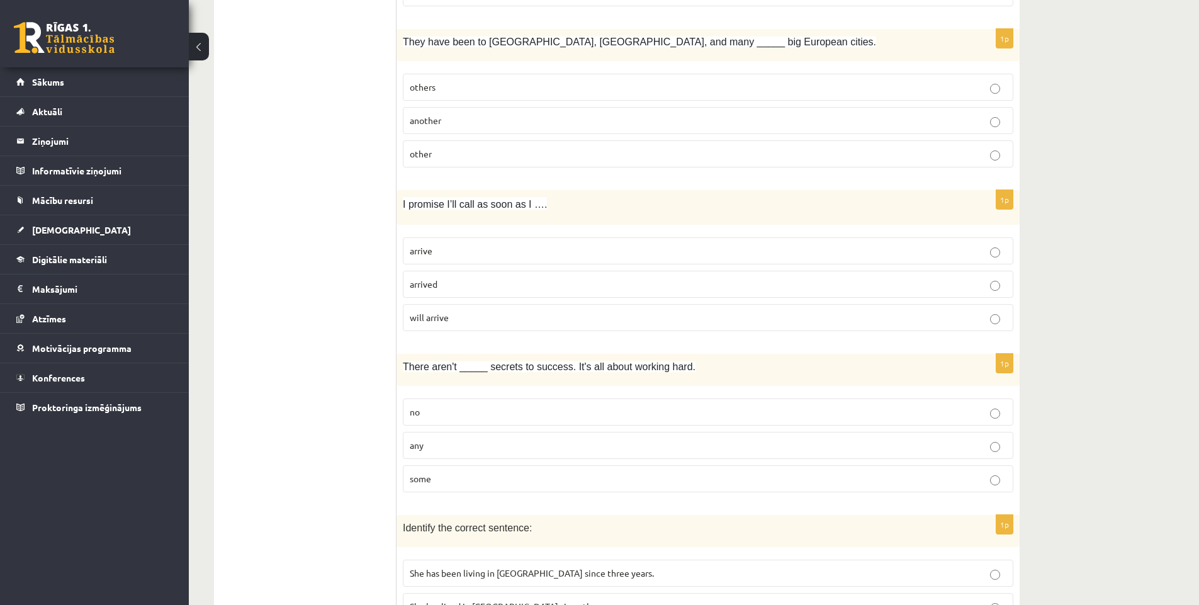
click at [480, 254] on p "arrive" at bounding box center [708, 250] width 597 height 13
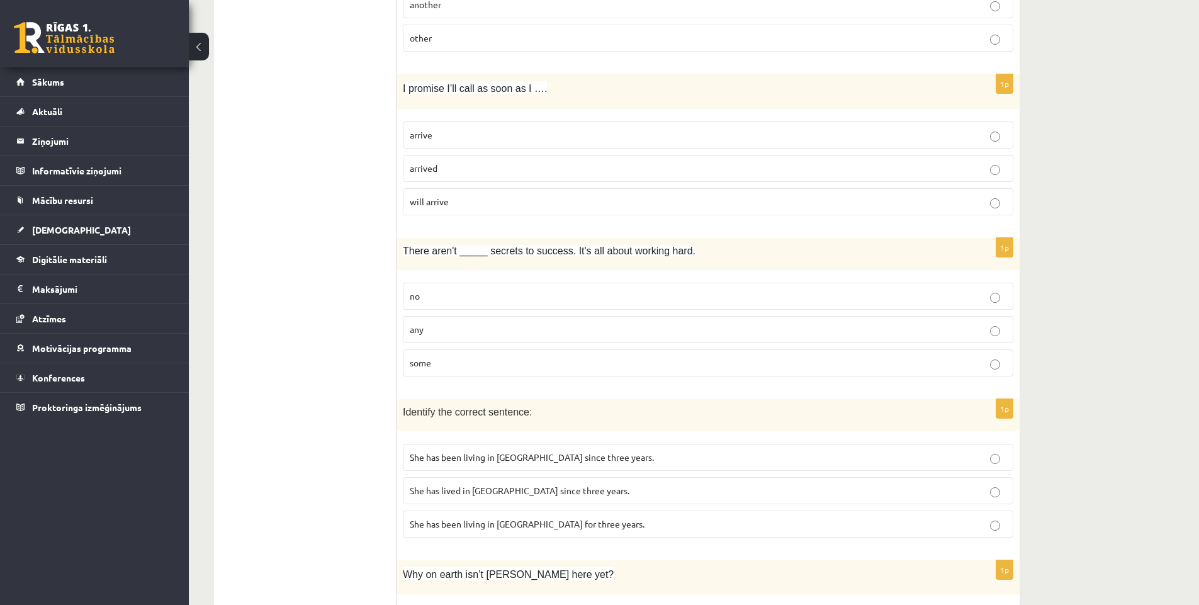
scroll to position [2769, 0]
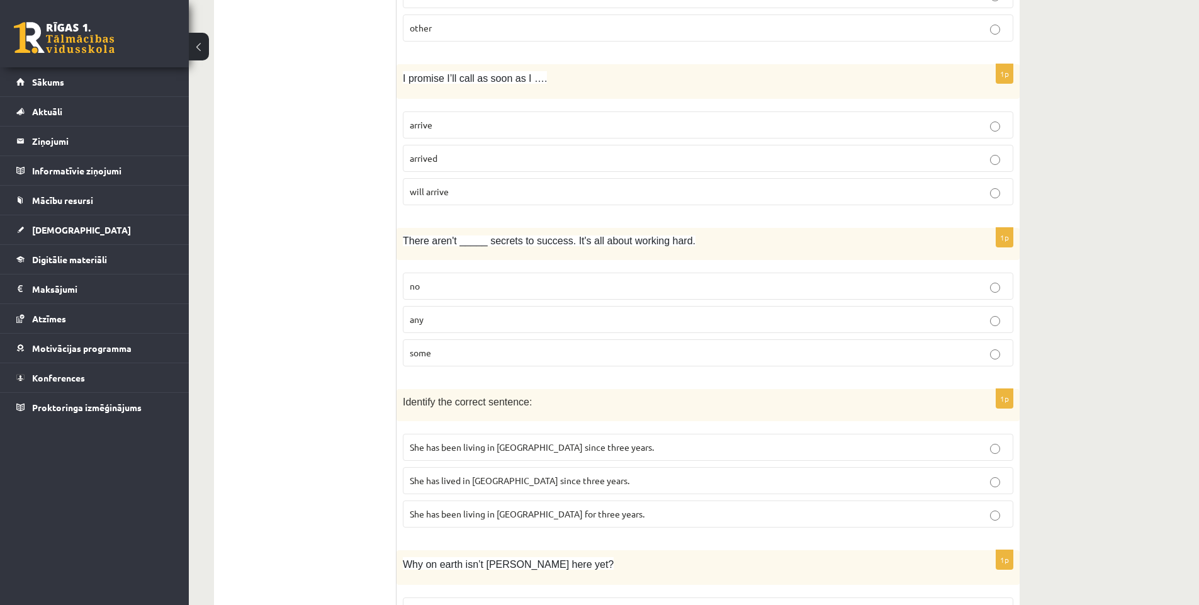
click at [465, 322] on p "any" at bounding box center [708, 319] width 597 height 13
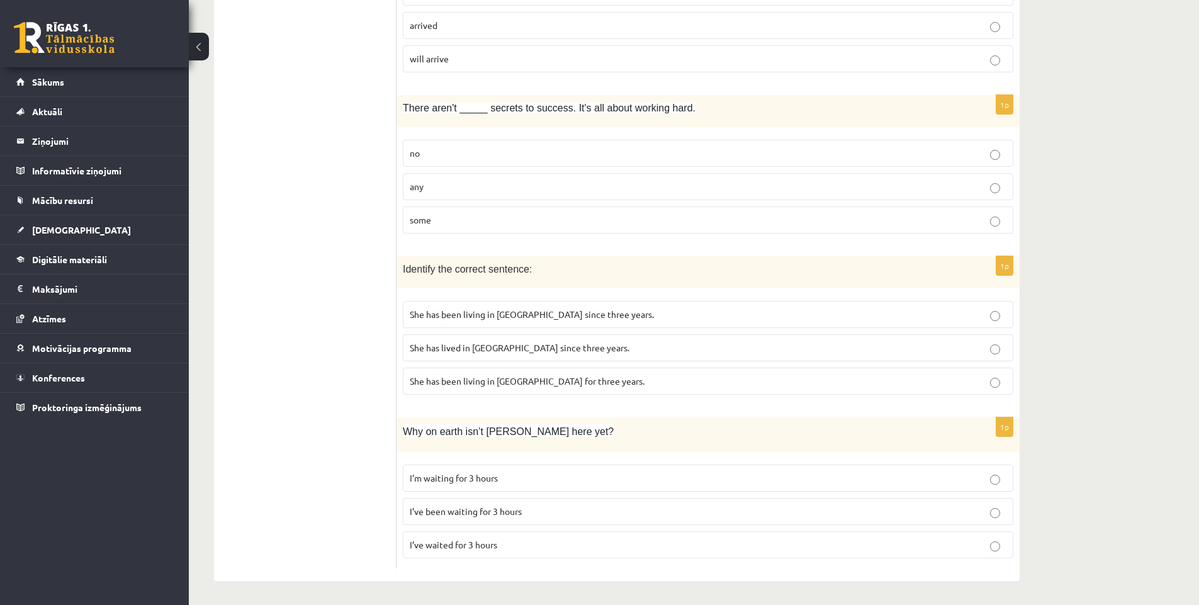
scroll to position [2904, 0]
click at [605, 382] on p "She has been living in Paris for three years." at bounding box center [708, 379] width 597 height 13
click at [519, 512] on span "I’ve been waiting for 3 hours" at bounding box center [466, 509] width 112 height 11
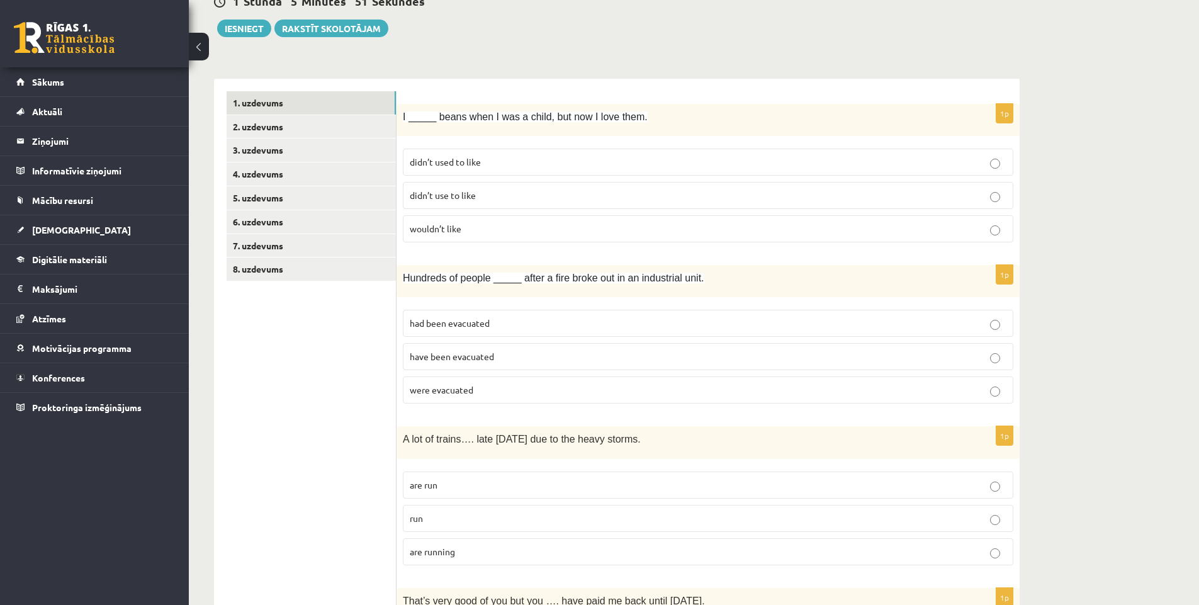
scroll to position [72, 0]
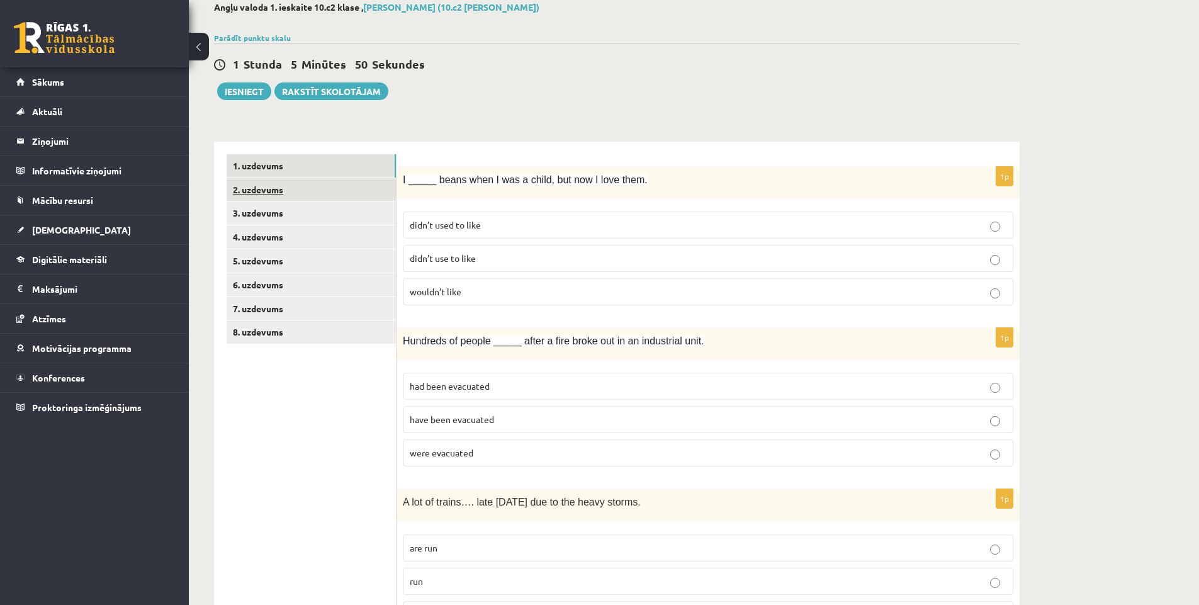
click at [266, 191] on link "2. uzdevums" at bounding box center [311, 189] width 169 height 23
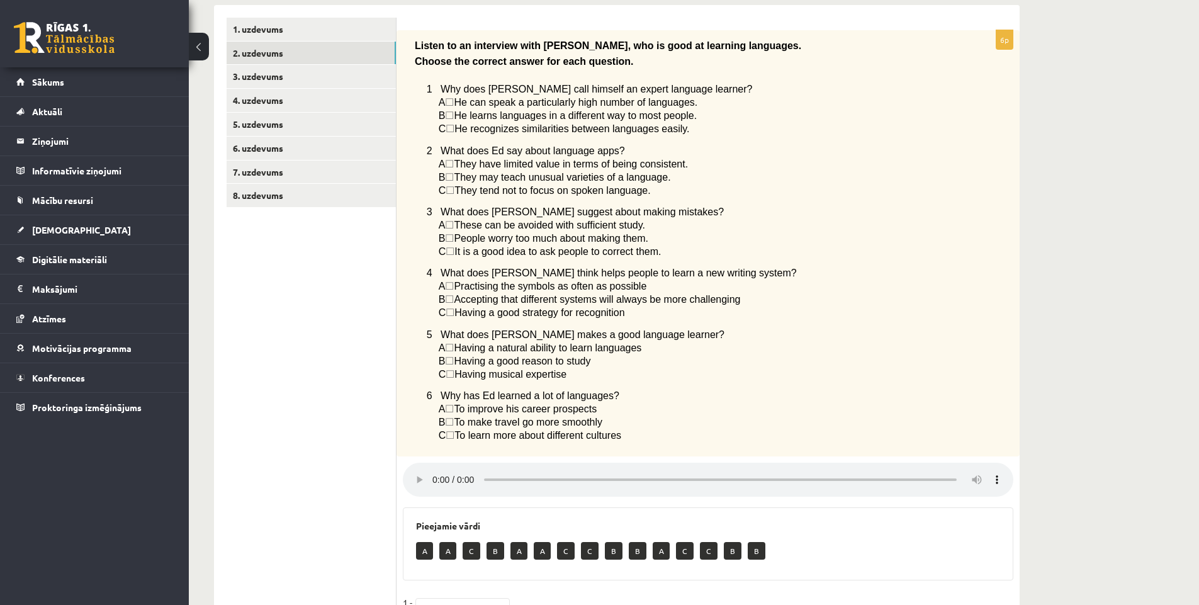
scroll to position [154, 0]
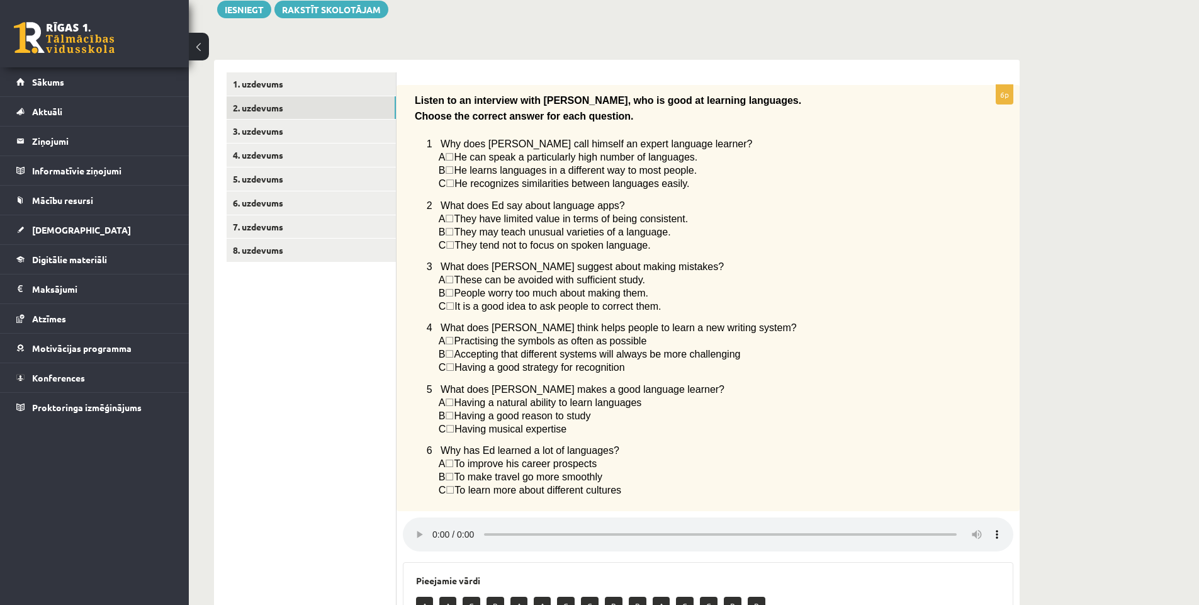
click at [890, 422] on p "B ☐  Having a good reason to study" at bounding box center [695, 415] width 512 height 13
click at [282, 134] on link "3. uzdevums" at bounding box center [311, 131] width 169 height 23
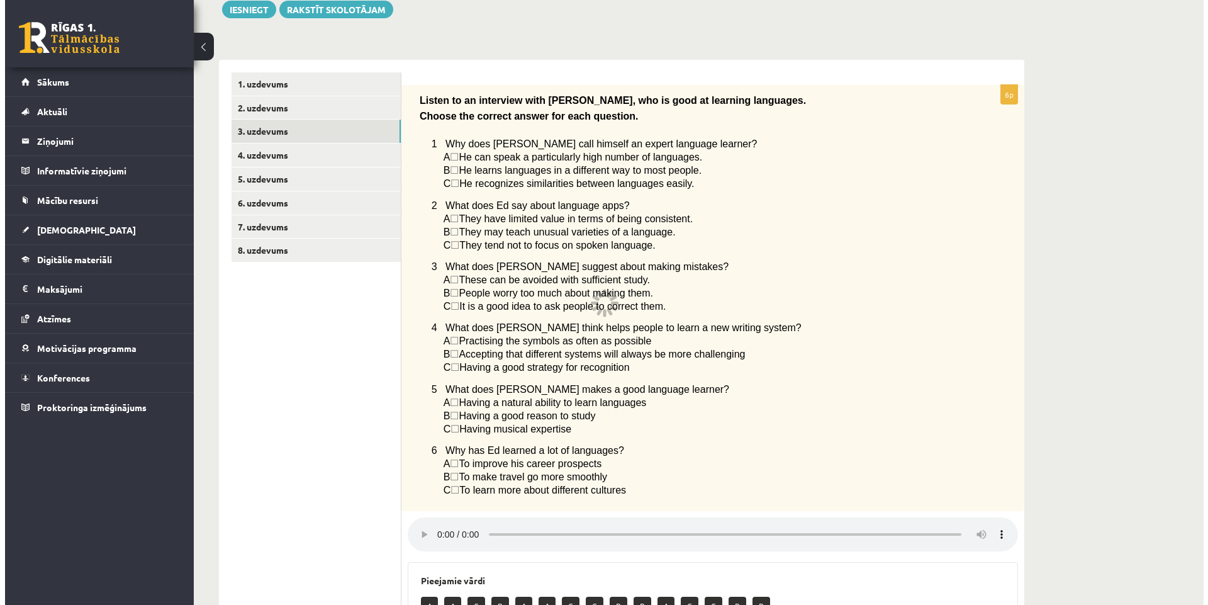
scroll to position [0, 0]
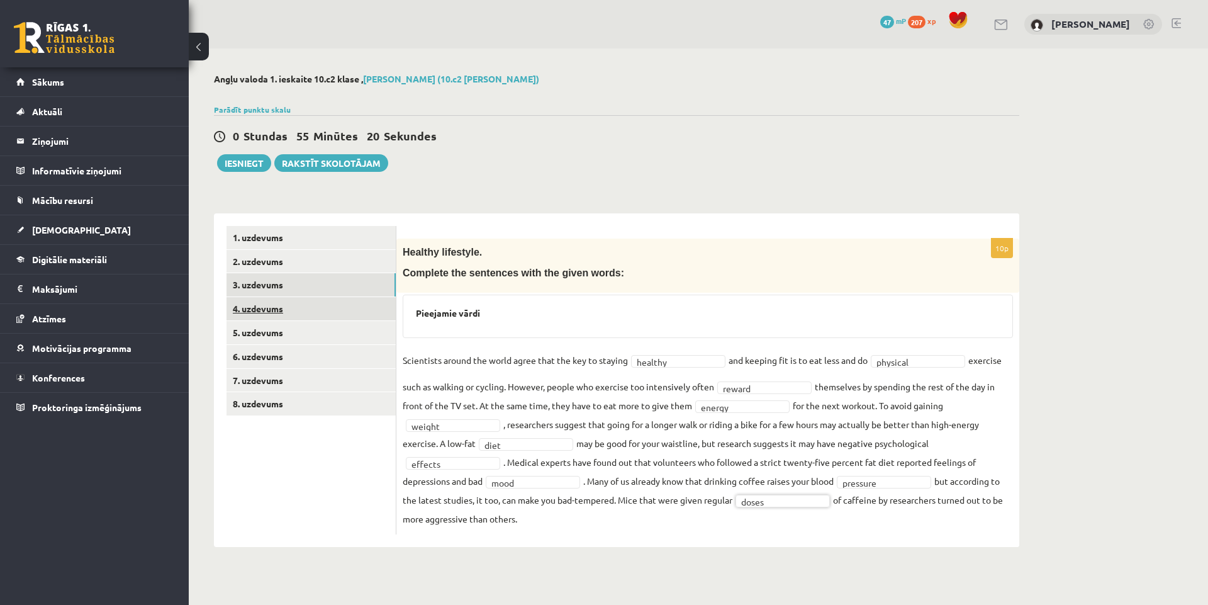
click at [287, 313] on link "4. uzdevums" at bounding box center [311, 308] width 169 height 23
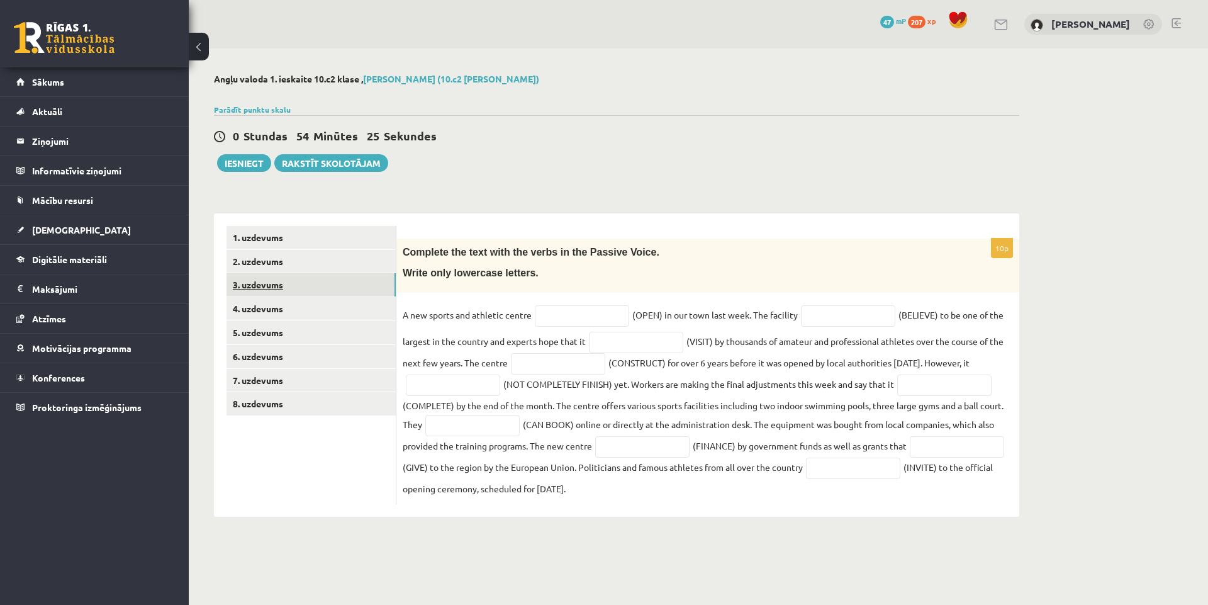
click at [290, 286] on link "3. uzdevums" at bounding box center [311, 284] width 169 height 23
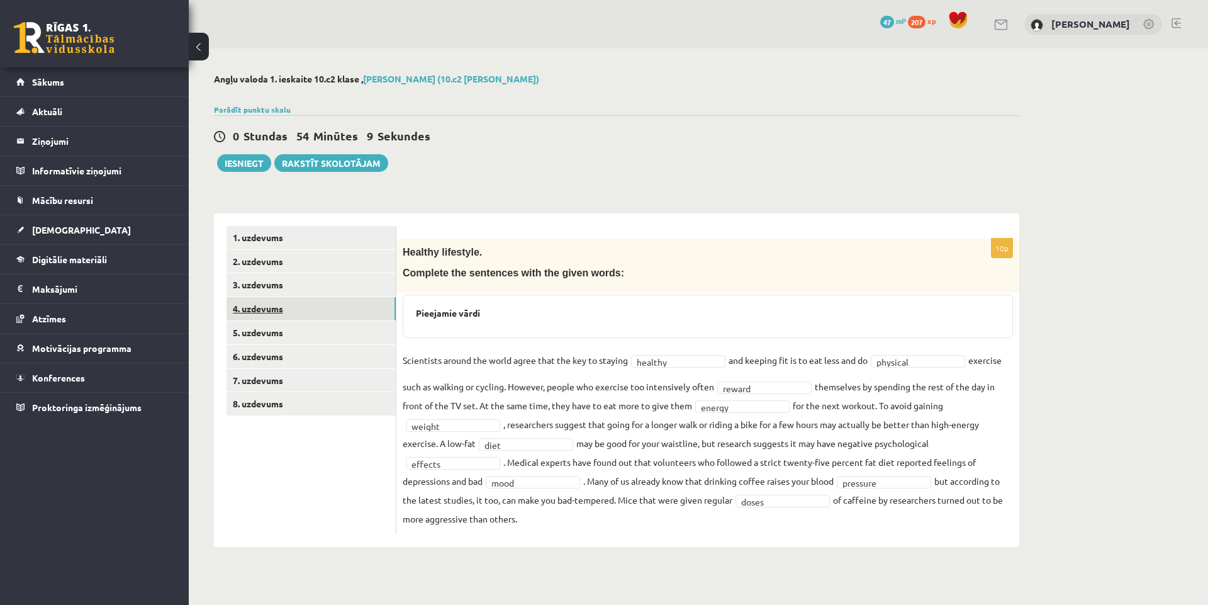
click at [308, 311] on link "4. uzdevums" at bounding box center [311, 308] width 169 height 23
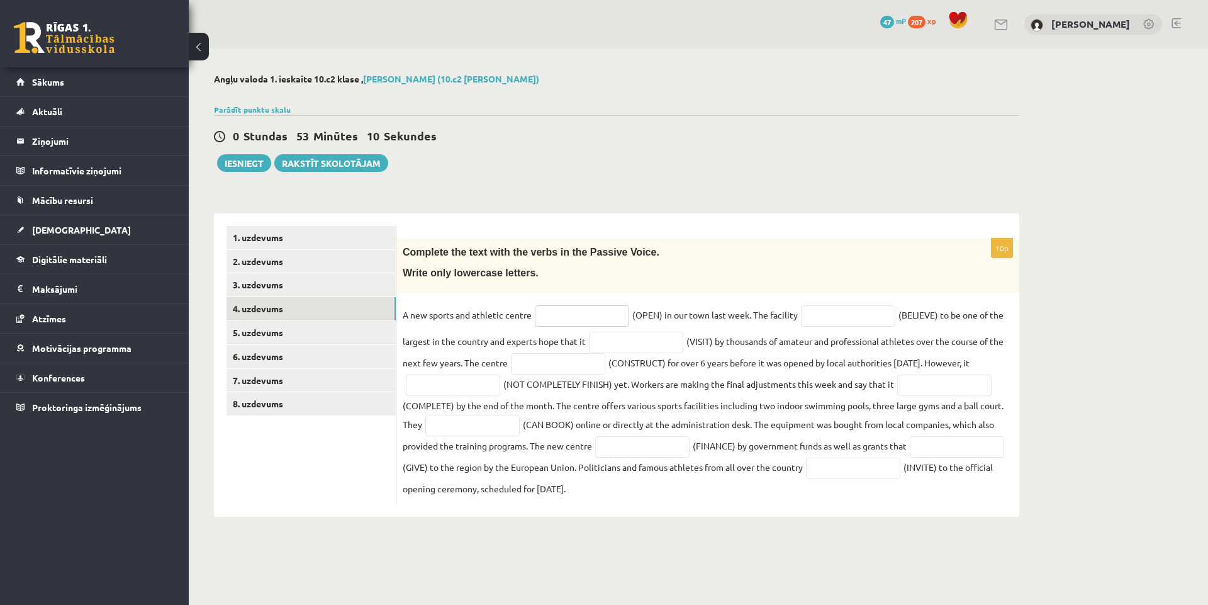
click at [567, 316] on input "text" at bounding box center [582, 315] width 94 height 21
type input "**********"
click at [820, 315] on input "text" at bounding box center [848, 315] width 94 height 21
type input "**********"
click at [654, 346] on input "text" at bounding box center [636, 342] width 94 height 21
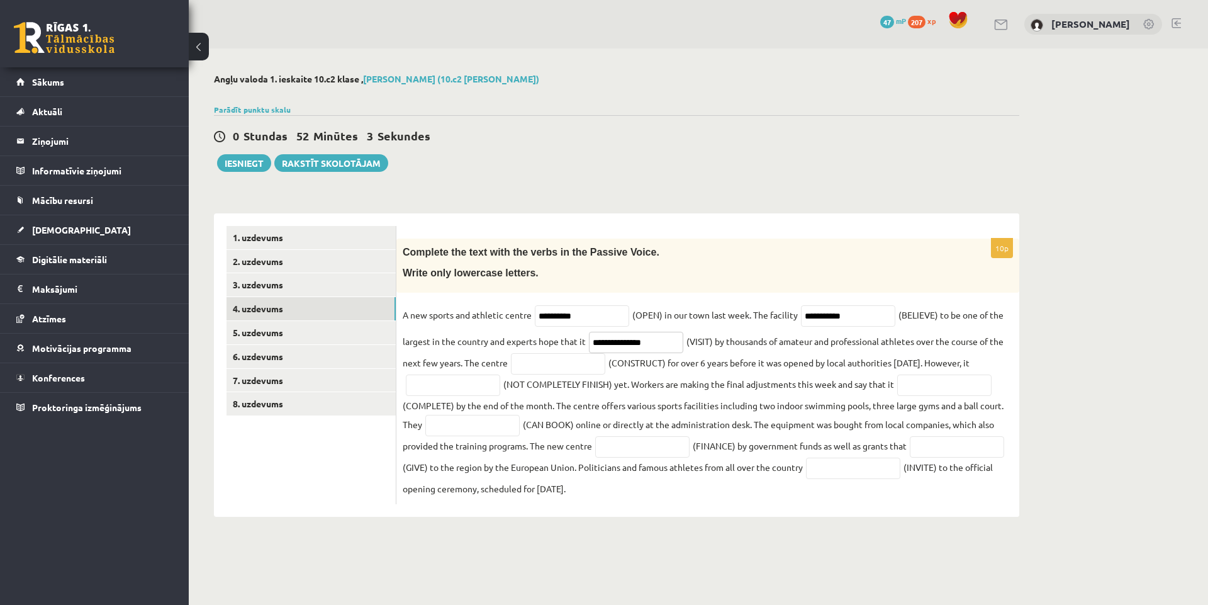
type input "**********"
click at [568, 369] on input "text" at bounding box center [558, 363] width 94 height 21
type input "**********"
click at [482, 386] on input "text" at bounding box center [453, 384] width 94 height 21
drag, startPoint x: 465, startPoint y: 388, endPoint x: 378, endPoint y: 386, distance: 87.5
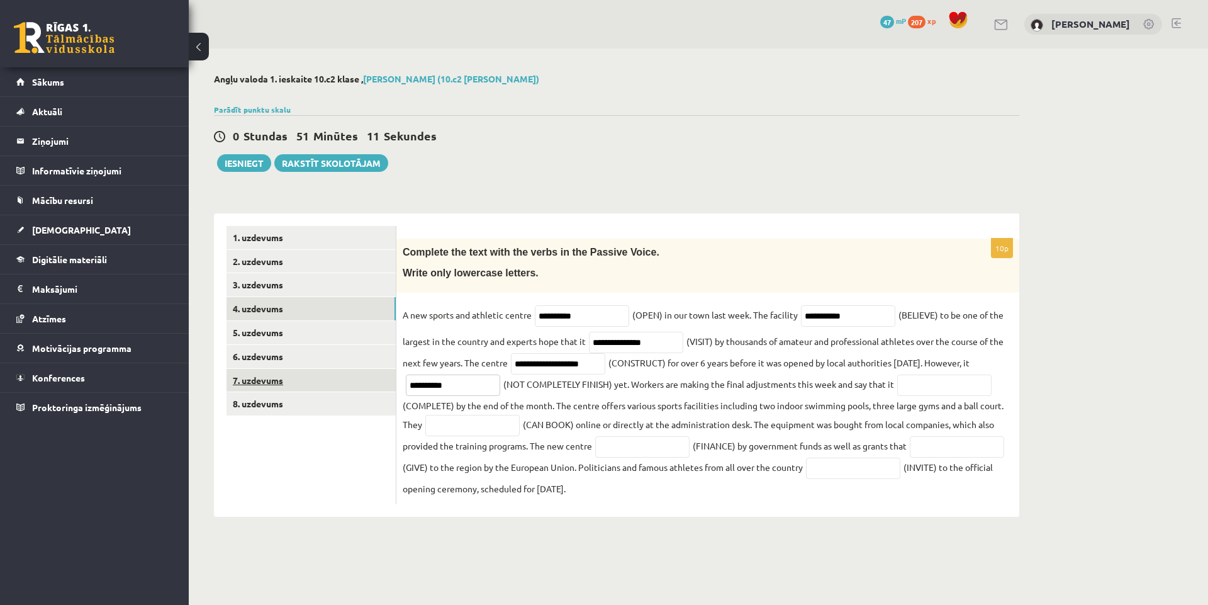
click at [378, 386] on div "**********" at bounding box center [617, 364] width 806 height 303
type input "**********"
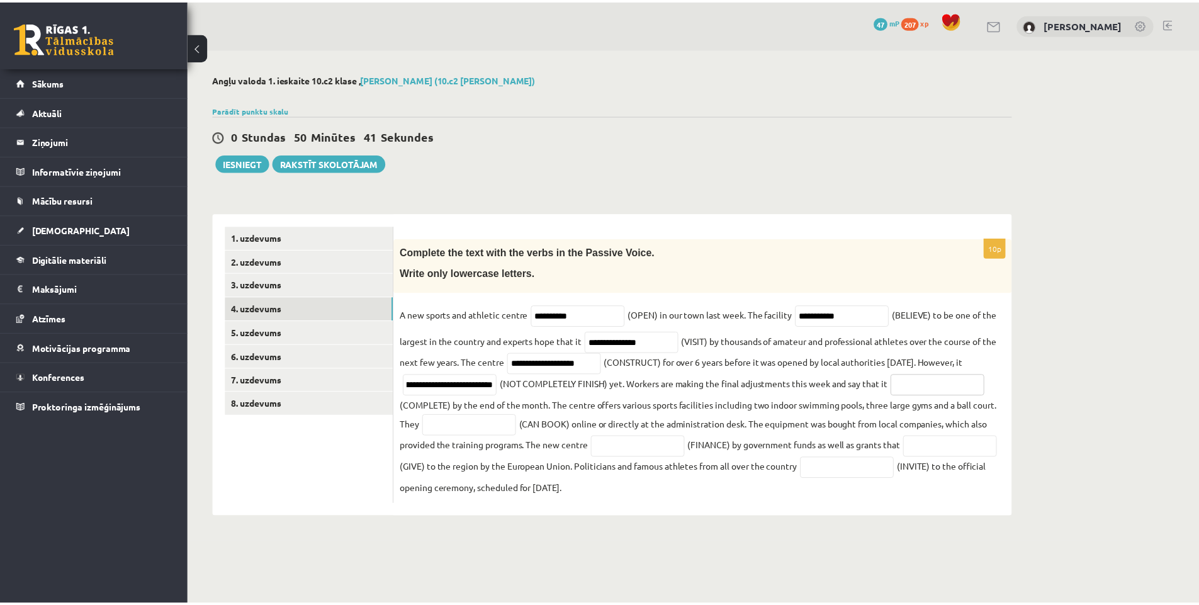
scroll to position [0, 0]
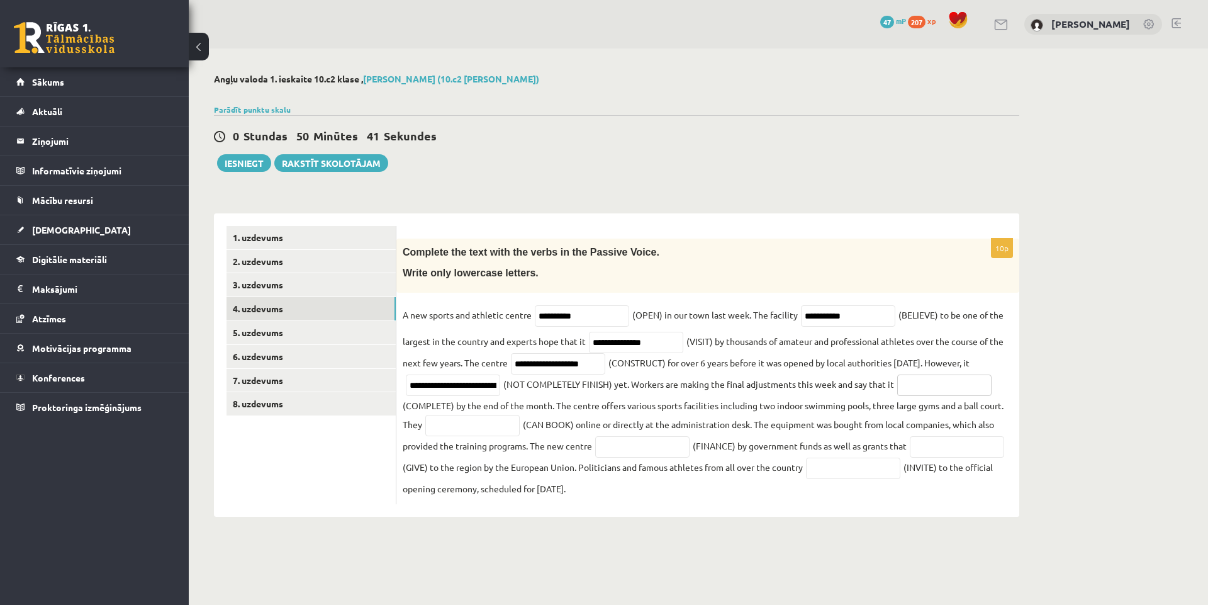
click at [932, 391] on input "text" at bounding box center [944, 384] width 94 height 21
type input "**********"
click at [502, 431] on input "text" at bounding box center [472, 425] width 94 height 21
type input "**********"
click at [640, 447] on input "text" at bounding box center [642, 446] width 94 height 21
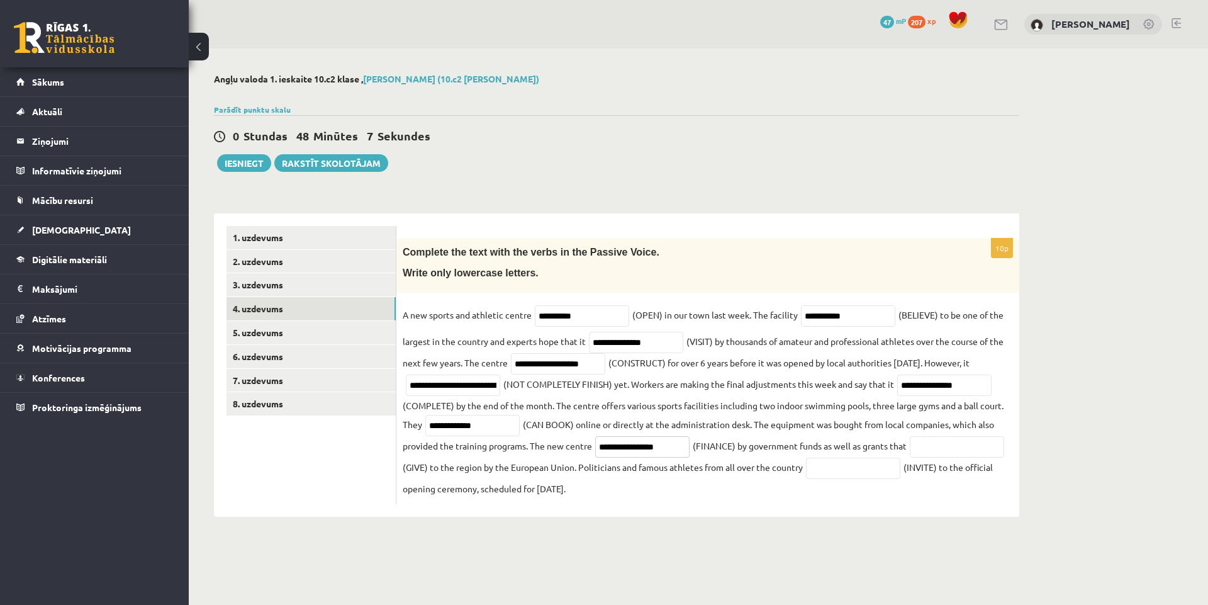
type input "**********"
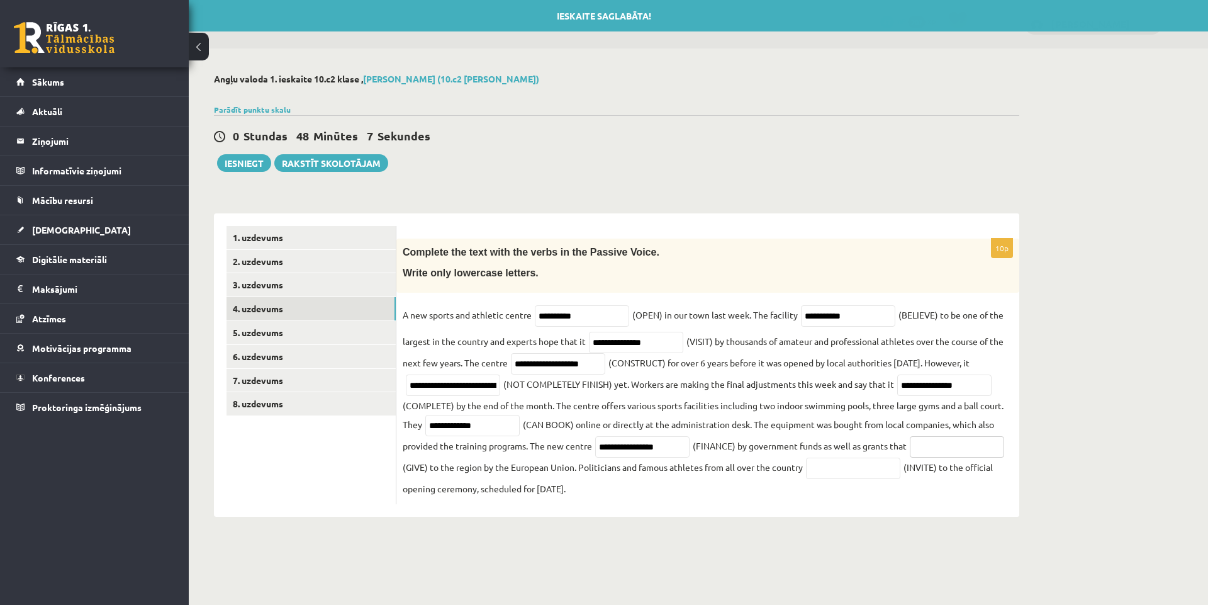
click at [910, 458] on input "text" at bounding box center [957, 446] width 94 height 21
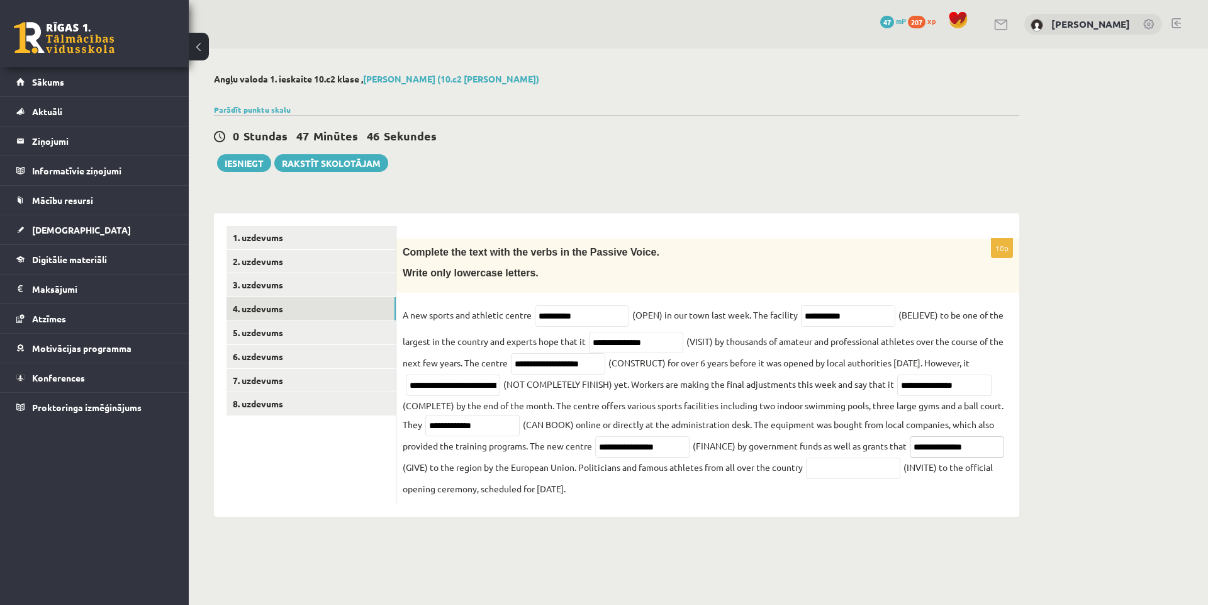
type input "**********"
click at [901, 476] on input "text" at bounding box center [853, 468] width 94 height 21
type input "**********"
click at [284, 337] on link "5. uzdevums" at bounding box center [311, 332] width 169 height 23
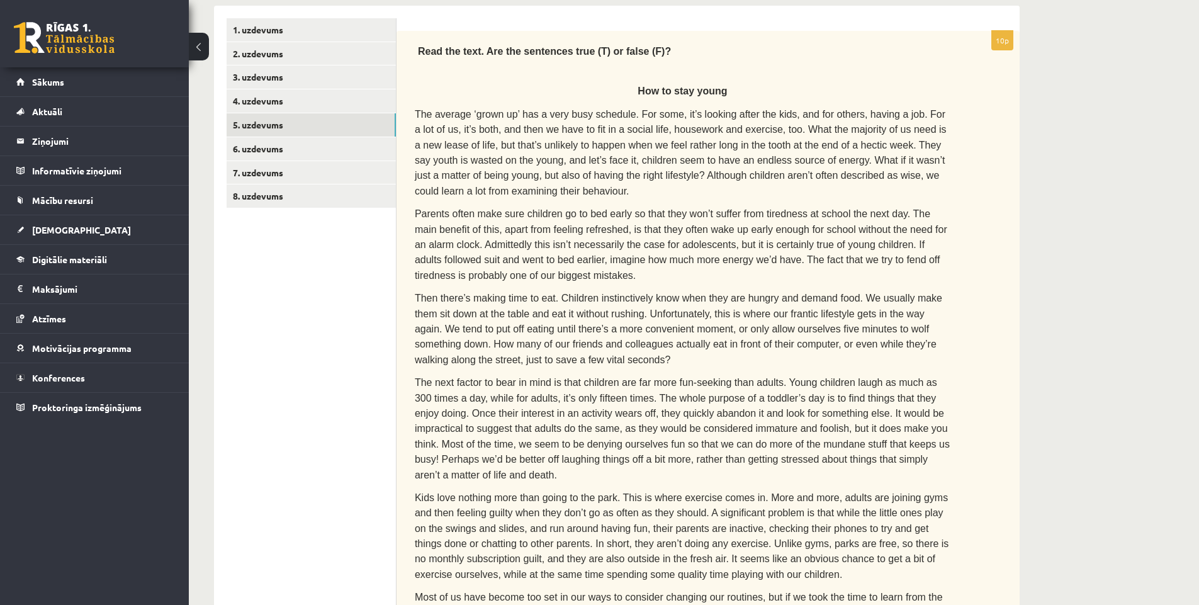
scroll to position [142, 0]
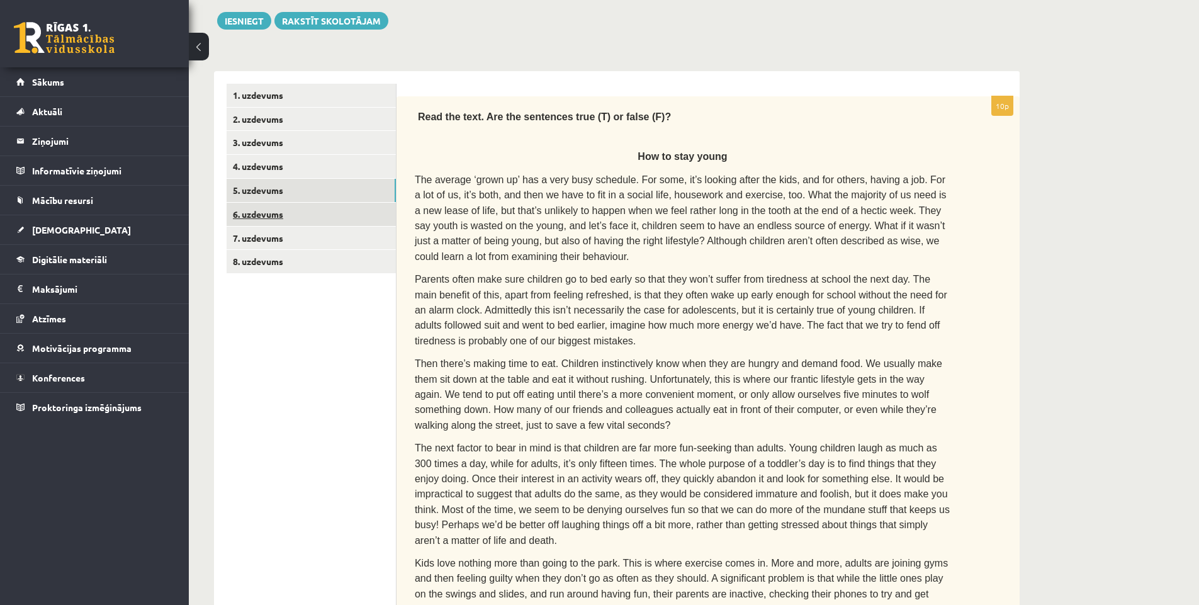
click at [265, 218] on link "6. uzdevums" at bounding box center [311, 214] width 169 height 23
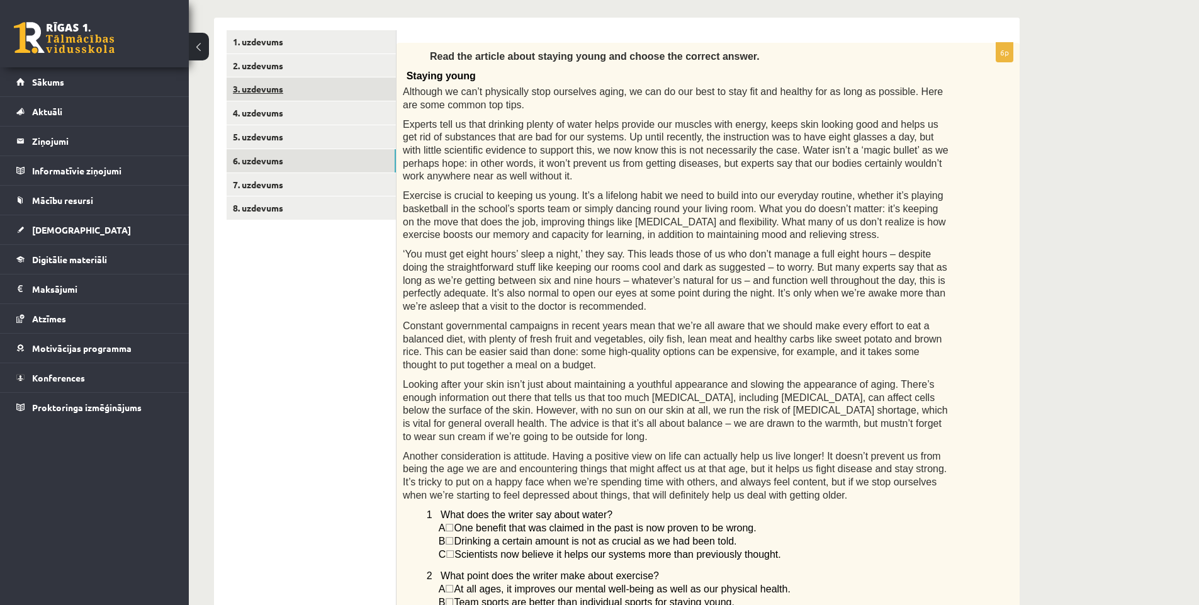
scroll to position [188, 0]
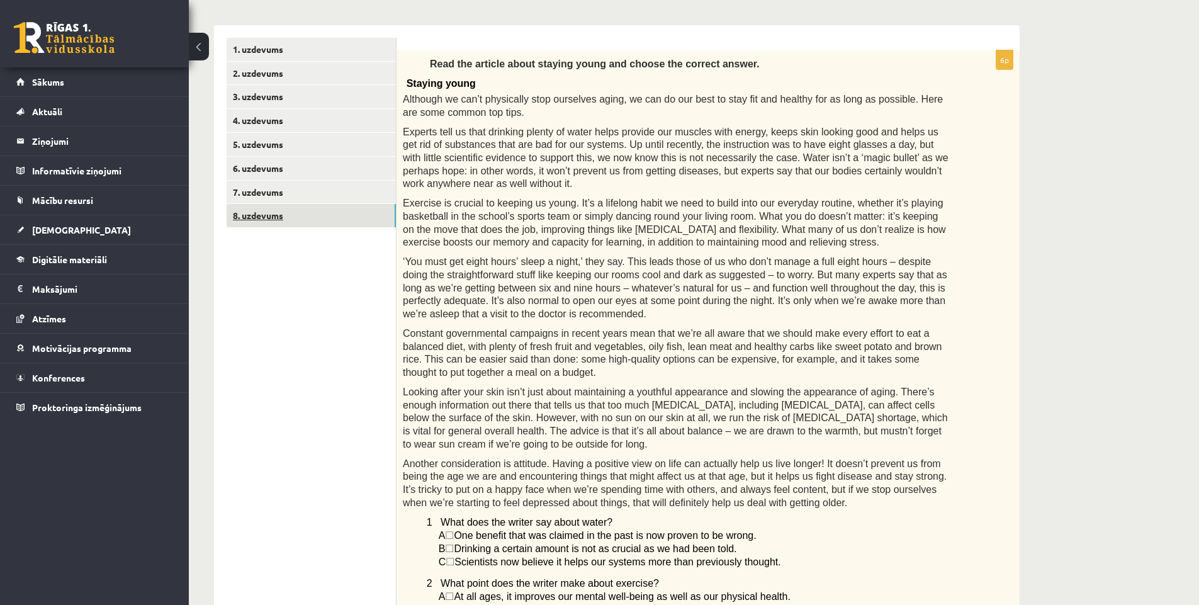
click at [280, 214] on link "8. uzdevums" at bounding box center [311, 215] width 169 height 23
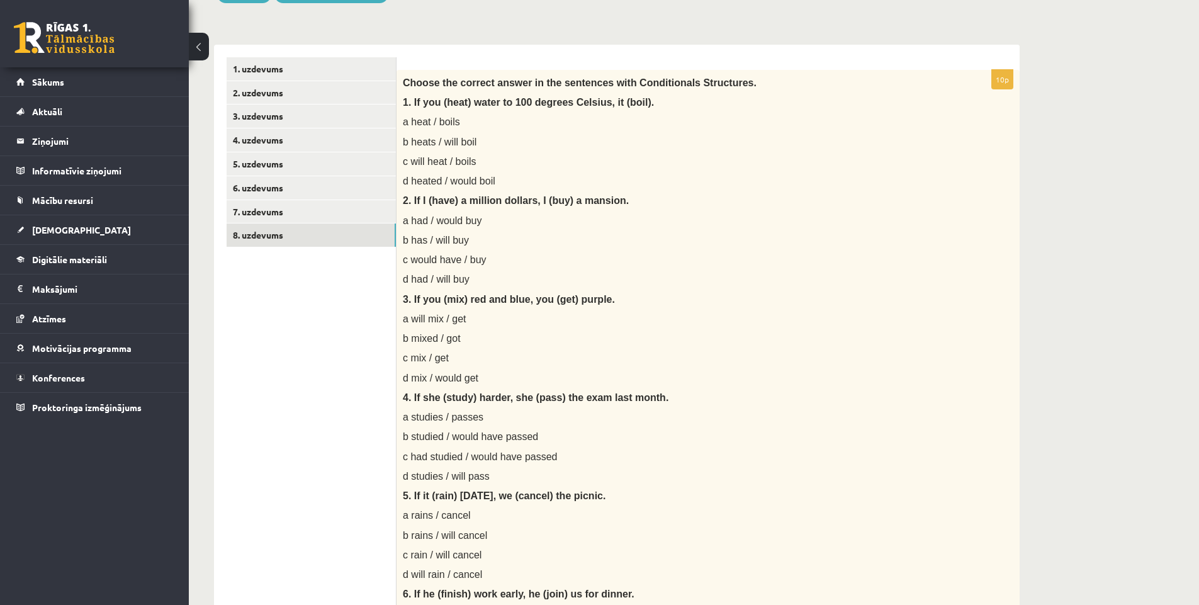
scroll to position [0, 0]
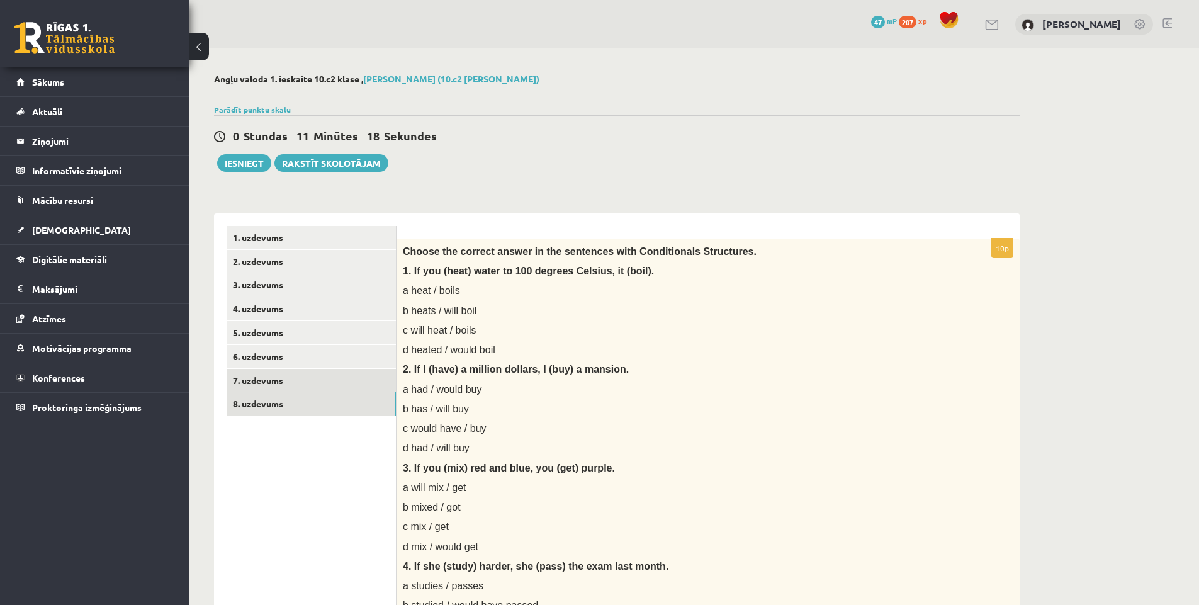
click at [269, 382] on link "7. uzdevums" at bounding box center [311, 380] width 169 height 23
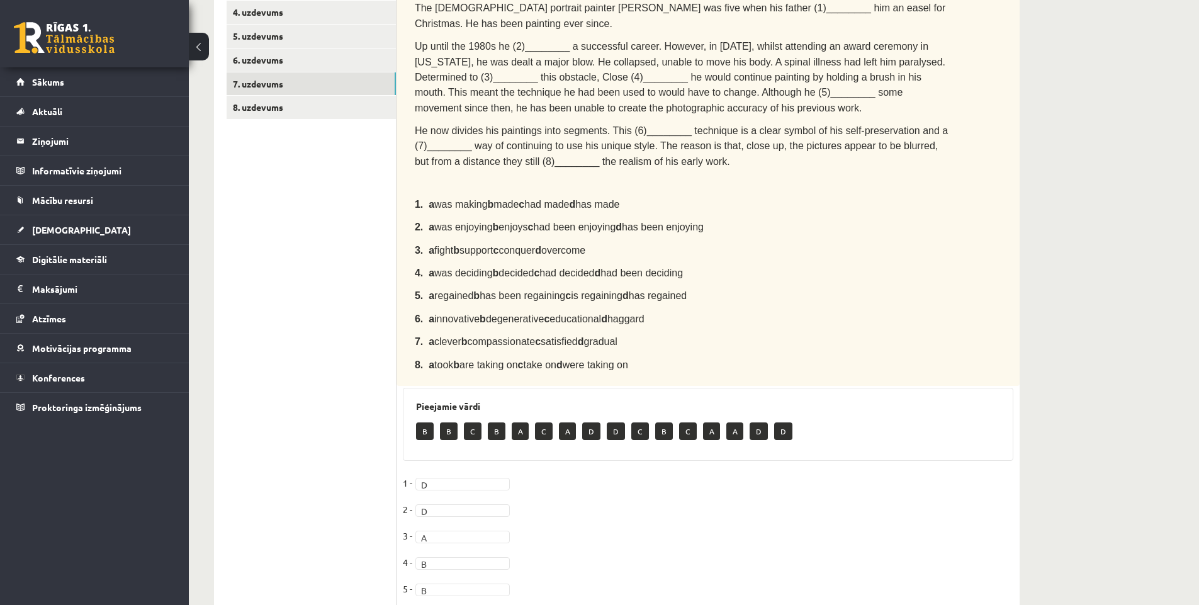
scroll to position [94, 0]
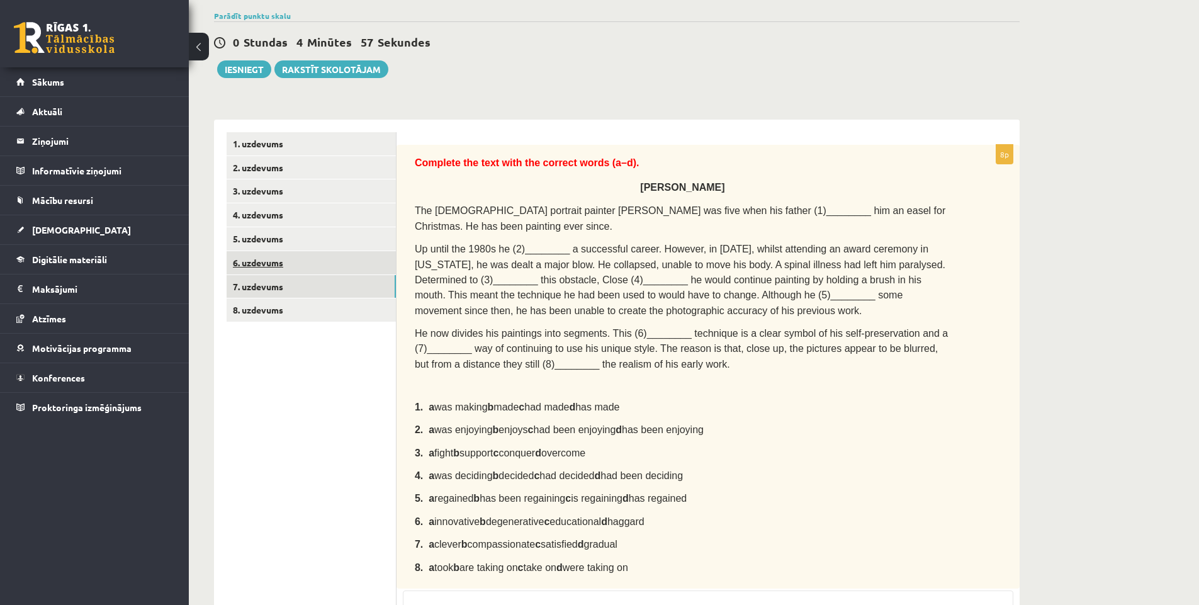
click at [274, 261] on link "6. uzdevums" at bounding box center [311, 262] width 169 height 23
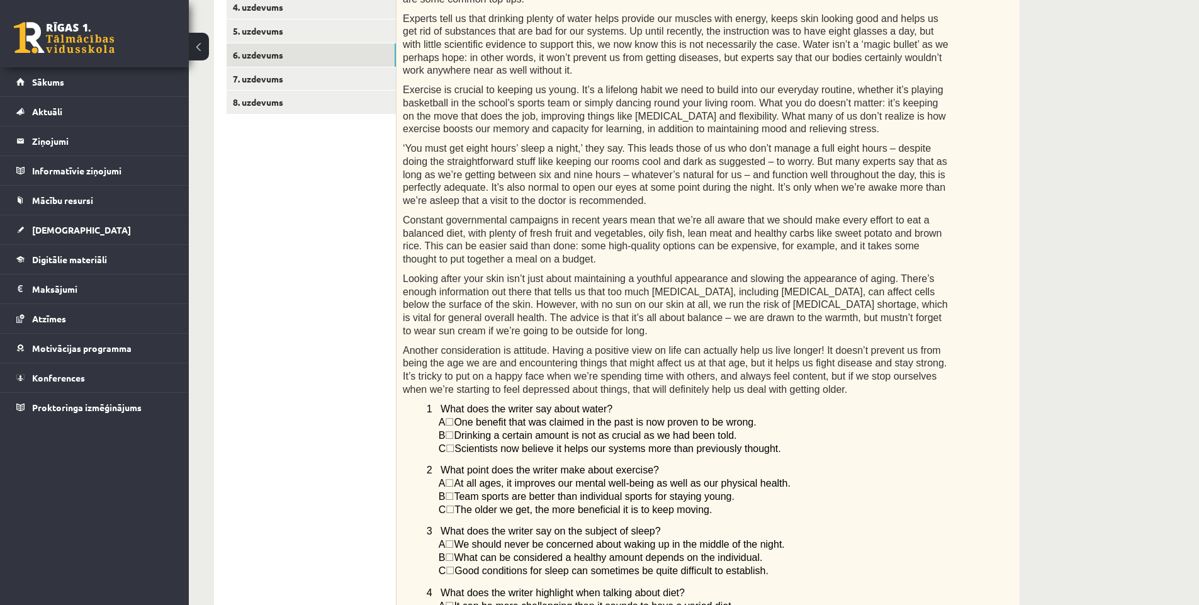
scroll to position [251, 0]
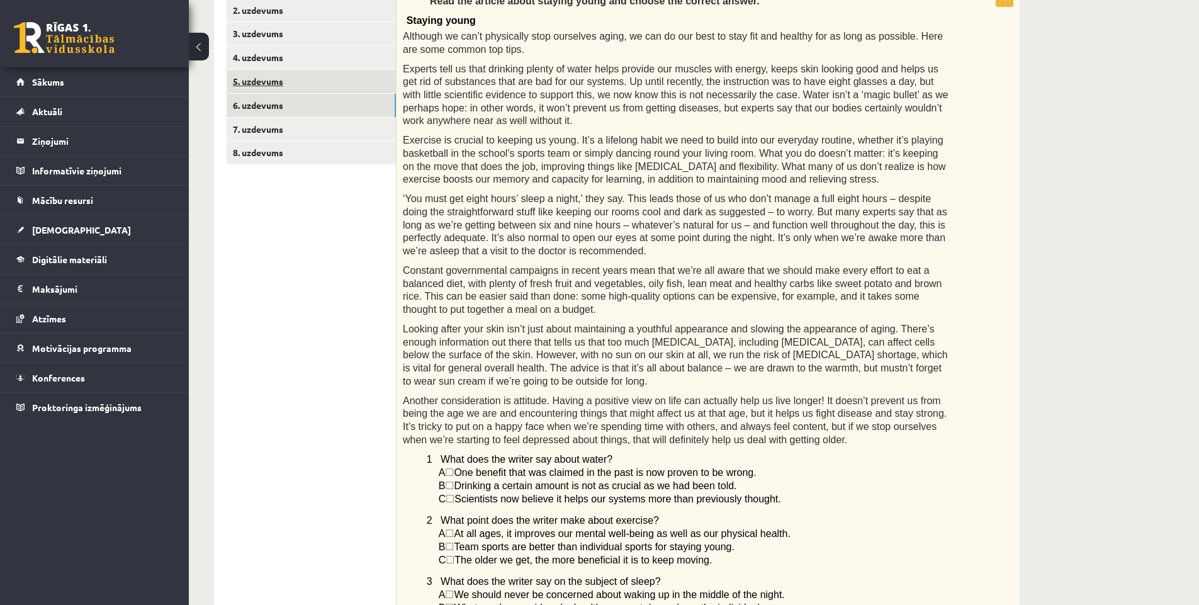
click at [268, 78] on link "5. uzdevums" at bounding box center [311, 81] width 169 height 23
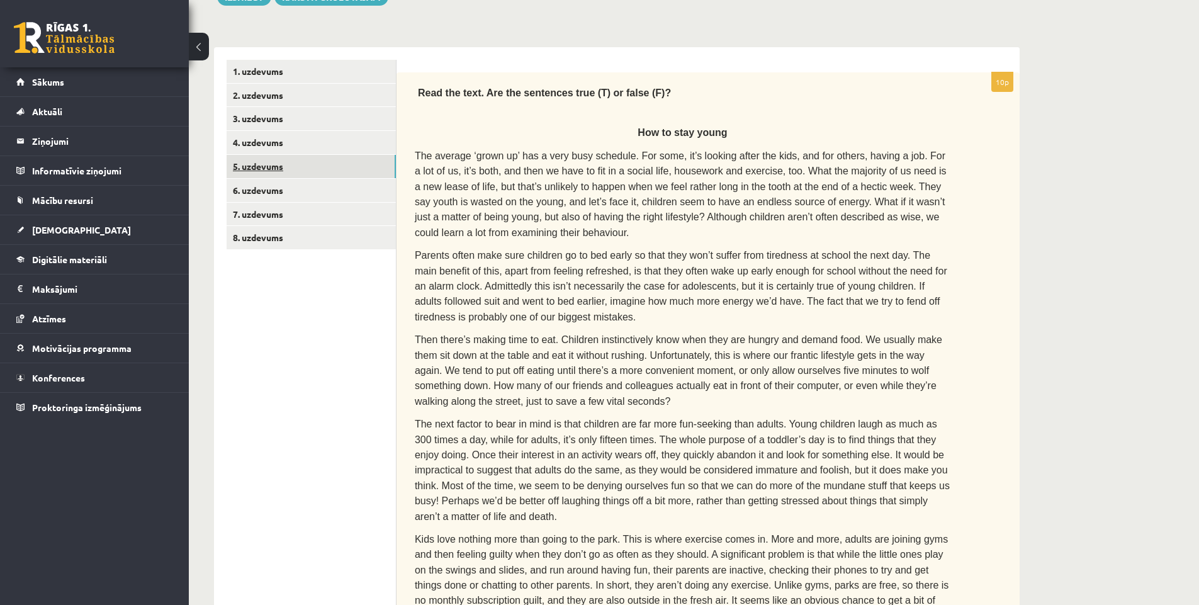
scroll to position [142, 0]
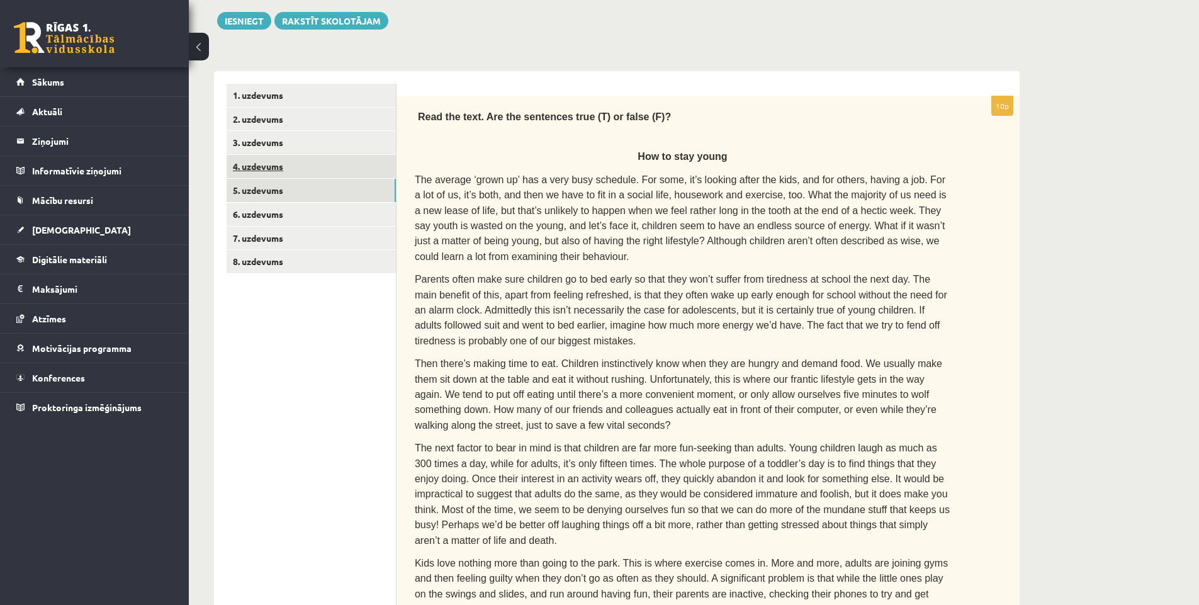
click at [278, 171] on link "4. uzdevums" at bounding box center [311, 166] width 169 height 23
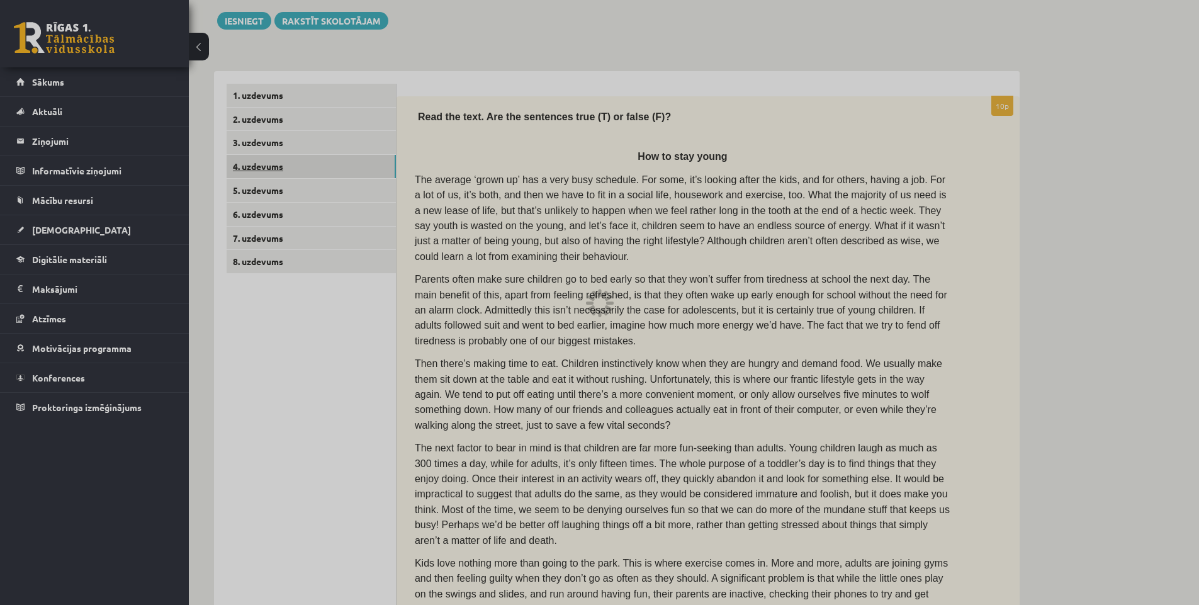
scroll to position [0, 0]
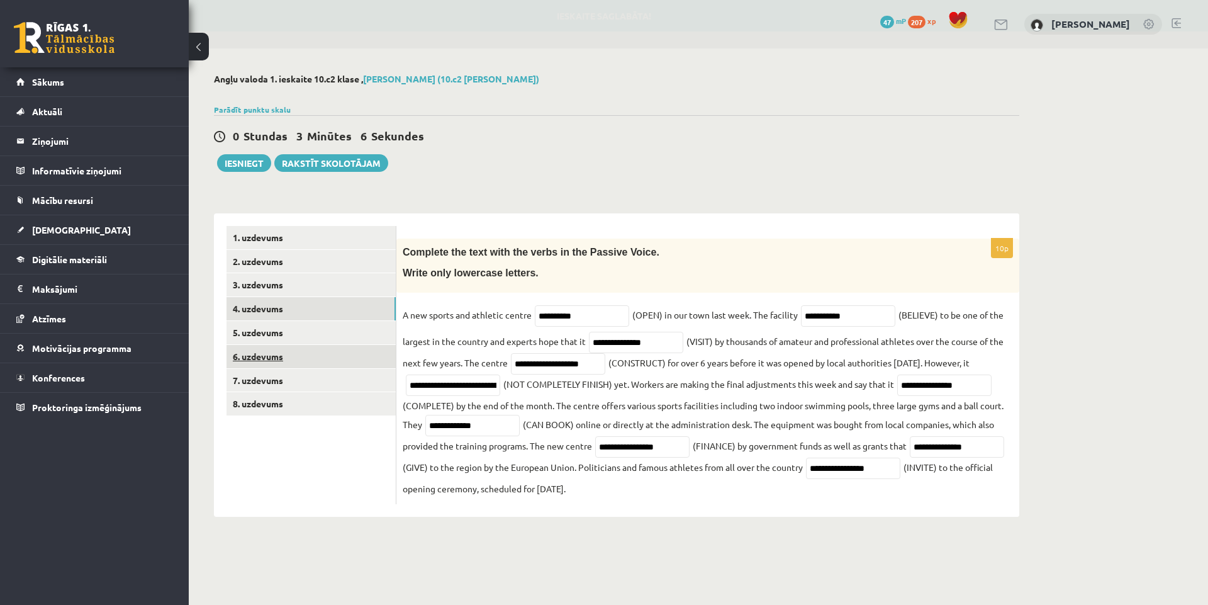
click at [261, 361] on link "6. uzdevums" at bounding box center [311, 356] width 169 height 23
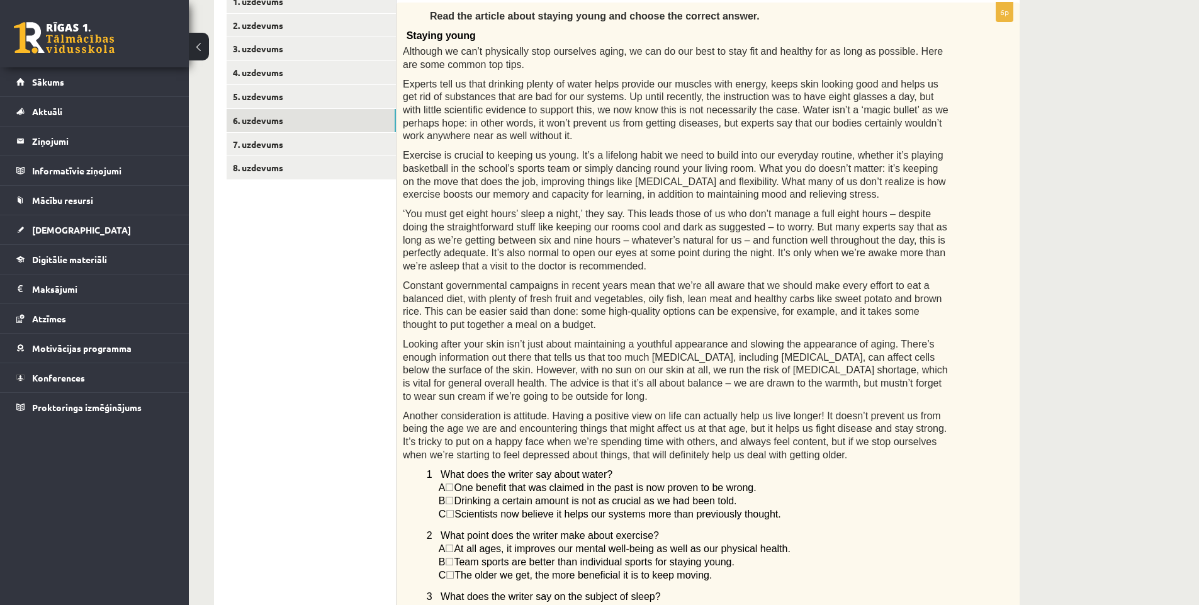
scroll to position [126, 0]
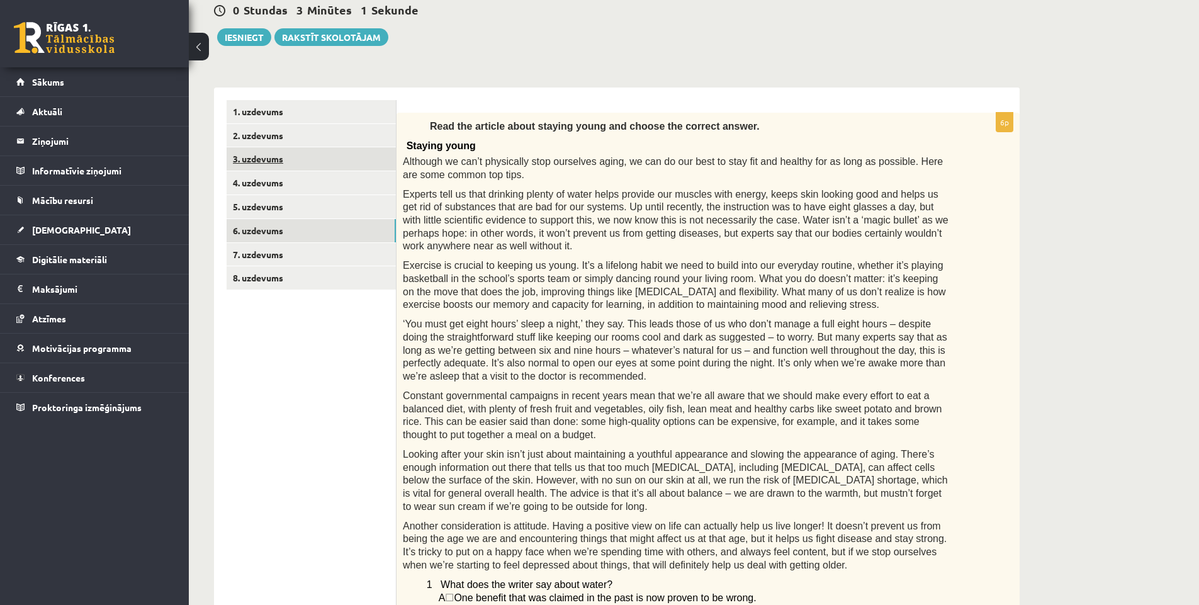
click at [264, 154] on link "3. uzdevums" at bounding box center [311, 158] width 169 height 23
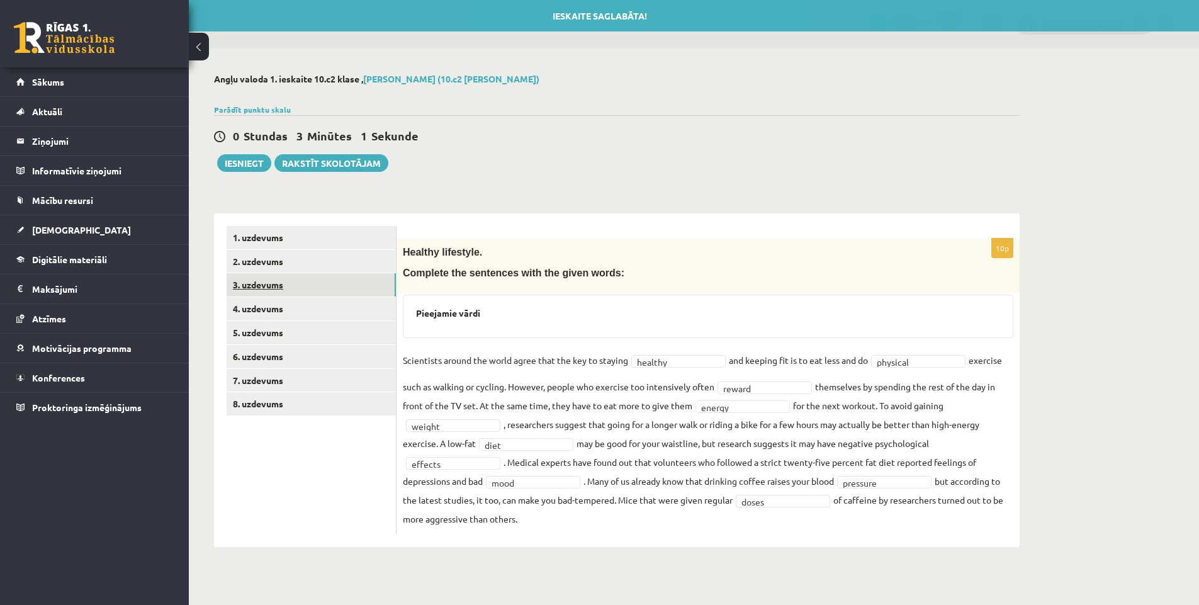
scroll to position [0, 0]
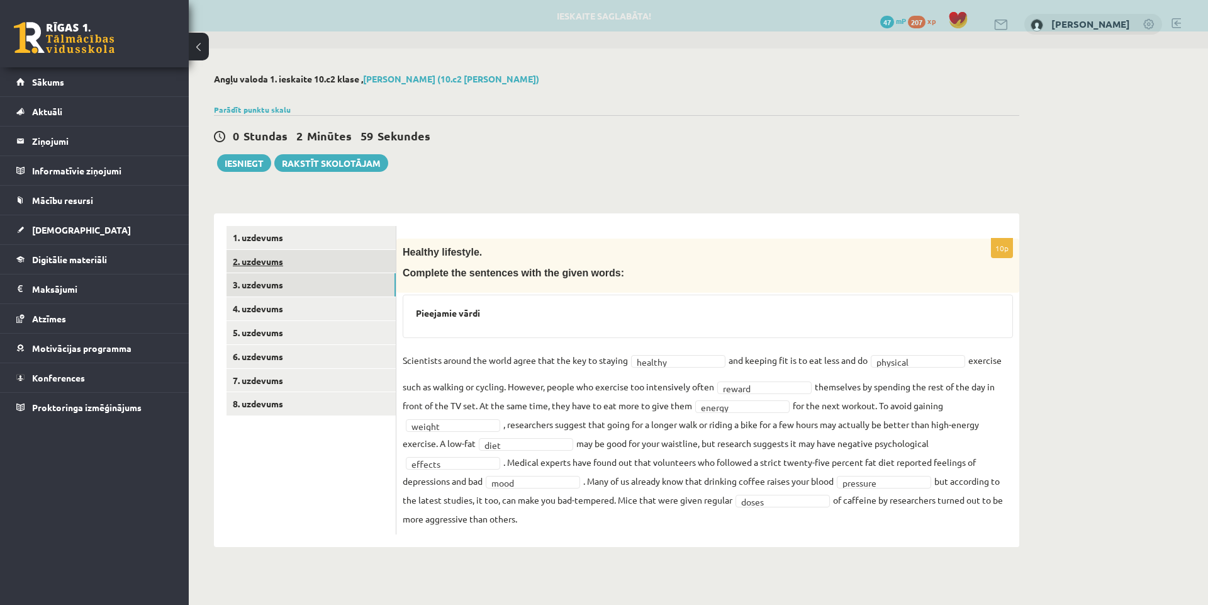
click at [307, 257] on link "2. uzdevums" at bounding box center [311, 261] width 169 height 23
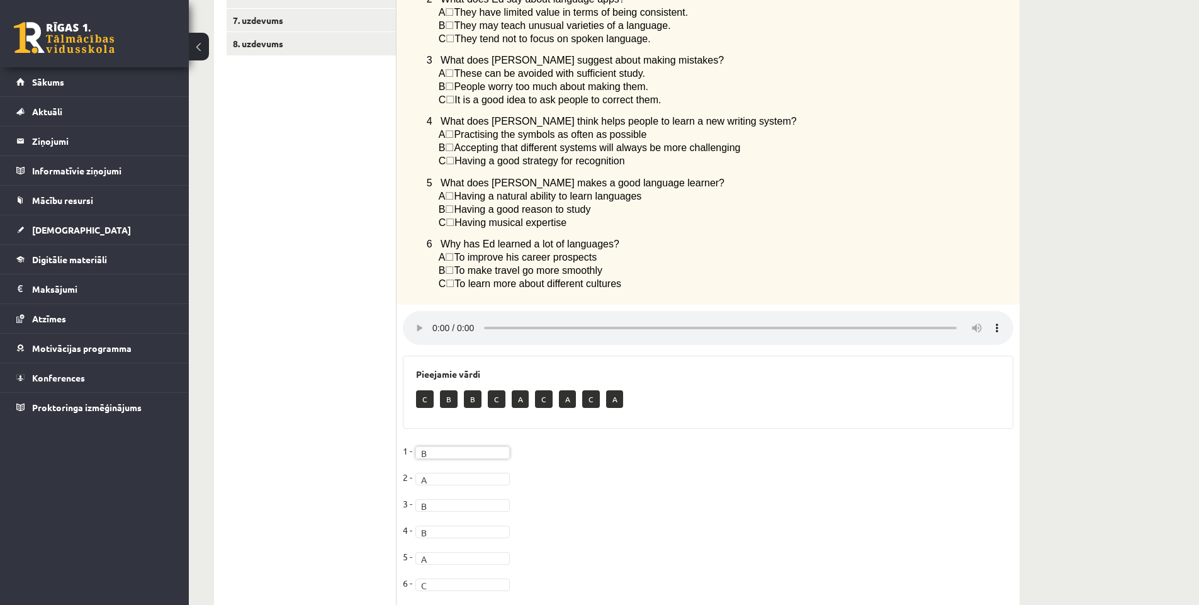
scroll to position [28, 0]
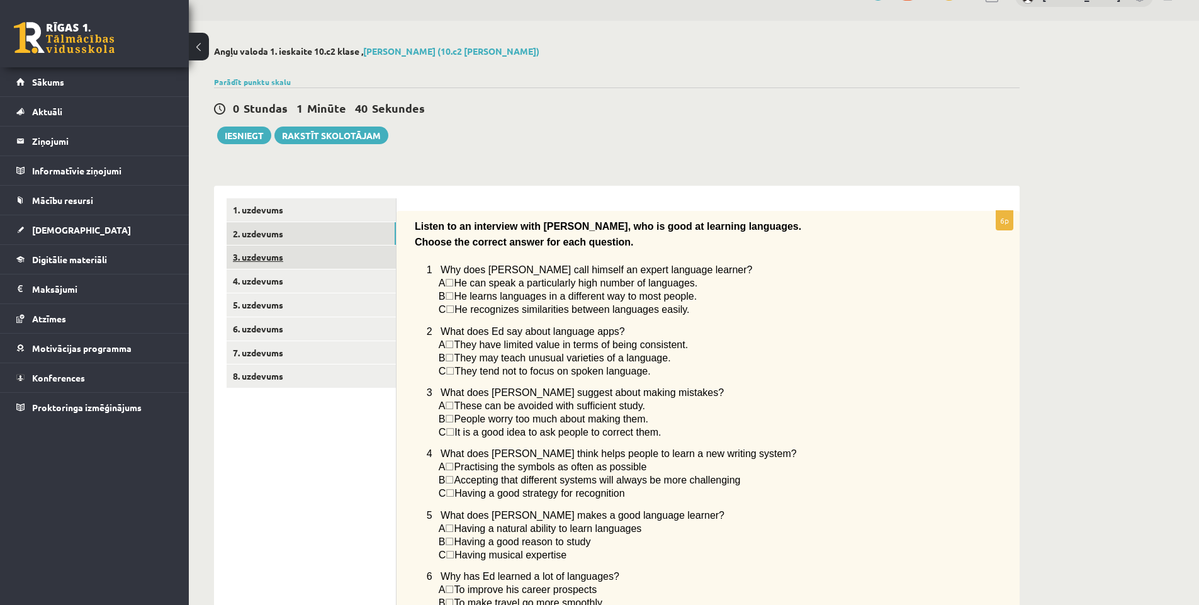
click at [296, 264] on link "3. uzdevums" at bounding box center [311, 256] width 169 height 23
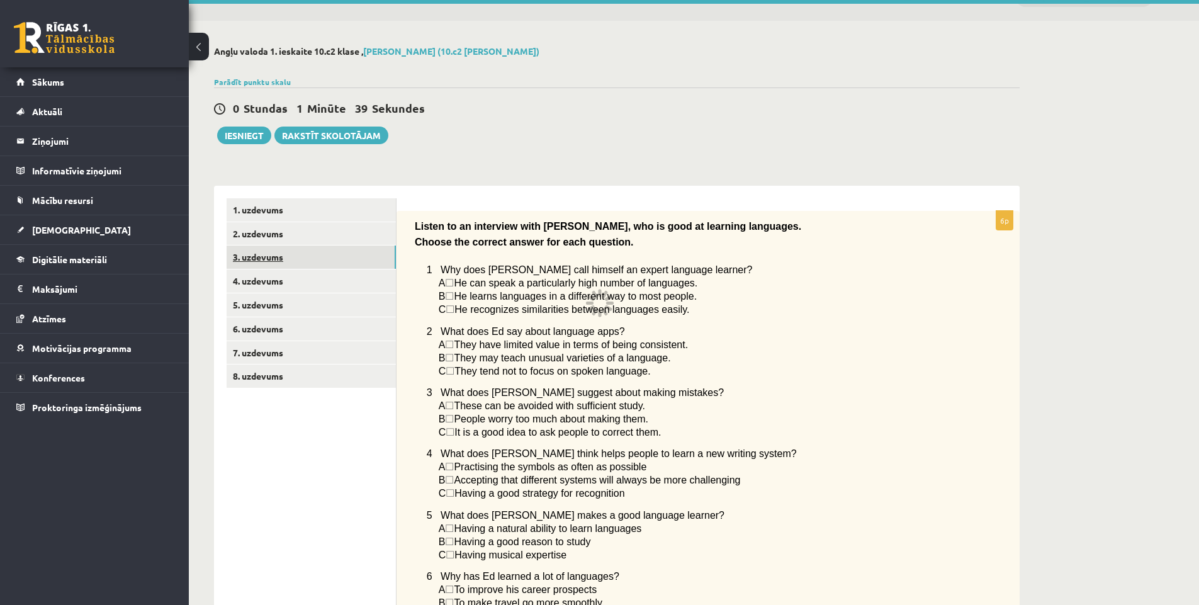
scroll to position [0, 0]
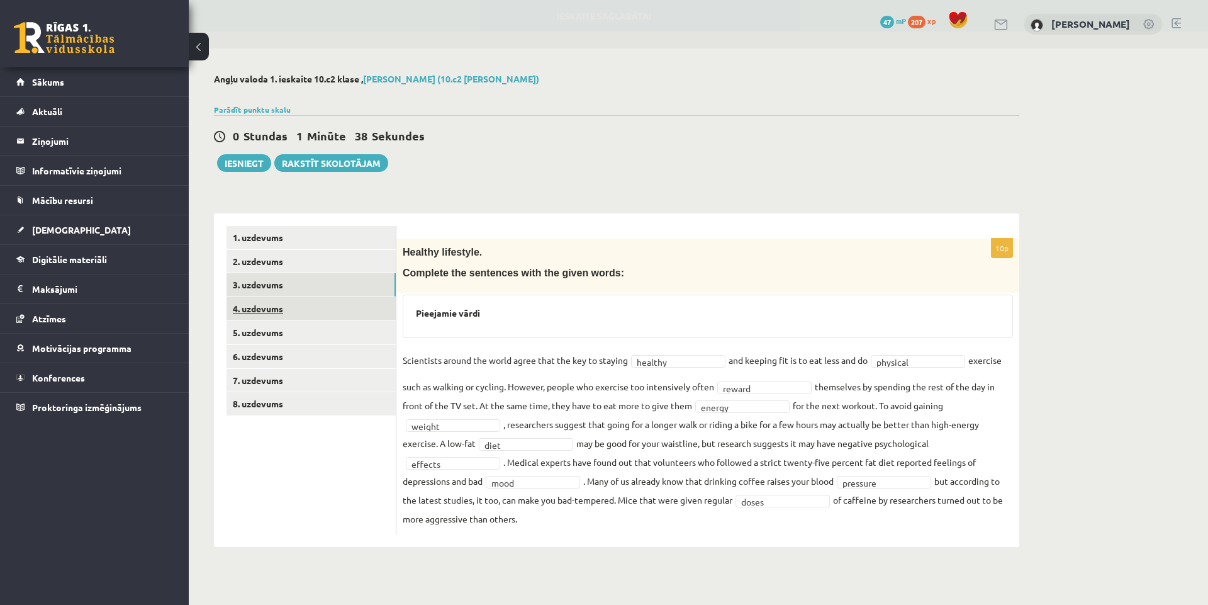
click at [275, 306] on link "4. uzdevums" at bounding box center [311, 308] width 169 height 23
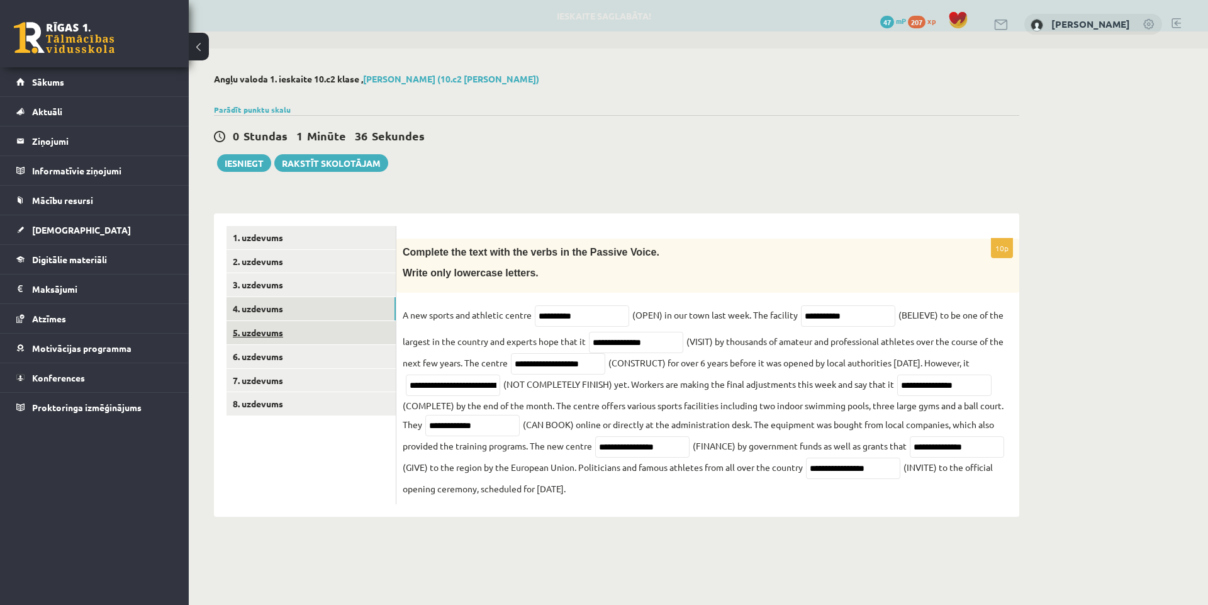
click at [275, 336] on link "5. uzdevums" at bounding box center [311, 332] width 169 height 23
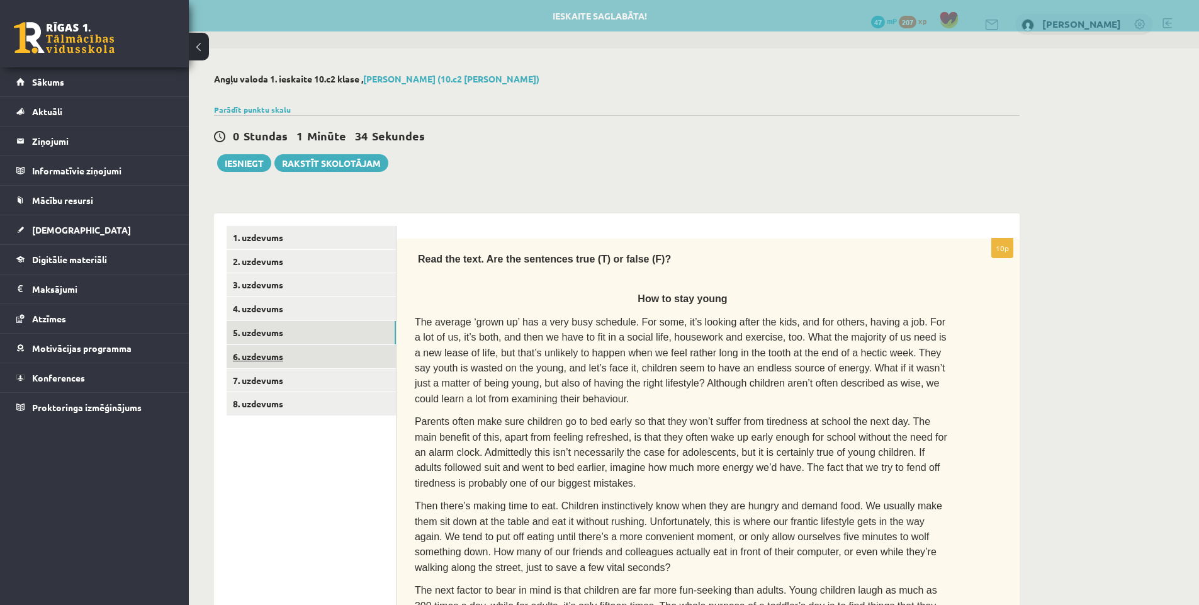
click at [279, 356] on link "6. uzdevums" at bounding box center [311, 356] width 169 height 23
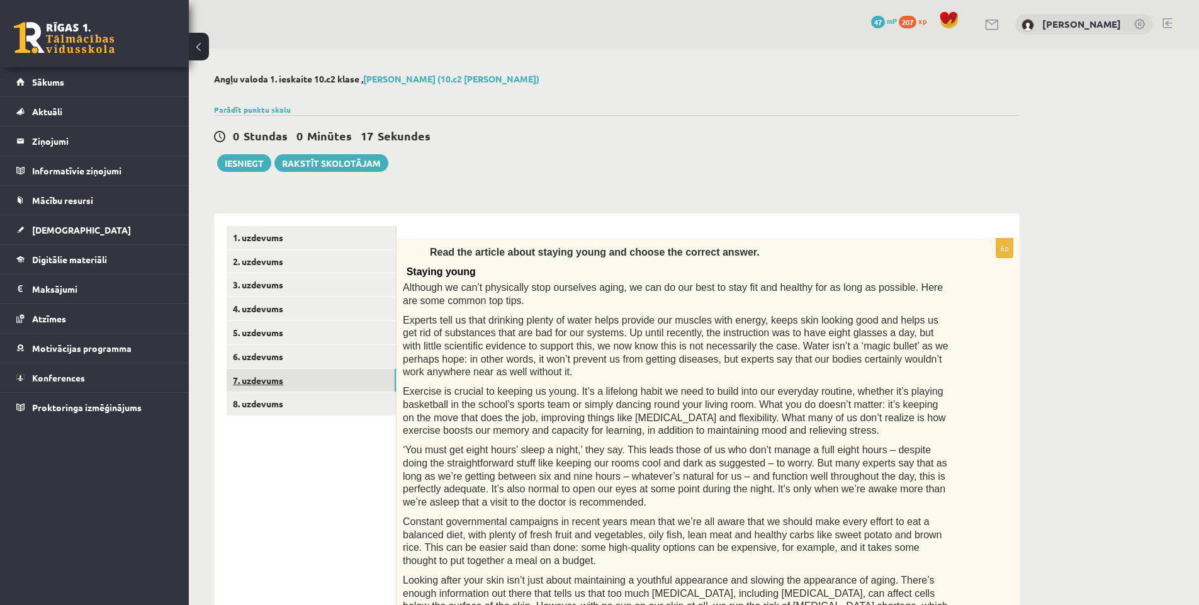
click at [246, 383] on link "7. uzdevums" at bounding box center [311, 380] width 169 height 23
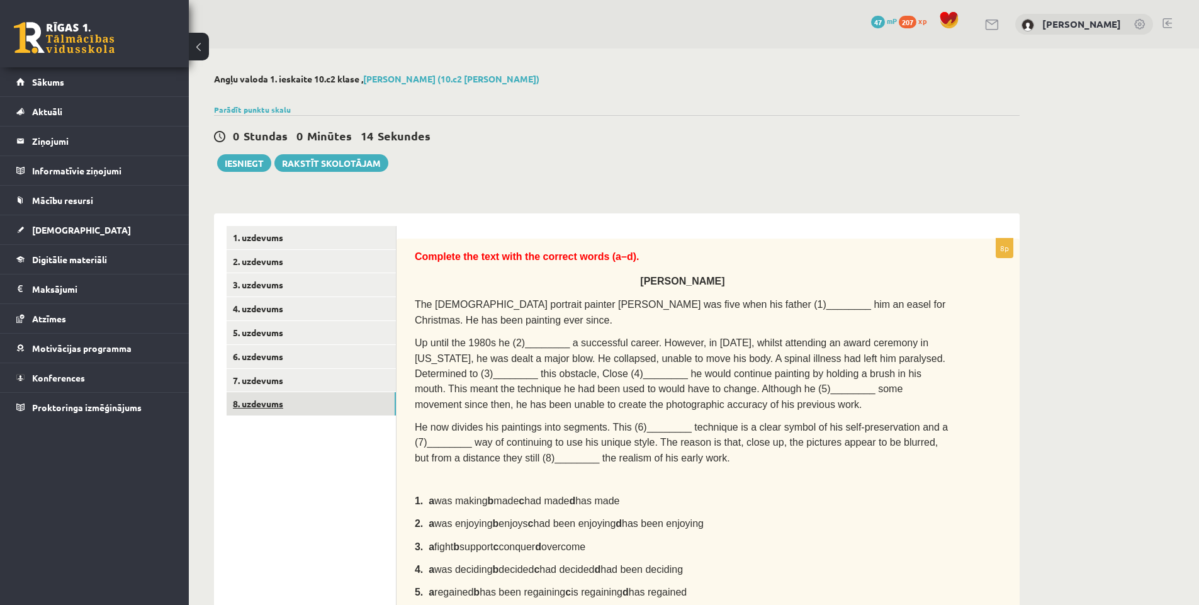
click at [276, 406] on link "8. uzdevums" at bounding box center [311, 403] width 169 height 23
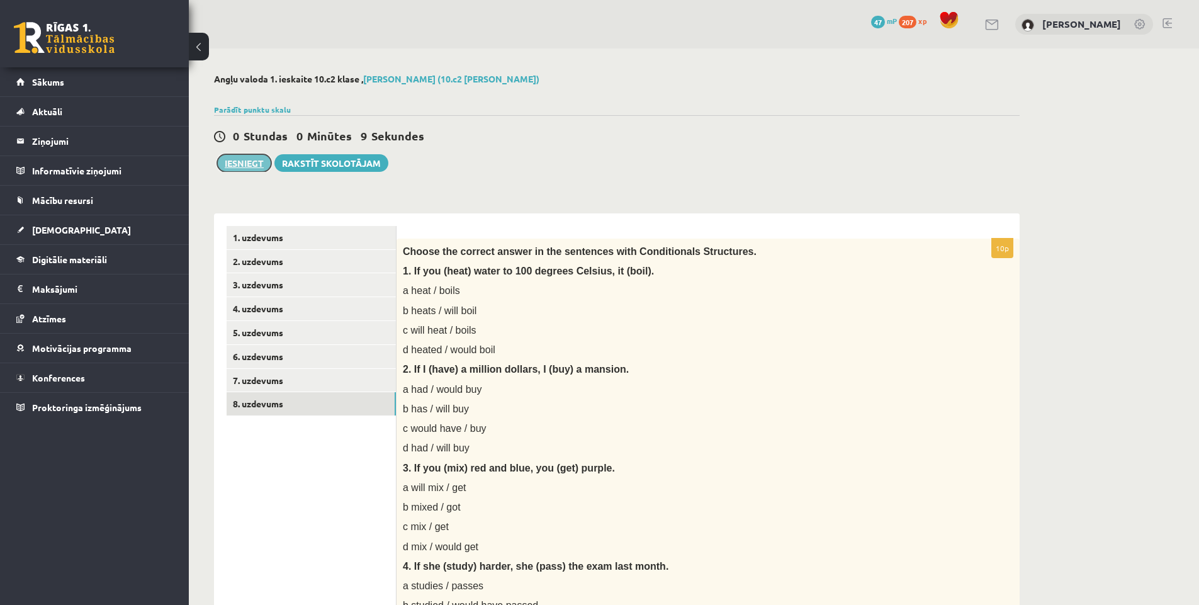
click at [235, 165] on button "Iesniegt" at bounding box center [244, 163] width 54 height 18
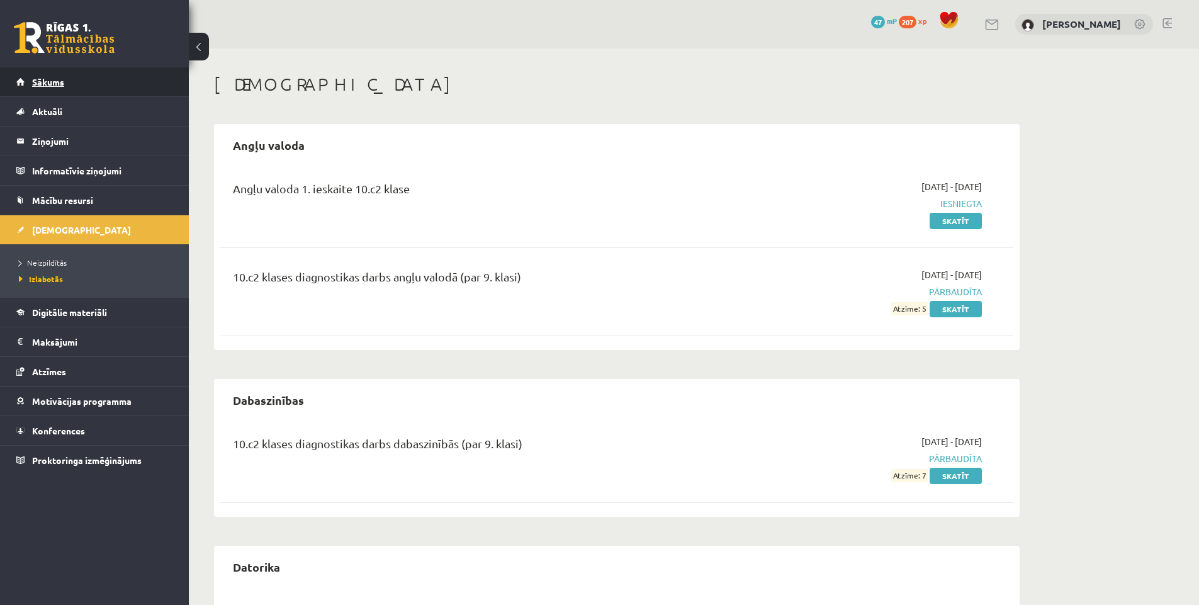
click at [68, 83] on link "Sākums" at bounding box center [94, 81] width 157 height 29
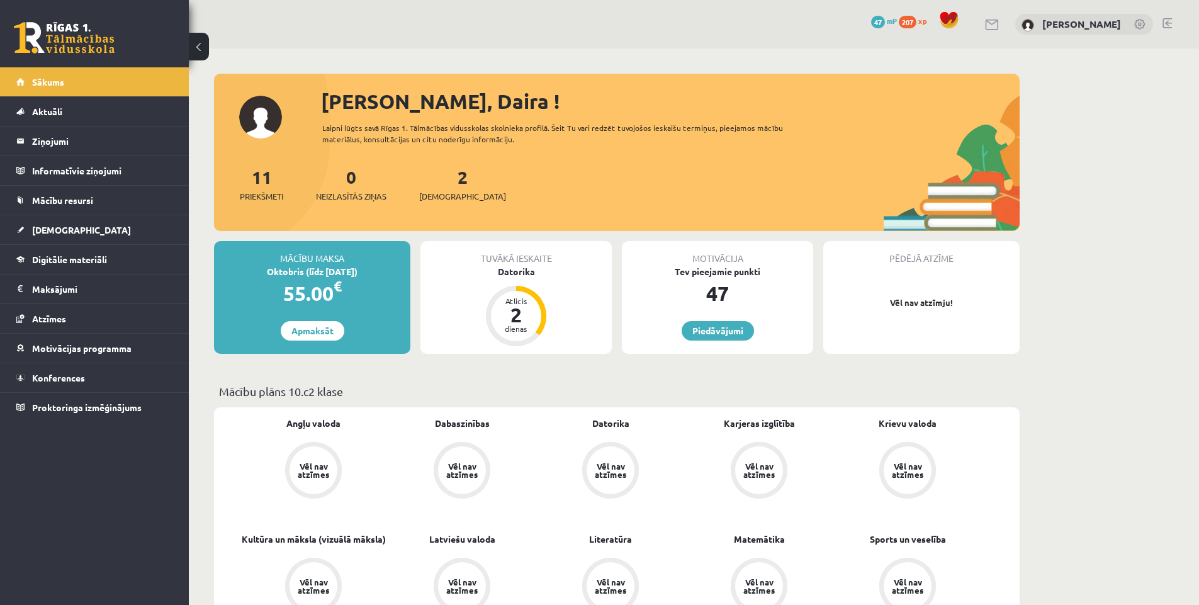
click at [1167, 23] on link at bounding box center [1166, 23] width 9 height 10
